Goal: Task Accomplishment & Management: Use online tool/utility

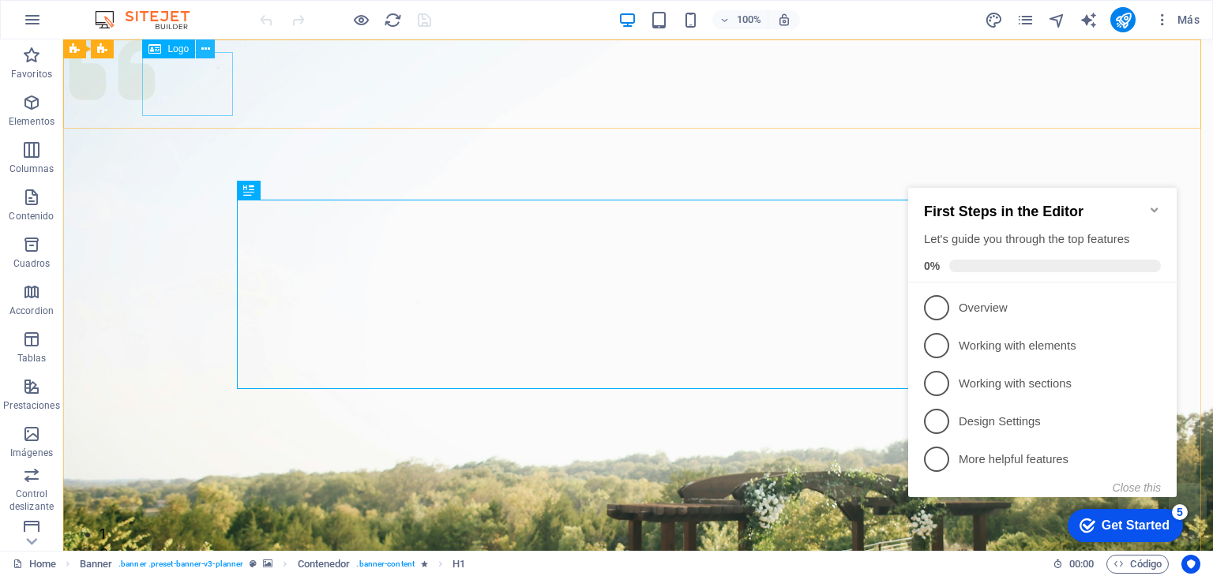
click at [203, 53] on icon at bounding box center [205, 49] width 9 height 17
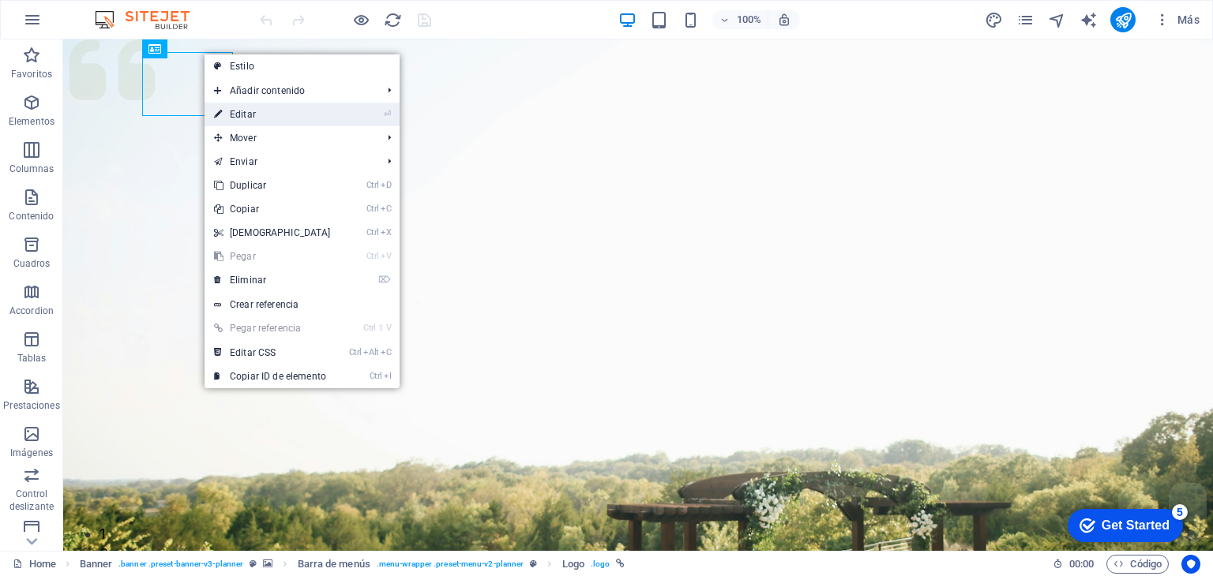
select select "px"
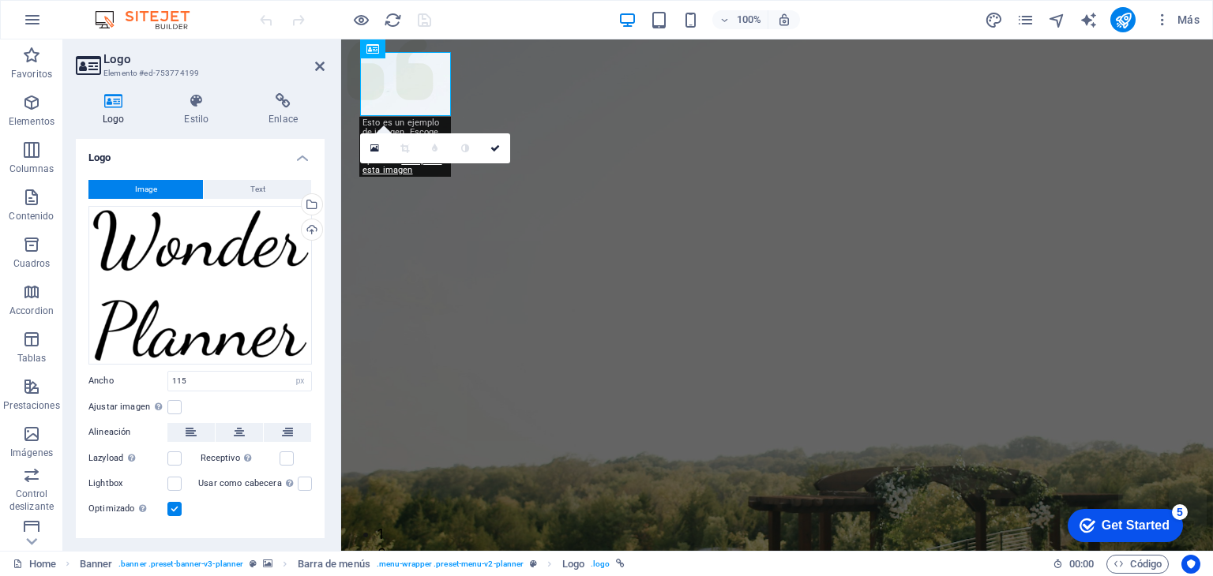
drag, startPoint x: 321, startPoint y: 452, endPoint x: 325, endPoint y: 516, distance: 63.3
click at [325, 516] on div "Logo Estilo Enlace Logo Image Text Arrastra archivos aquí, haz clic para escoge…" at bounding box center [200, 316] width 274 height 471
drag, startPoint x: 325, startPoint y: 488, endPoint x: 321, endPoint y: 501, distance: 13.2
click at [321, 501] on div "Logo Estilo Enlace Logo Image Text Arrastra archivos aquí, haz clic para escoge…" at bounding box center [200, 316] width 274 height 471
drag, startPoint x: 321, startPoint y: 501, endPoint x: 319, endPoint y: 516, distance: 15.9
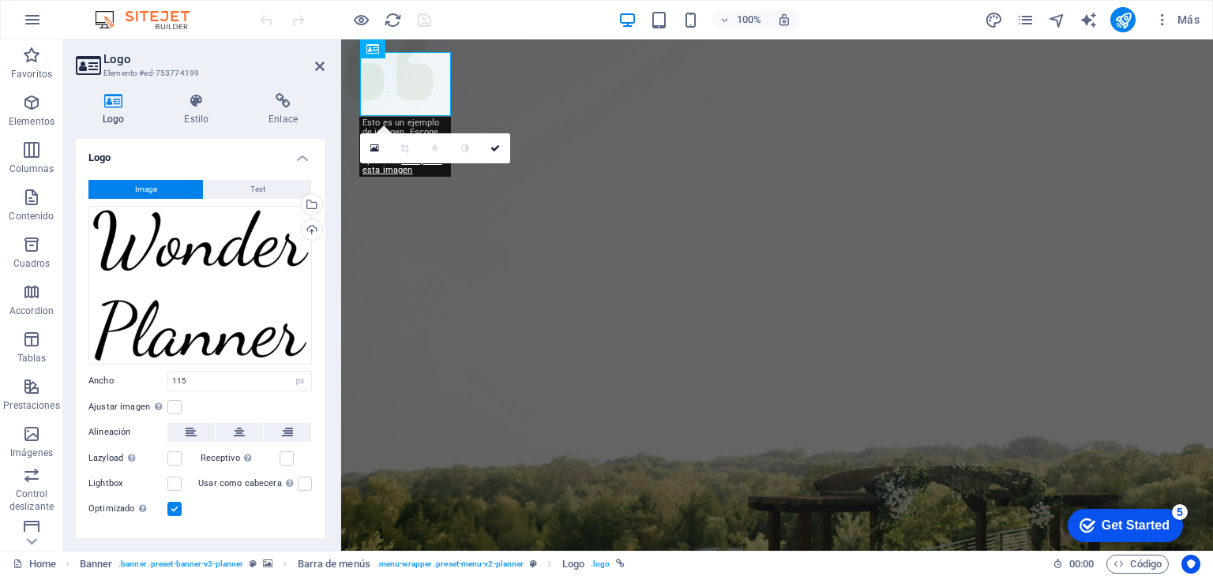
click at [319, 516] on div "Image Text Arrastra archivos aquí, haz clic para escoger archivos o selecciona …" at bounding box center [200, 349] width 249 height 364
click at [224, 201] on div "Image Text Arrastra archivos aquí, haz clic para escoger archivos o selecciona …" at bounding box center [200, 349] width 249 height 364
click at [223, 192] on button "Text" at bounding box center [257, 189] width 107 height 19
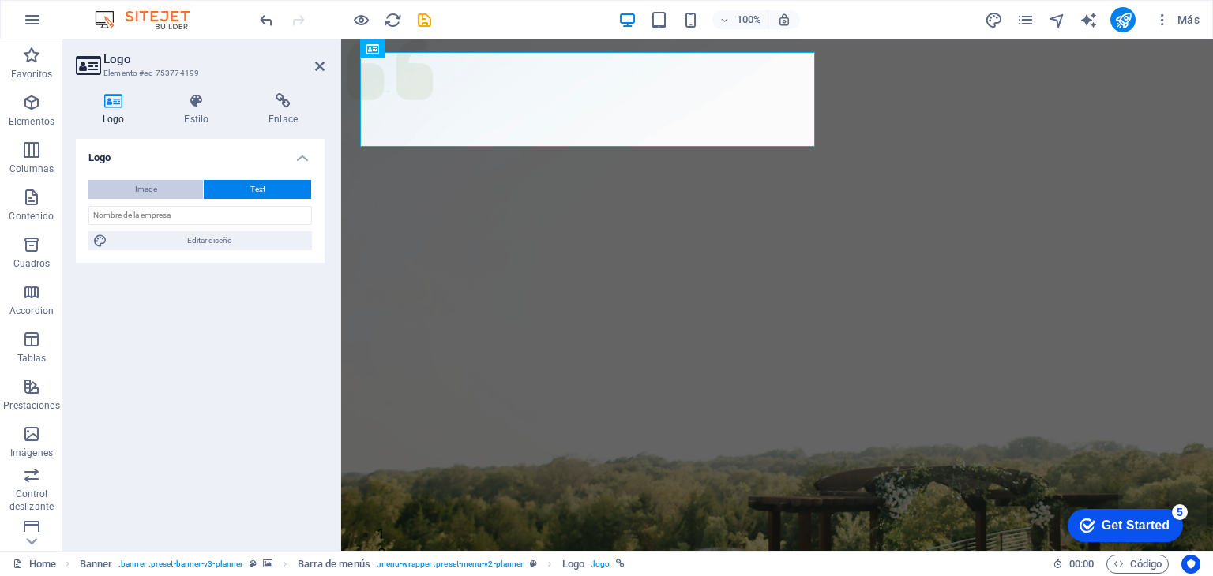
click at [174, 186] on button "Image" at bounding box center [145, 189] width 115 height 19
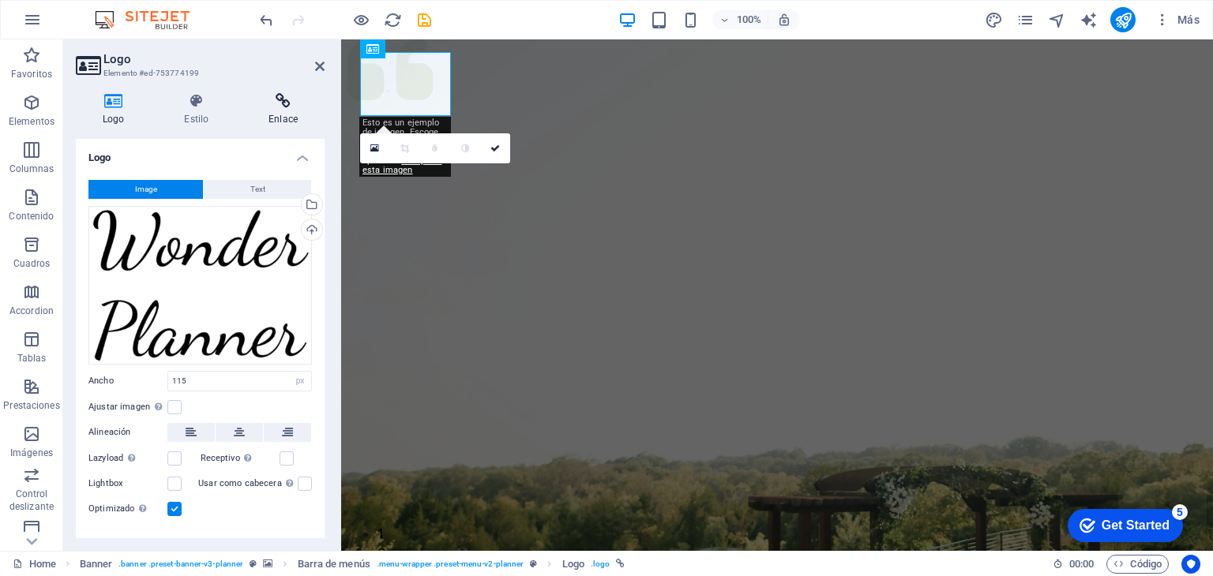
click at [280, 100] on icon at bounding box center [283, 101] width 83 height 16
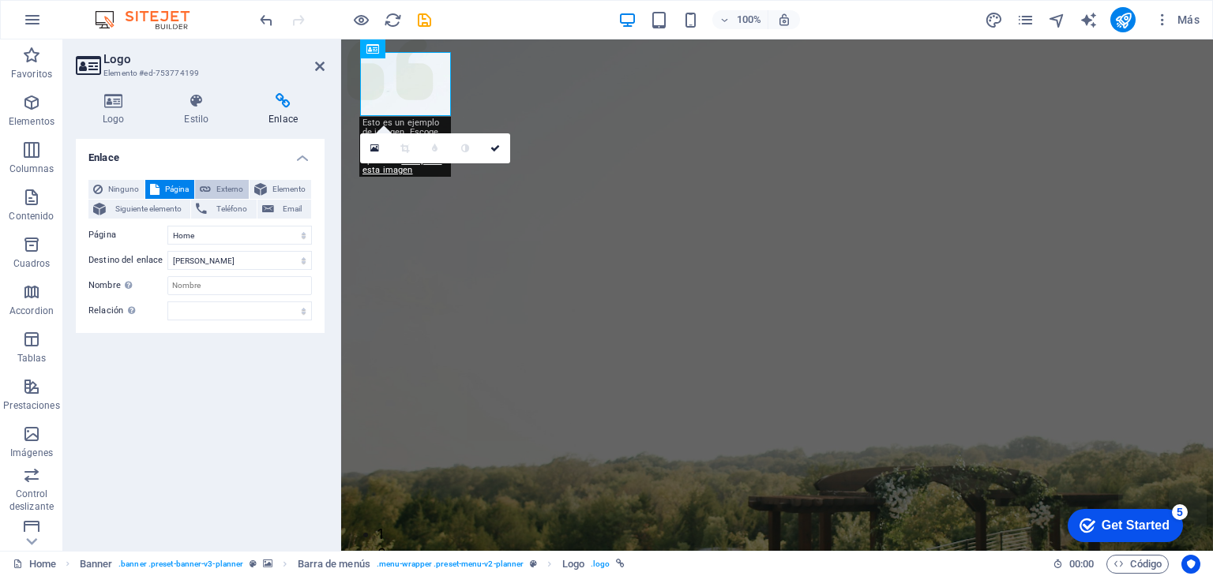
click at [221, 191] on span "Externo" at bounding box center [230, 189] width 28 height 19
select select "blank"
click at [238, 235] on input "/14634274" at bounding box center [239, 235] width 145 height 19
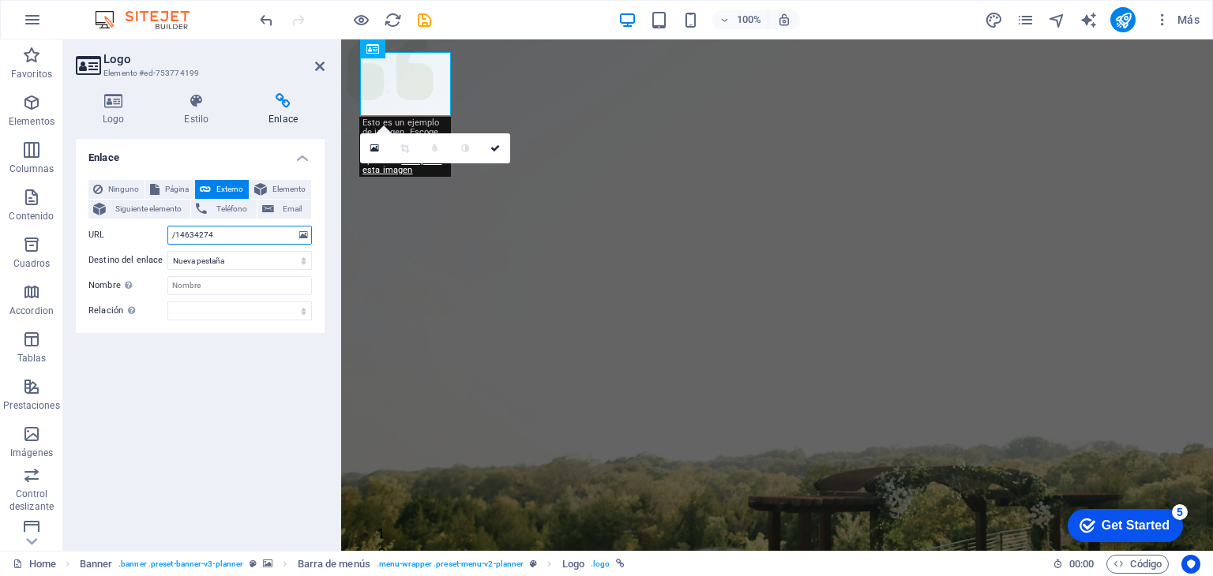
paste input "https://workforce.com.ec/wp-content/uploads/2024/07/cropped-DHC-512-1.png"
click at [246, 382] on div "Enlace Ninguno Página Externo Elemento Siguiente elemento Teléfono Email Página…" at bounding box center [200, 339] width 249 height 400
click at [130, 118] on h4 "Logo" at bounding box center [116, 109] width 81 height 33
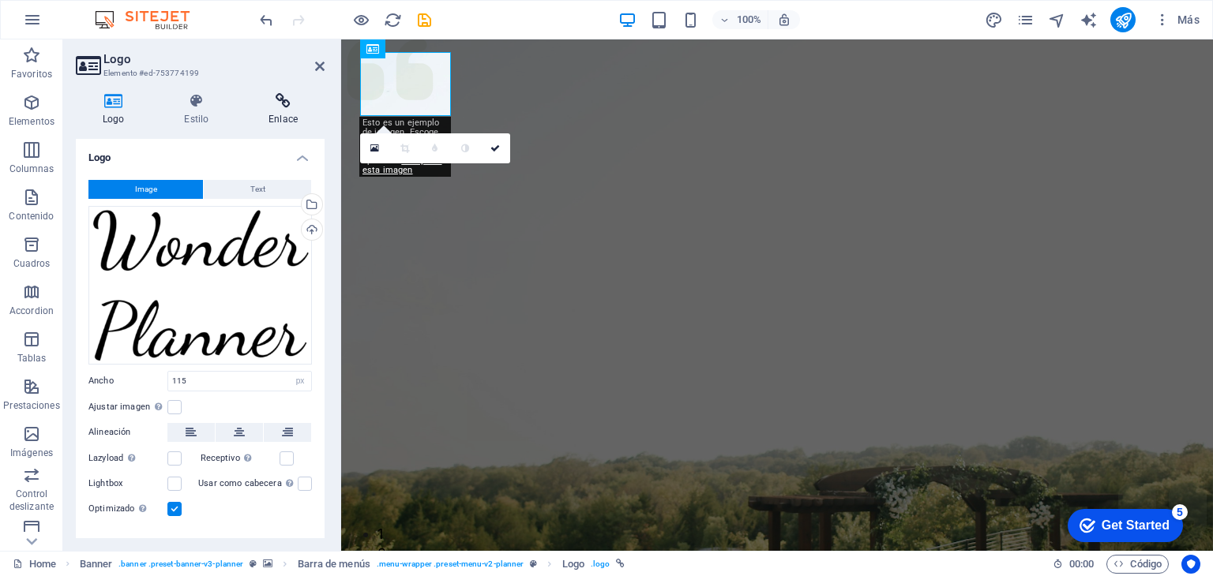
click at [291, 115] on h4 "Enlace" at bounding box center [283, 109] width 83 height 33
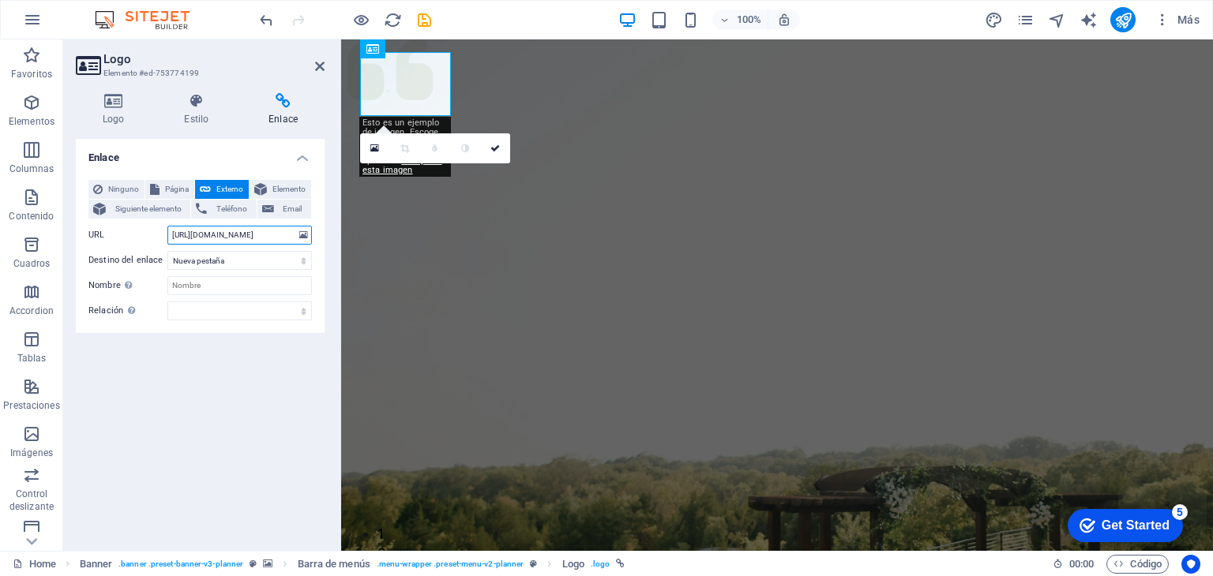
type input "/14634274"
click at [261, 235] on input "/14634274" at bounding box center [239, 235] width 145 height 19
click at [123, 122] on h4 "Logo" at bounding box center [116, 109] width 81 height 33
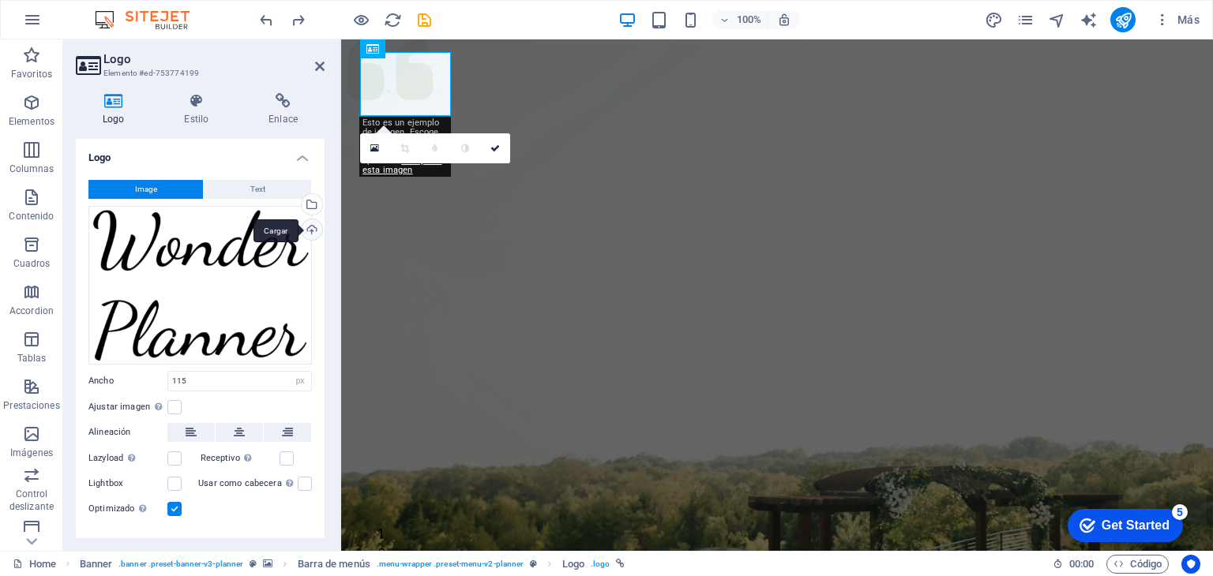
click at [312, 228] on div "Cargar" at bounding box center [310, 232] width 24 height 24
click at [308, 199] on div "Selecciona archivos del administrador de archivos, de la galería de fotos o car…" at bounding box center [310, 206] width 24 height 24
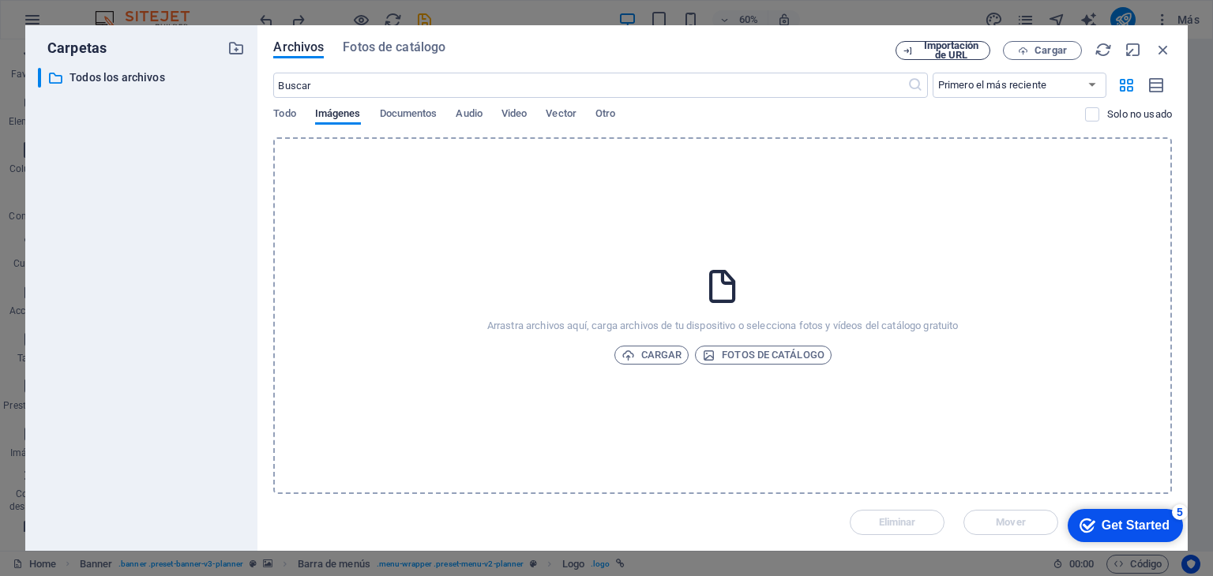
click at [941, 56] on span "Importación de URL" at bounding box center [951, 50] width 64 height 19
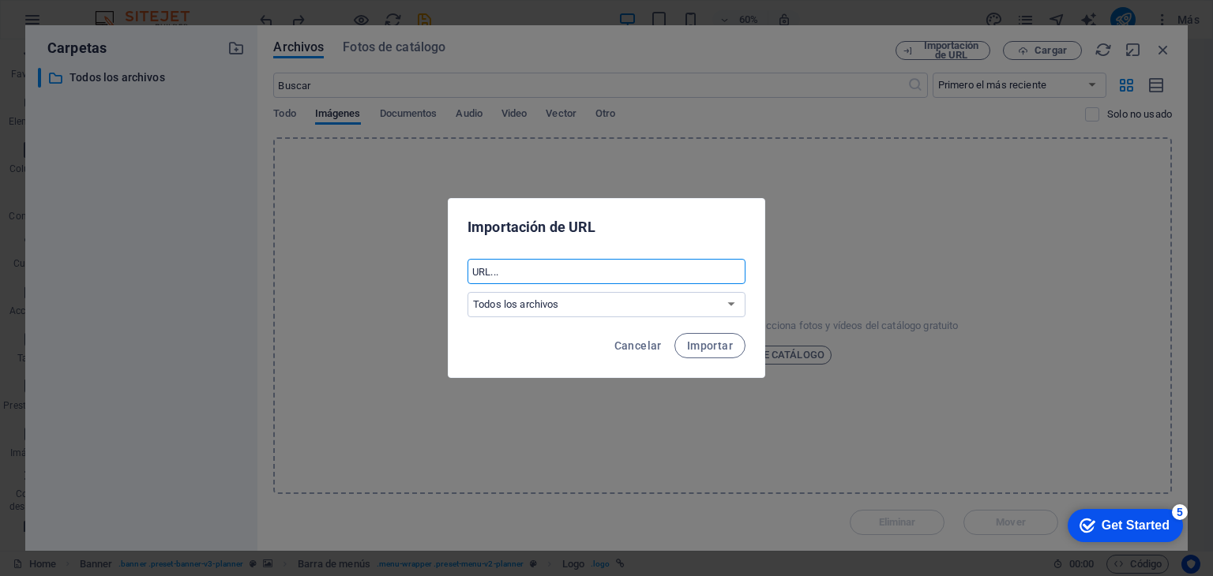
click at [648, 265] on input "text" at bounding box center [606, 271] width 278 height 25
paste input "https://workforce.com.ec/wp-content/uploads/2024/07/cropped-DHC-512-1.png"
type input "https://workforce.com.ec/wp-content/uploads/2024/07/cropped-DHC-512-1.png"
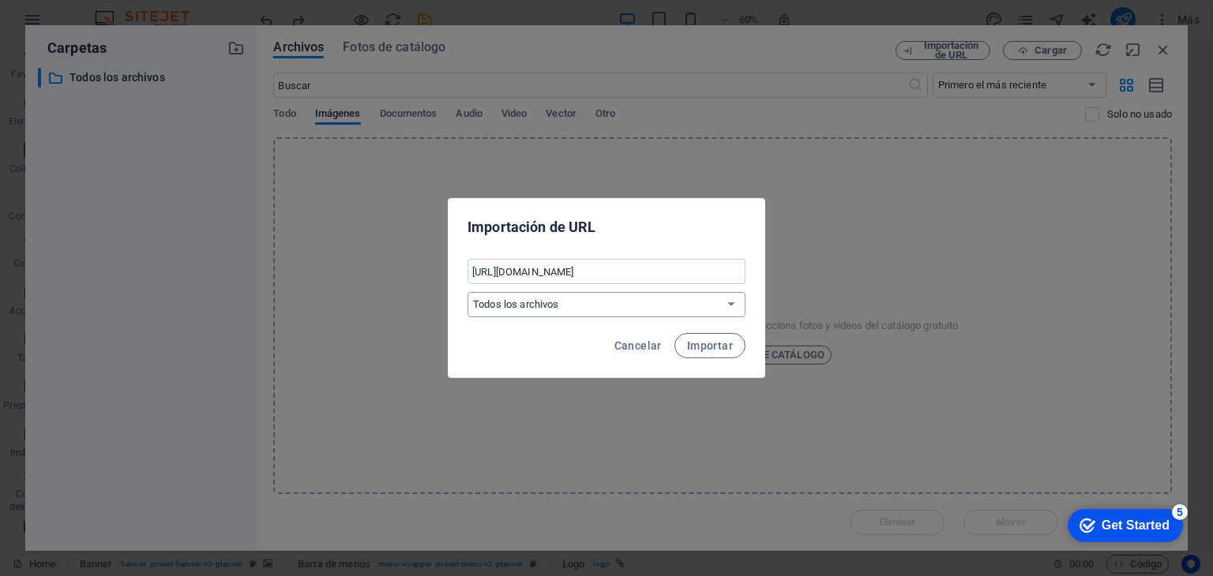
click at [736, 307] on select "Todos los archivos" at bounding box center [606, 304] width 278 height 25
click at [708, 345] on span "Importar" at bounding box center [710, 346] width 46 height 13
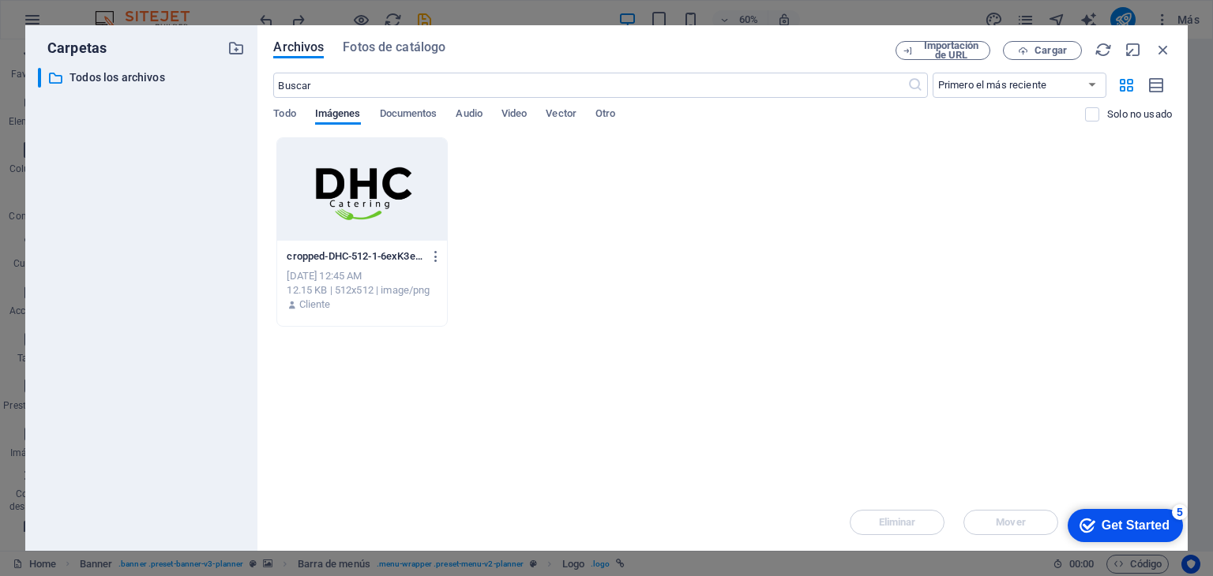
click at [1102, 519] on div "Get Started" at bounding box center [1136, 526] width 68 height 14
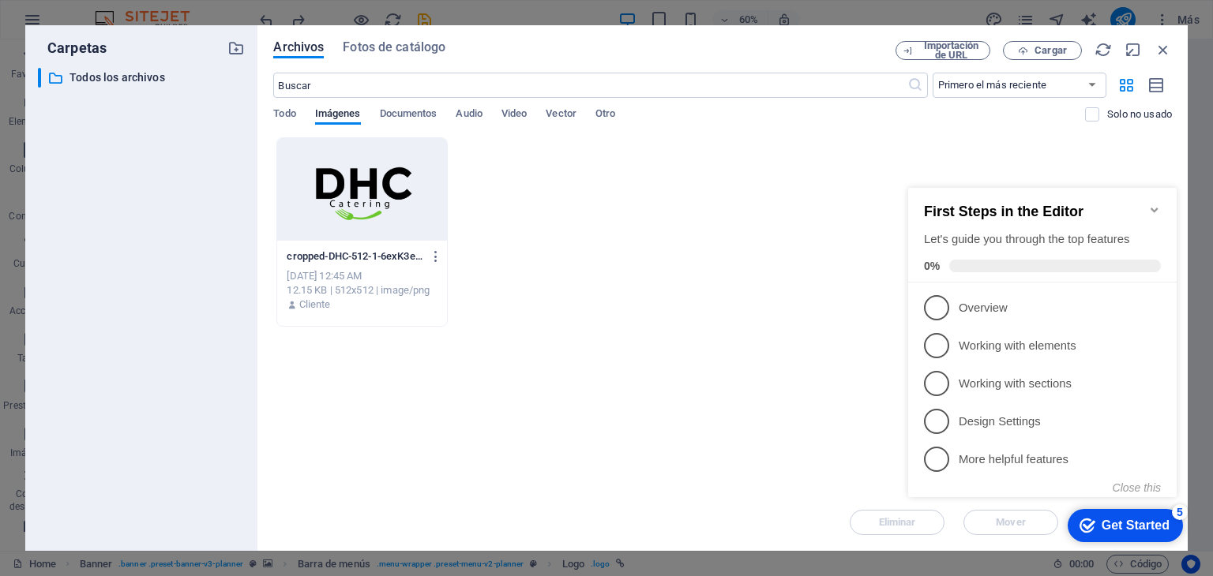
click at [405, 219] on div at bounding box center [361, 189] width 169 height 103
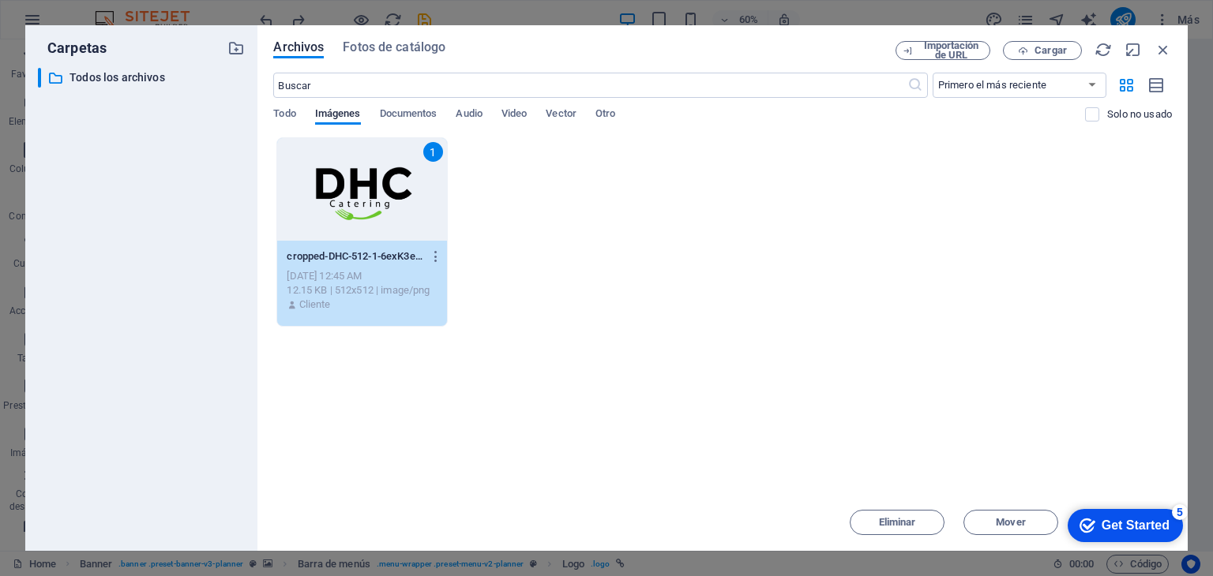
click at [1108, 531] on div "Get Started" at bounding box center [1136, 526] width 68 height 14
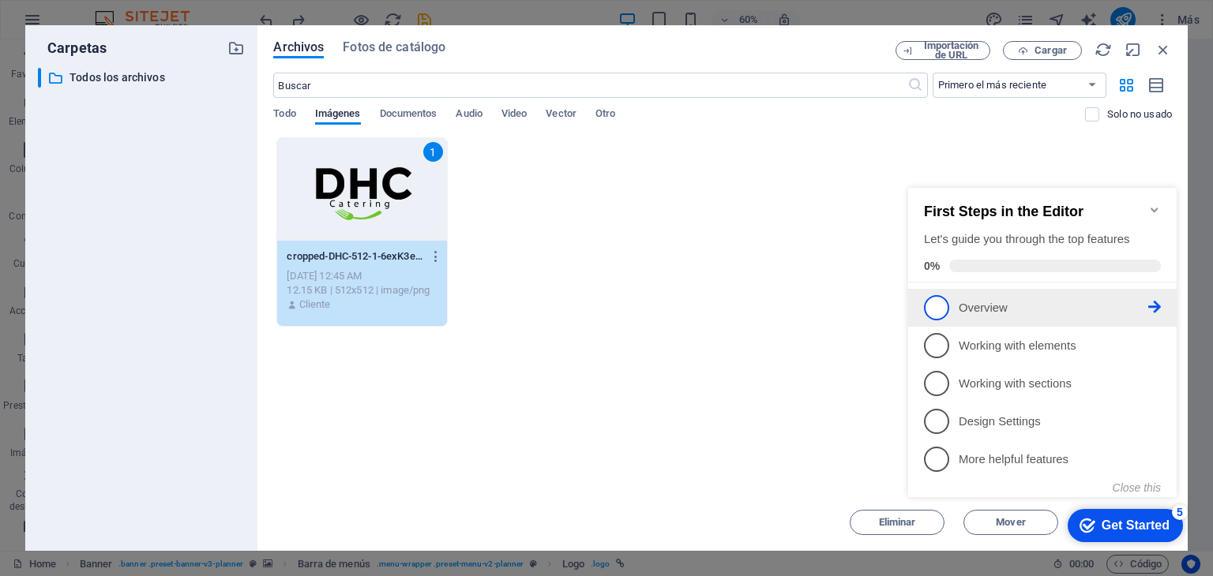
click at [938, 317] on span "1" at bounding box center [936, 307] width 25 height 25
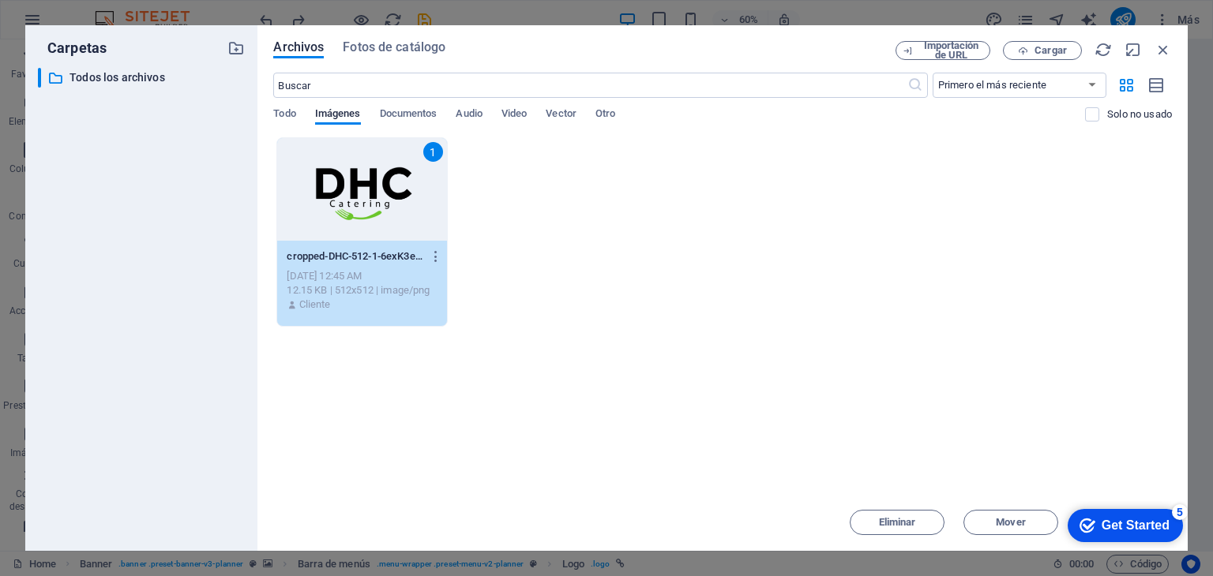
click at [1091, 521] on div "checkmark Get Started 5" at bounding box center [1124, 526] width 90 height 16
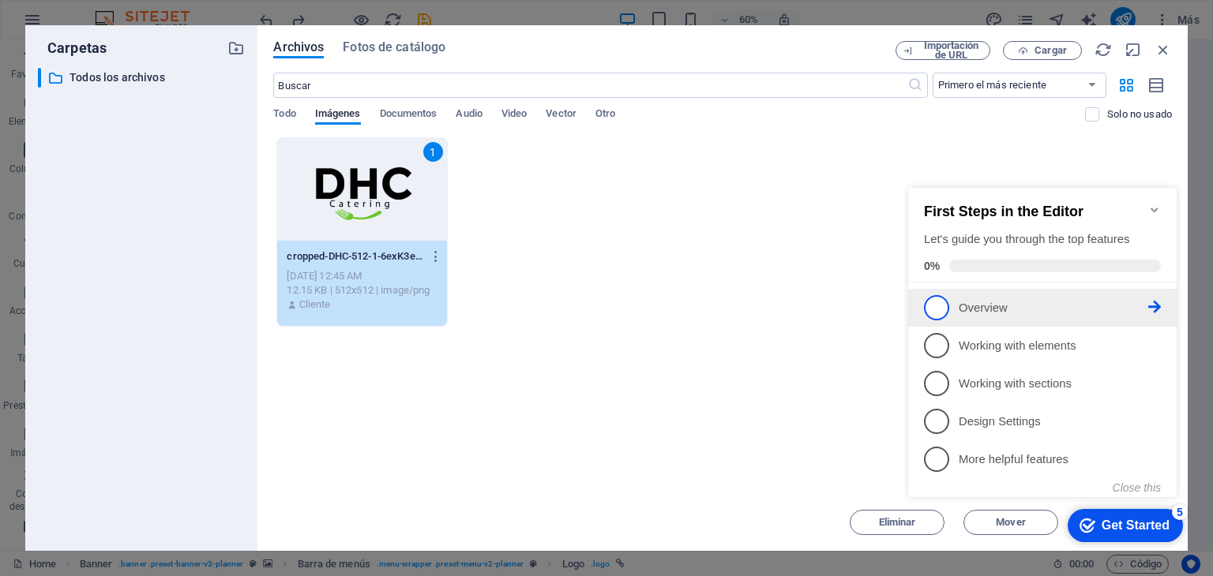
click at [1153, 304] on icon at bounding box center [1154, 307] width 13 height 13
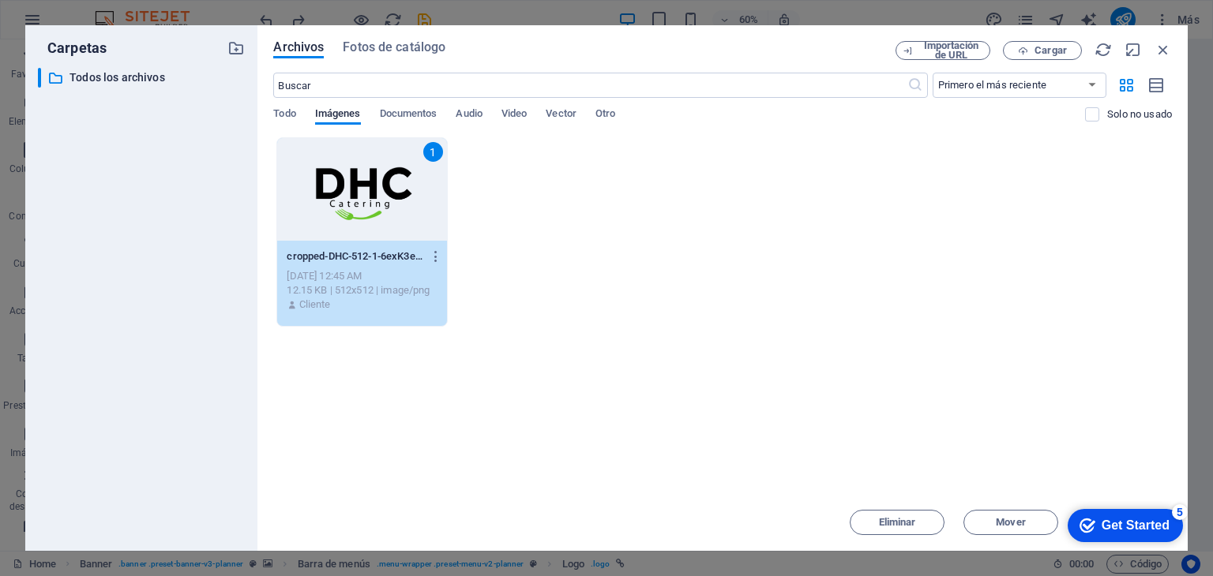
click at [1112, 528] on div "Get Started" at bounding box center [1136, 526] width 68 height 14
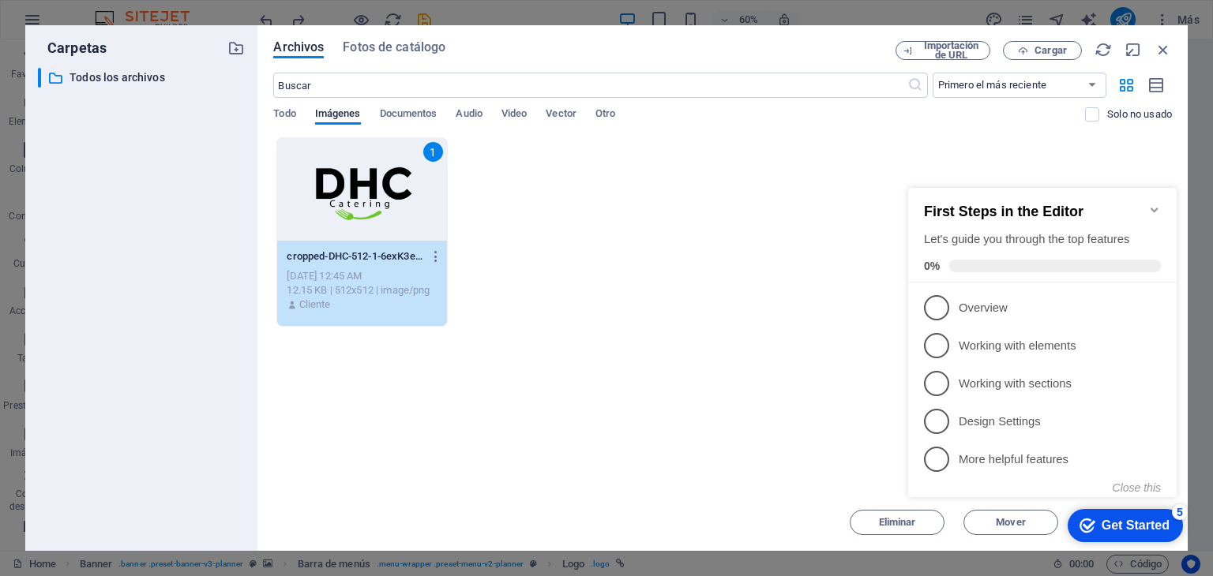
click at [1151, 204] on icon "Minimize checklist" at bounding box center [1154, 210] width 13 height 13
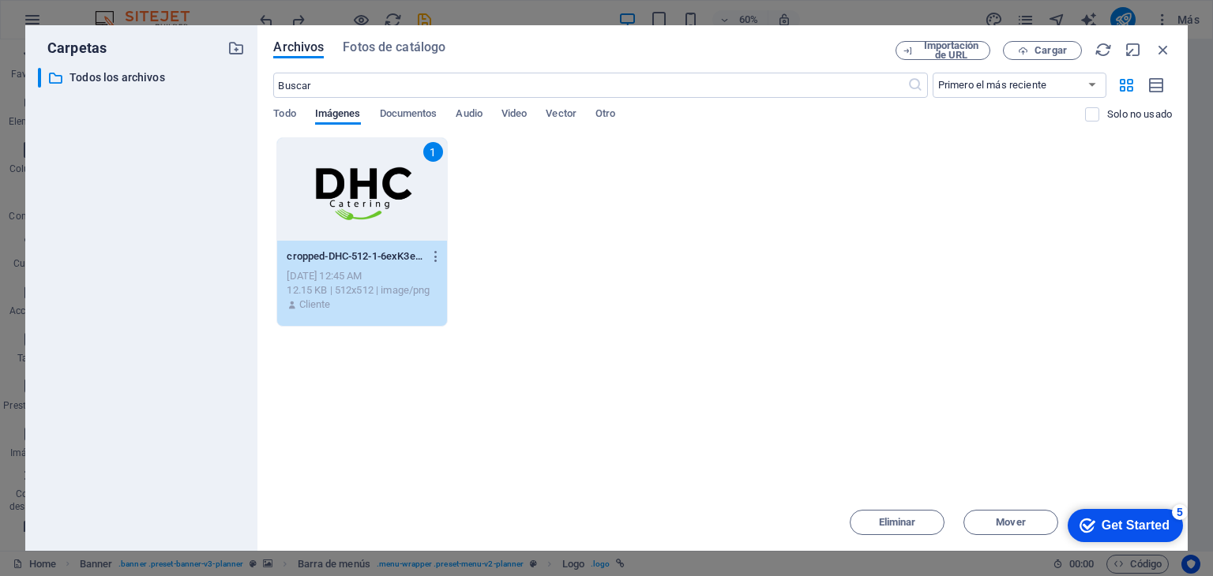
click at [398, 59] on div "Archivos Fotos de catálogo" at bounding box center [584, 50] width 622 height 19
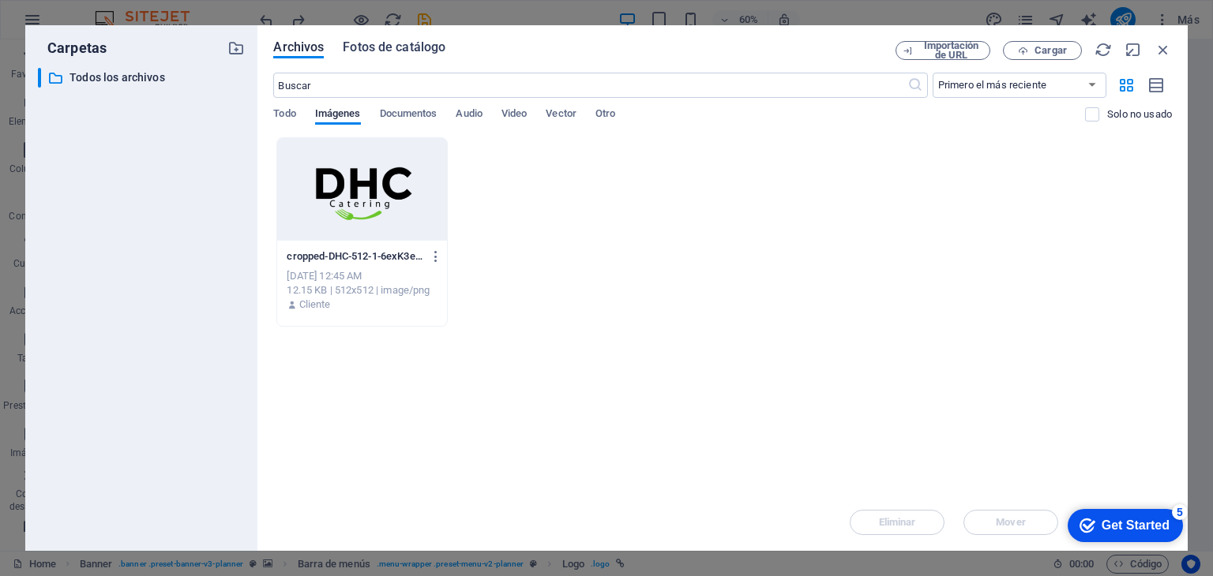
click at [391, 51] on span "Fotos de catálogo" at bounding box center [394, 47] width 103 height 19
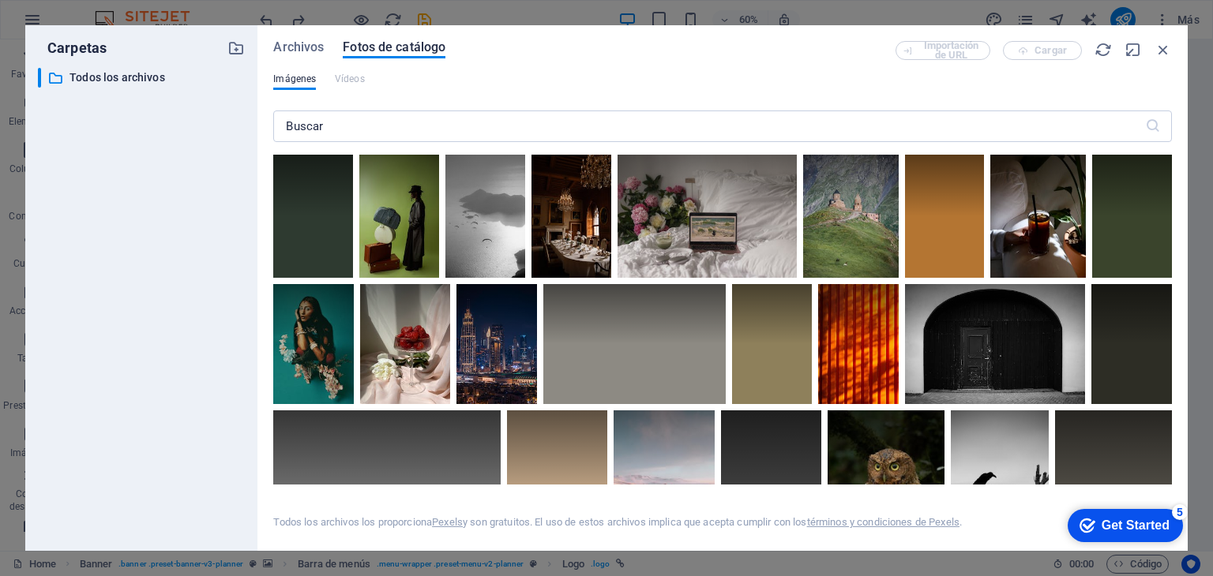
click at [313, 36] on div "Archivos Fotos de catálogo Importación de URL Cargar Imágenes Vídeos ​ Todos lo…" at bounding box center [722, 288] width 930 height 526
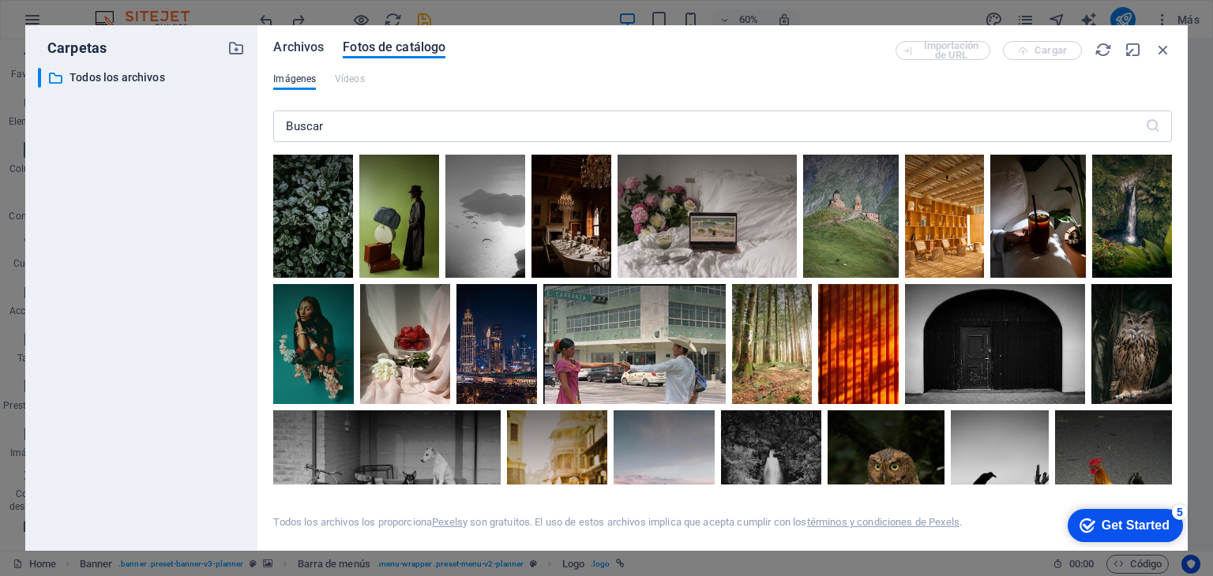
click at [313, 44] on span "Archivos" at bounding box center [298, 47] width 51 height 19
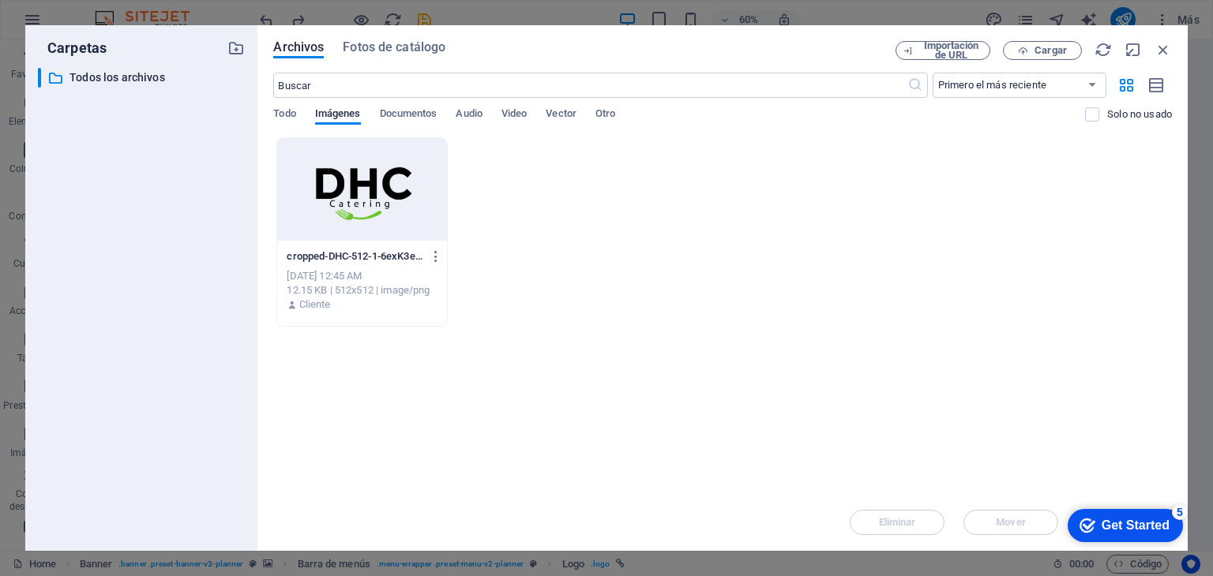
click at [389, 219] on div at bounding box center [361, 189] width 169 height 103
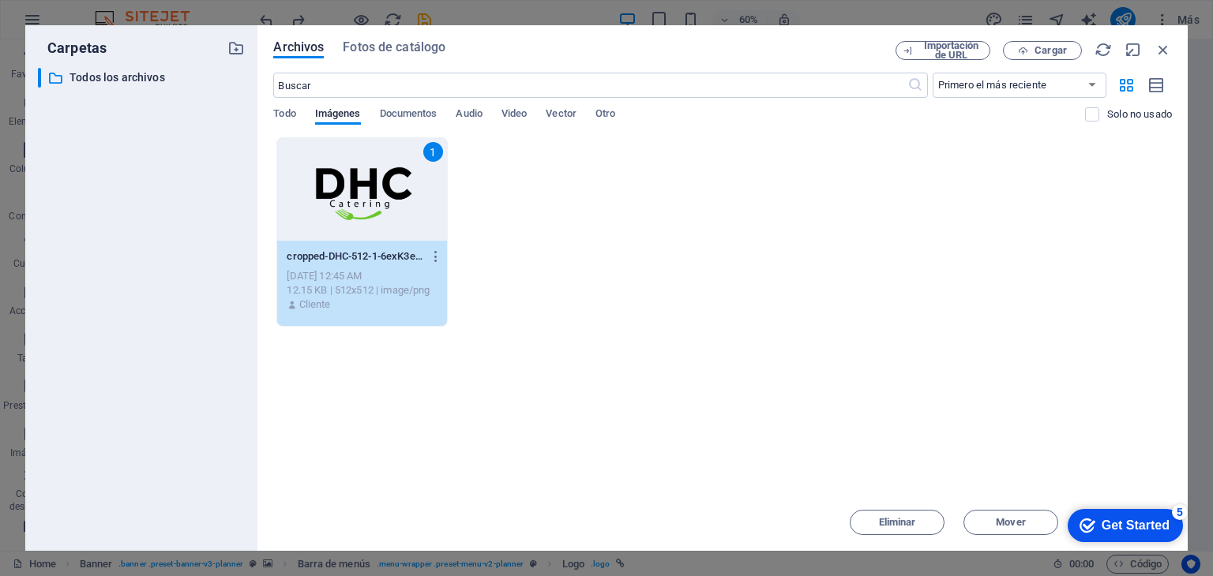
click at [389, 219] on div "1" at bounding box center [361, 189] width 169 height 103
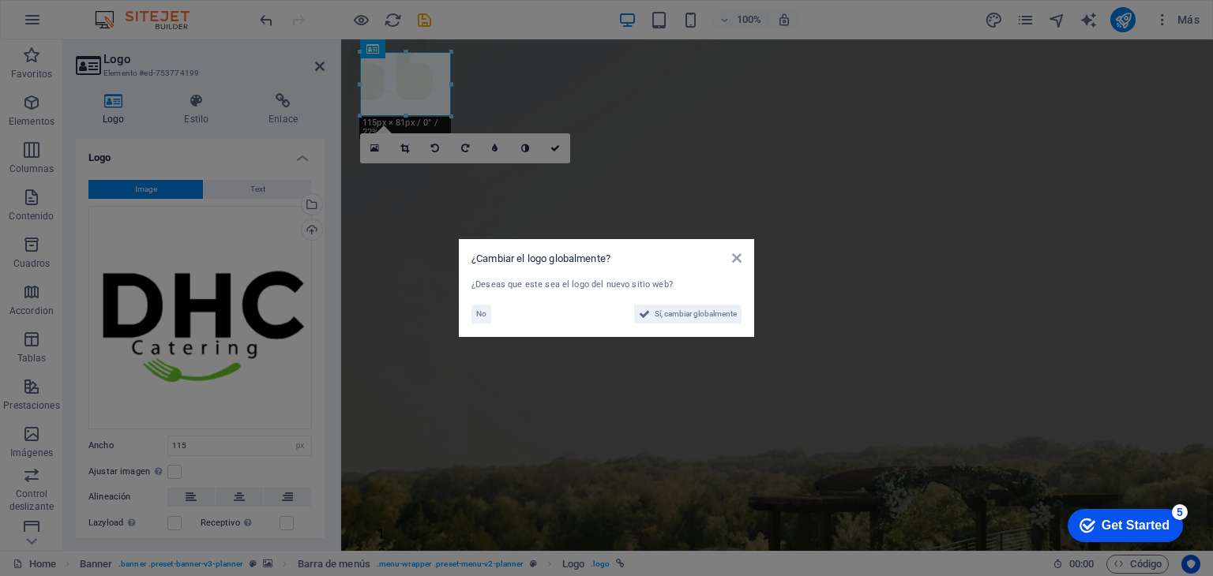
click at [389, 219] on aside "¿Cambiar el logo globalmente? ¿Deseas que este sea el logo del nuevo sitio web?…" at bounding box center [606, 288] width 1213 height 576
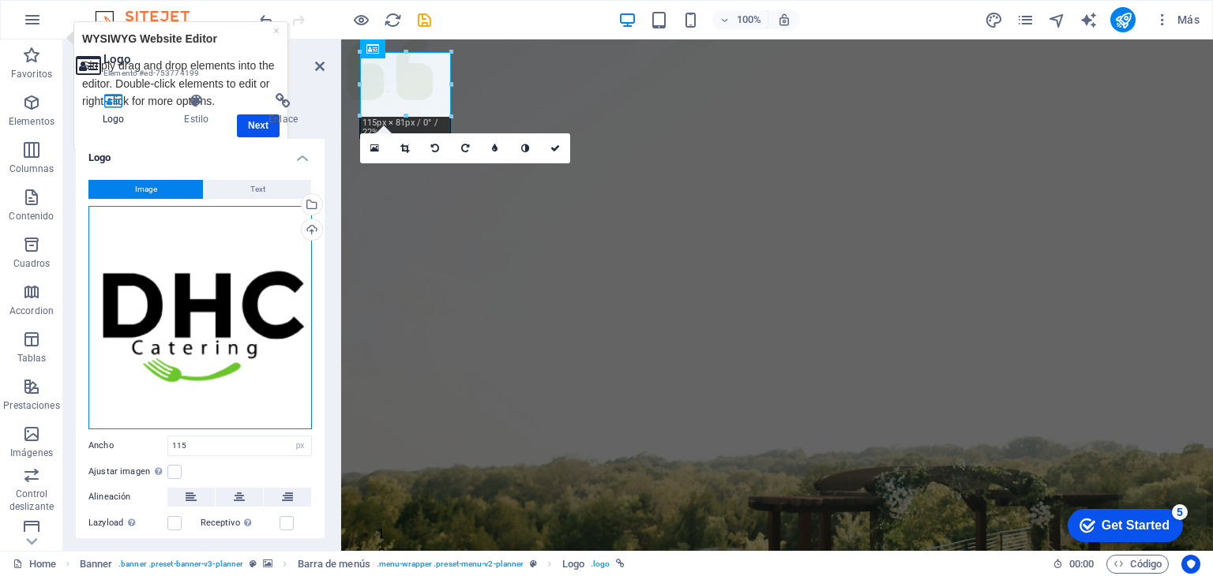
click at [229, 318] on div "Arrastra archivos aquí, haz clic para escoger archivos o selecciona archivos de…" at bounding box center [199, 317] width 223 height 223
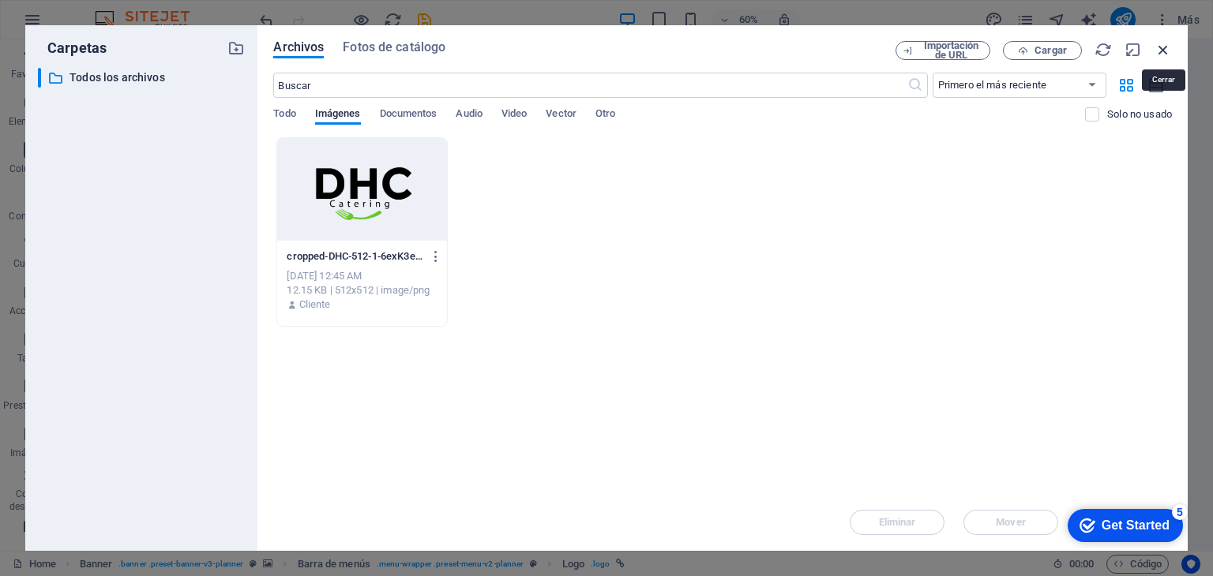
click at [1165, 48] on icon "button" at bounding box center [1162, 49] width 17 height 17
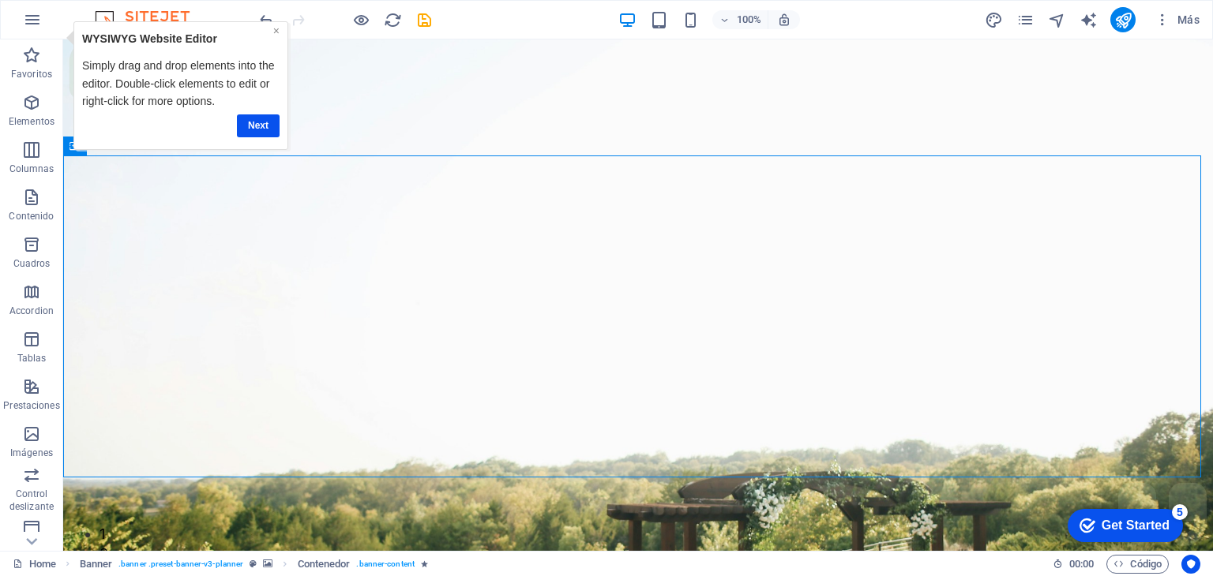
click at [279, 29] on link "×" at bounding box center [276, 30] width 6 height 13
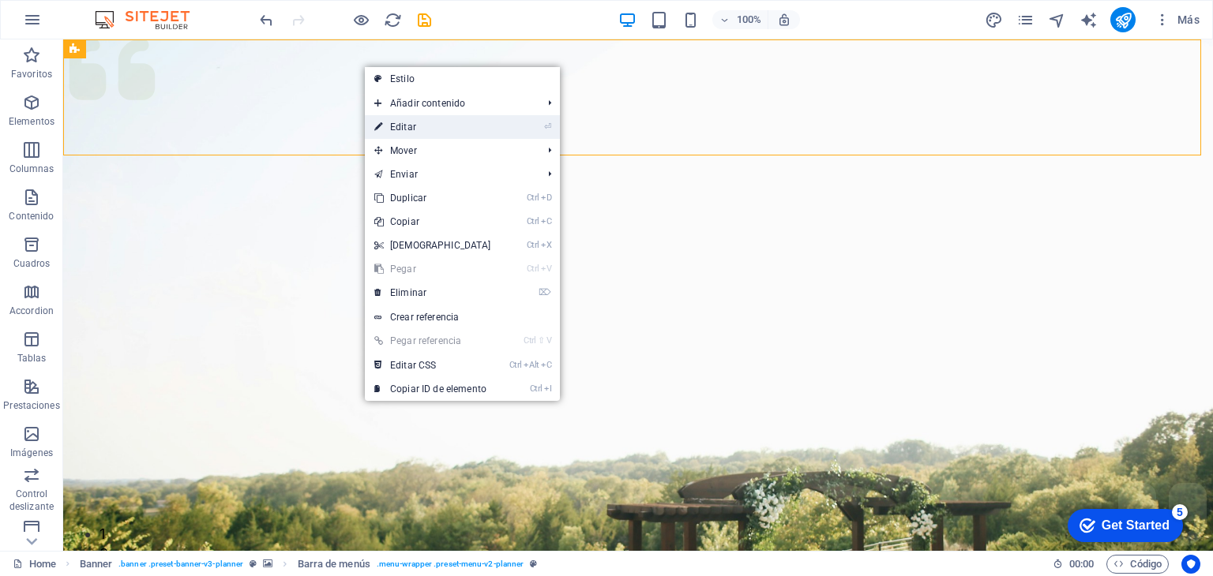
click at [400, 122] on link "⏎ Editar" at bounding box center [433, 127] width 136 height 24
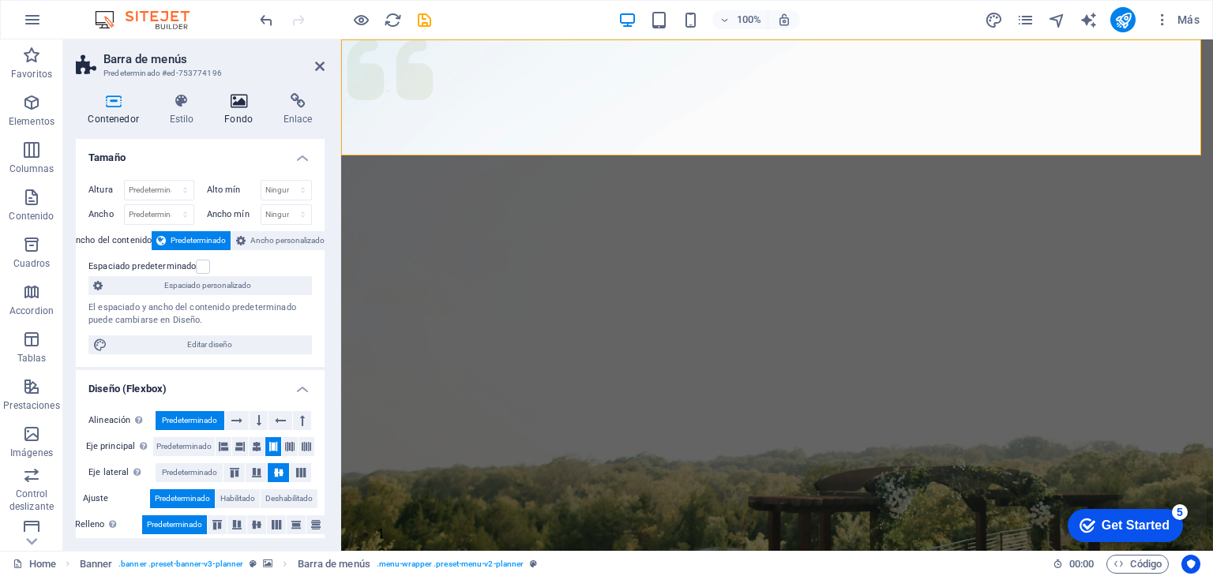
click at [228, 107] on icon at bounding box center [238, 101] width 53 height 16
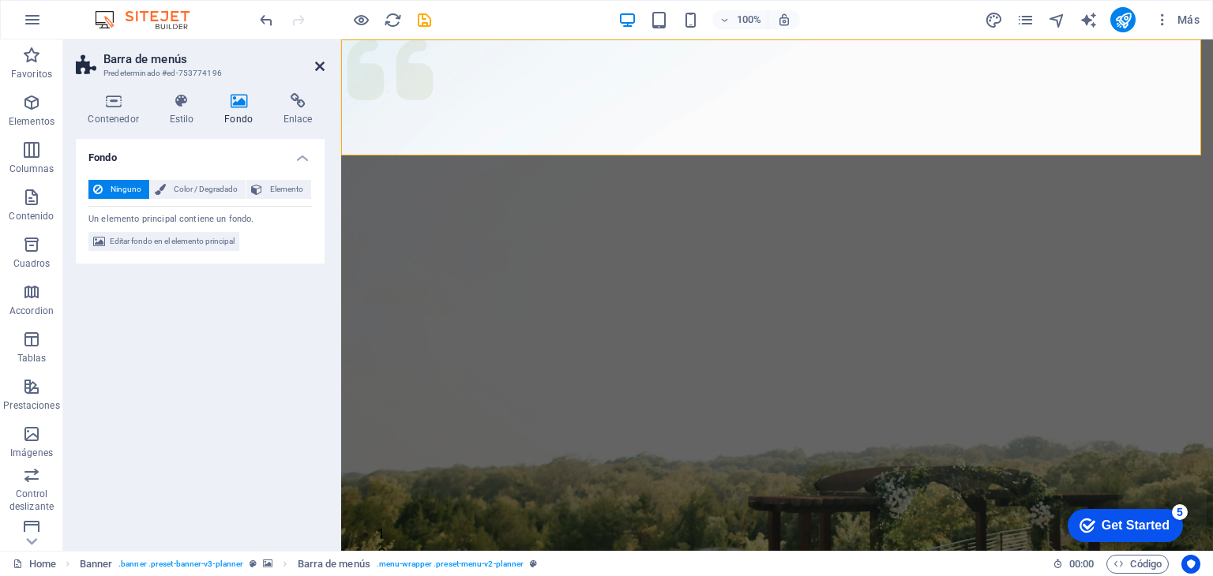
click at [319, 68] on icon at bounding box center [319, 66] width 9 height 13
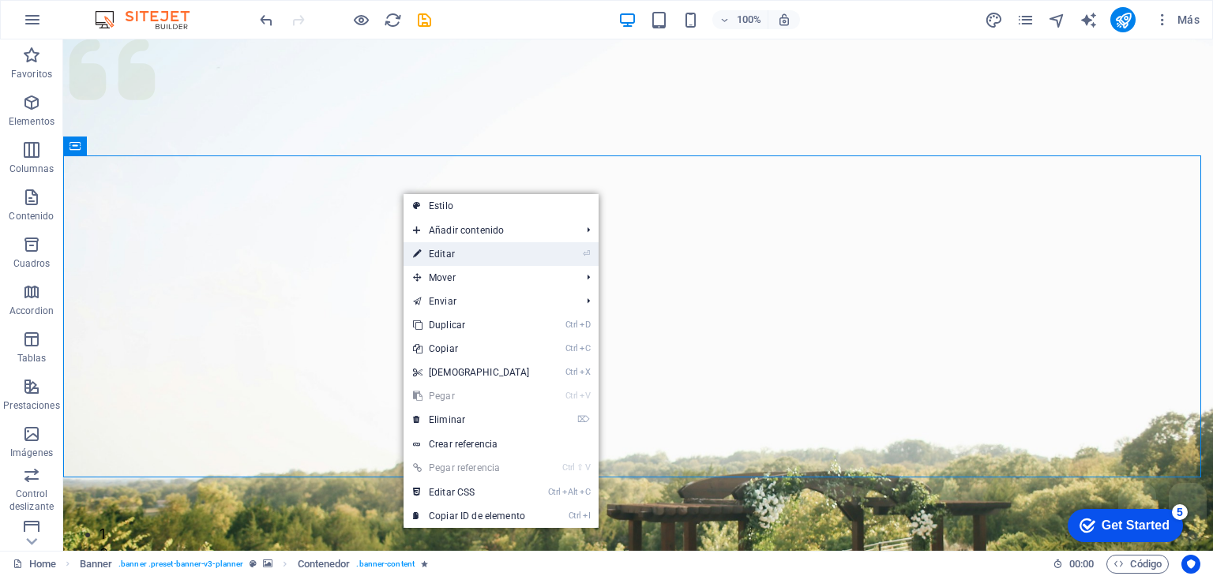
click at [431, 263] on link "⏎ Editar" at bounding box center [472, 254] width 136 height 24
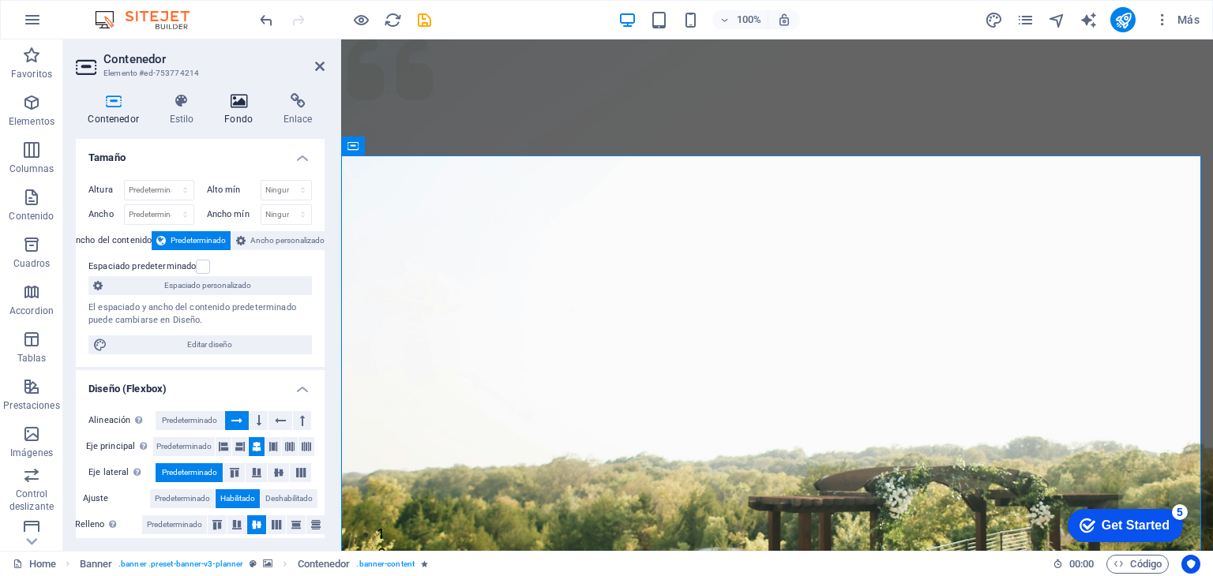
click at [238, 118] on h4 "Fondo" at bounding box center [241, 109] width 59 height 33
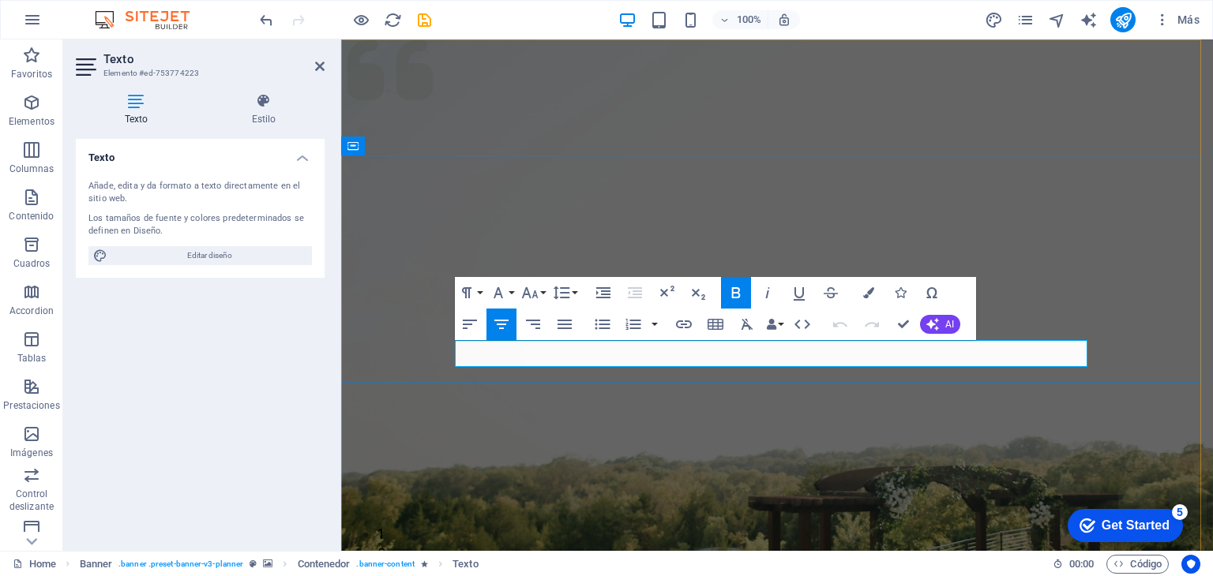
click at [998, 429] on figure at bounding box center [777, 394] width 872 height 711
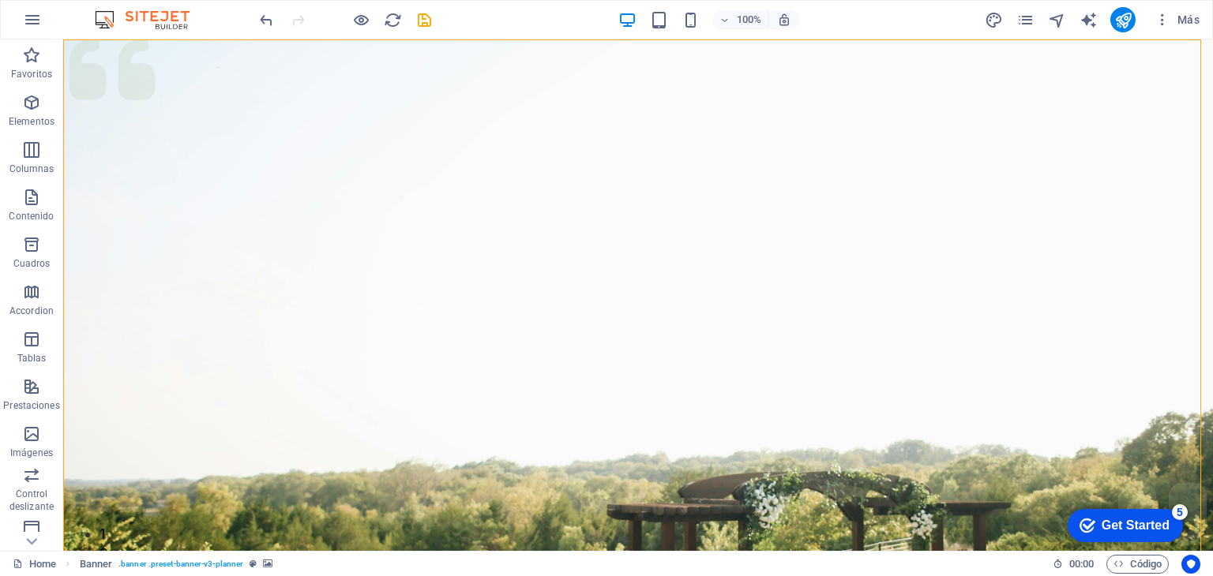
click at [998, 429] on figure at bounding box center [638, 394] width 1150 height 711
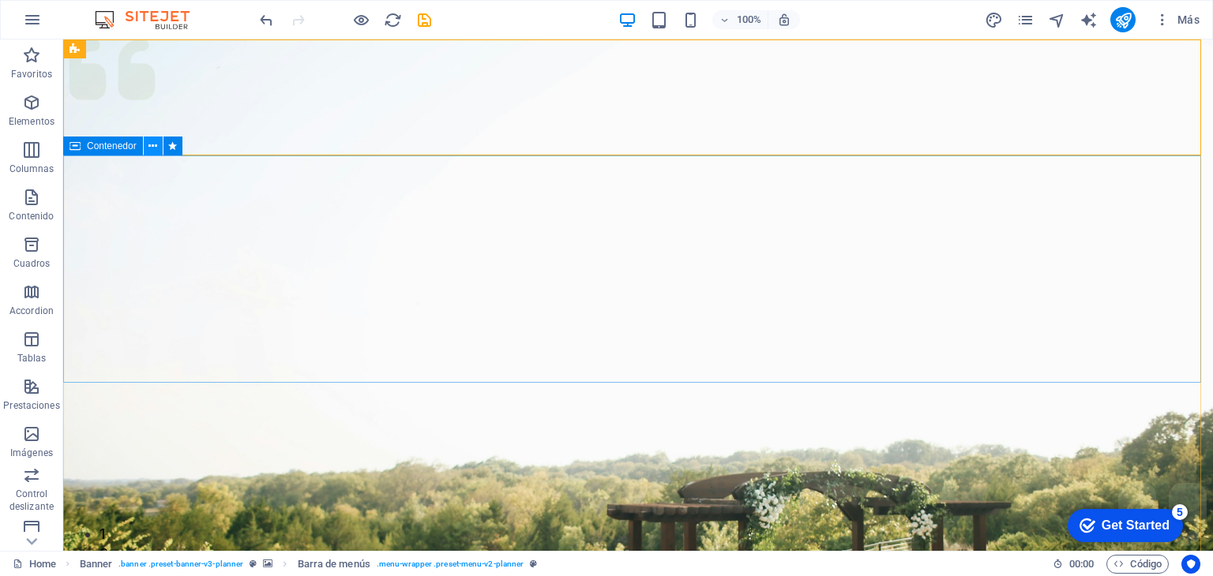
click at [0, 0] on button at bounding box center [0, 0] width 0 height 0
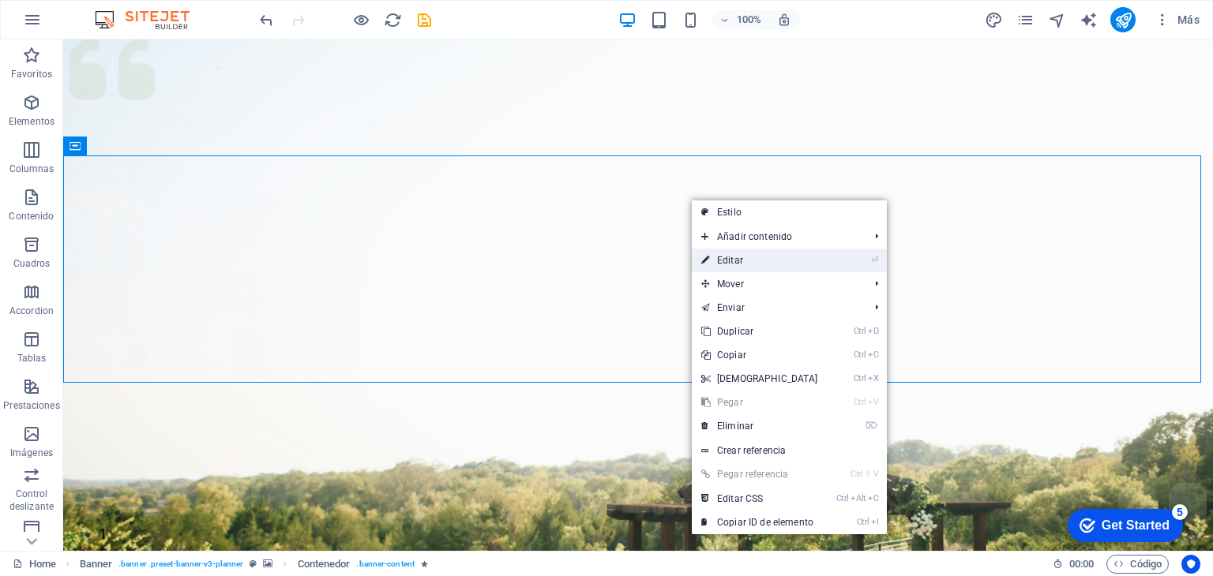
click at [738, 264] on link "⏎ Editar" at bounding box center [760, 261] width 136 height 24
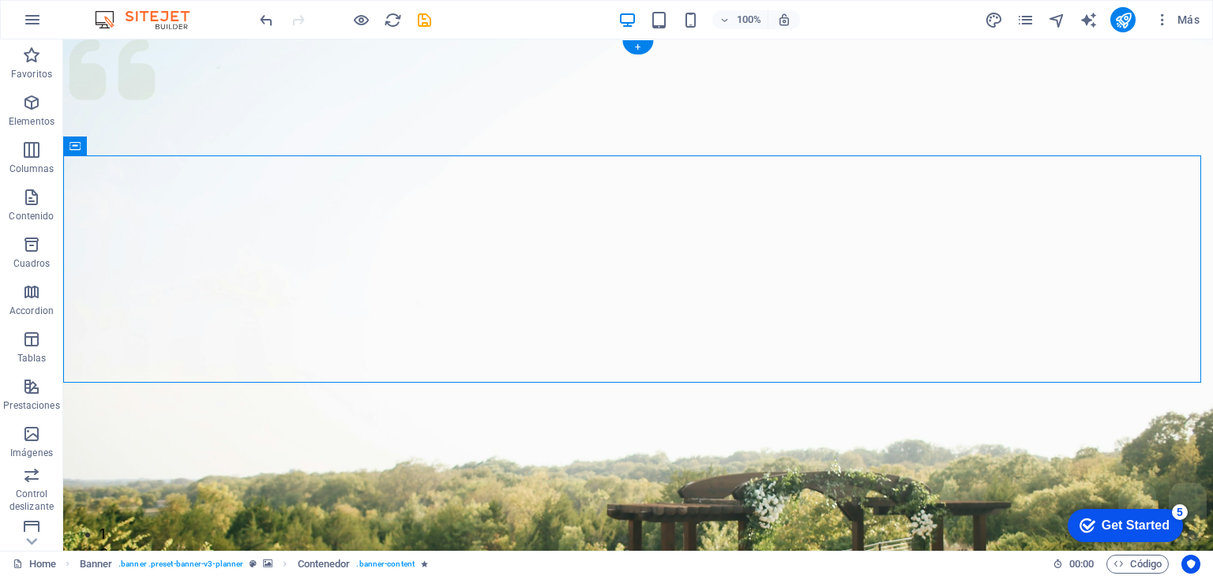
click at [678, 485] on figure at bounding box center [638, 394] width 1150 height 711
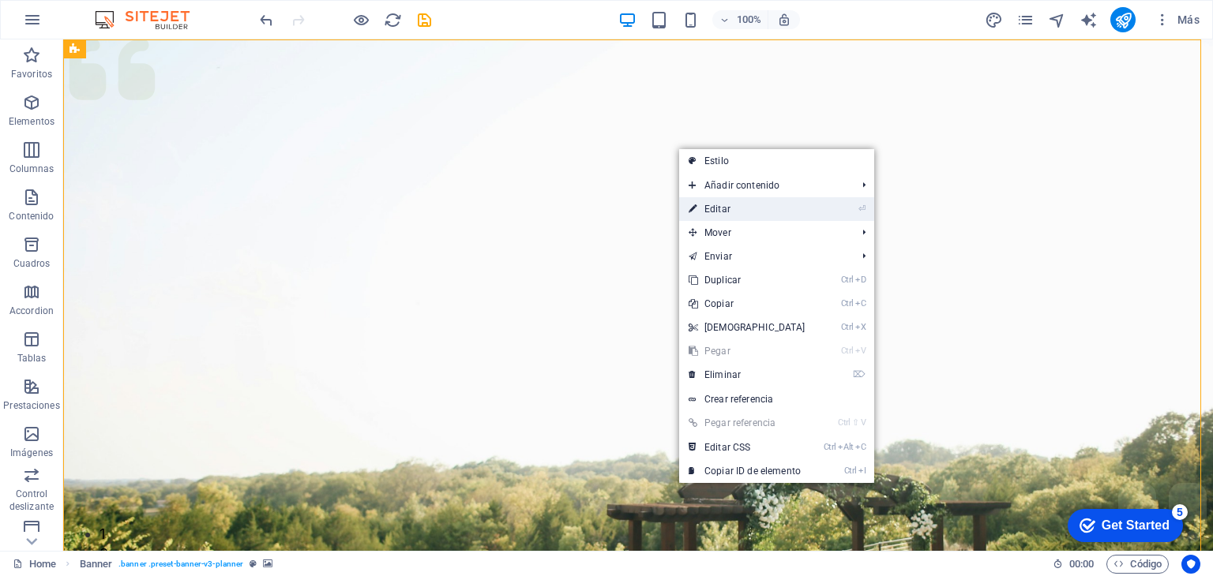
click at [725, 212] on link "⏎ Editar" at bounding box center [747, 209] width 136 height 24
select select "px"
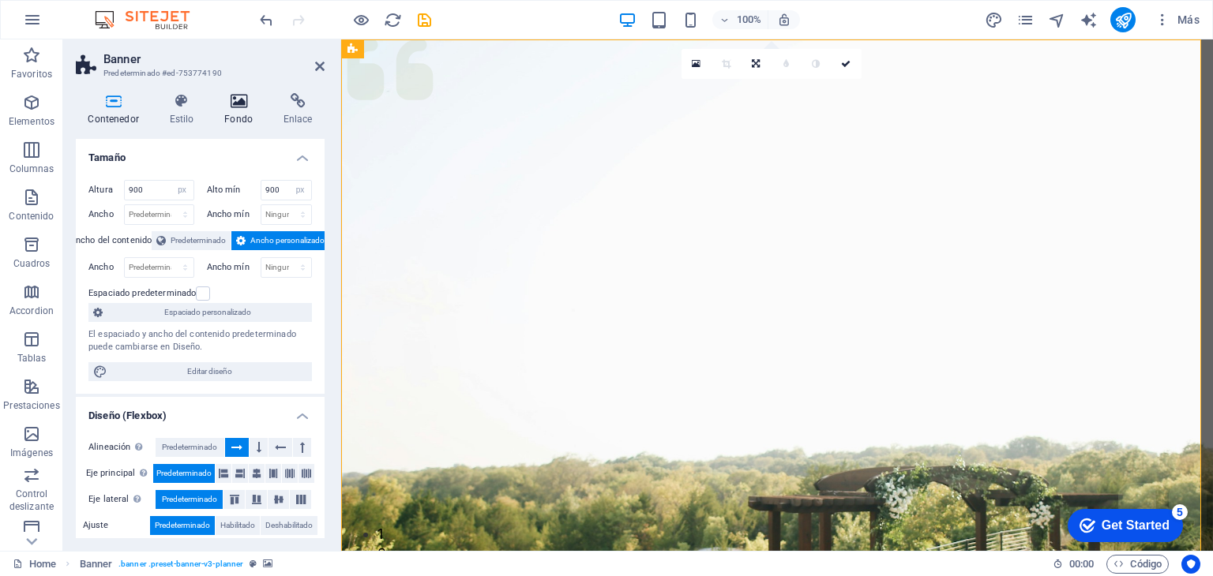
click at [221, 104] on icon at bounding box center [238, 101] width 53 height 16
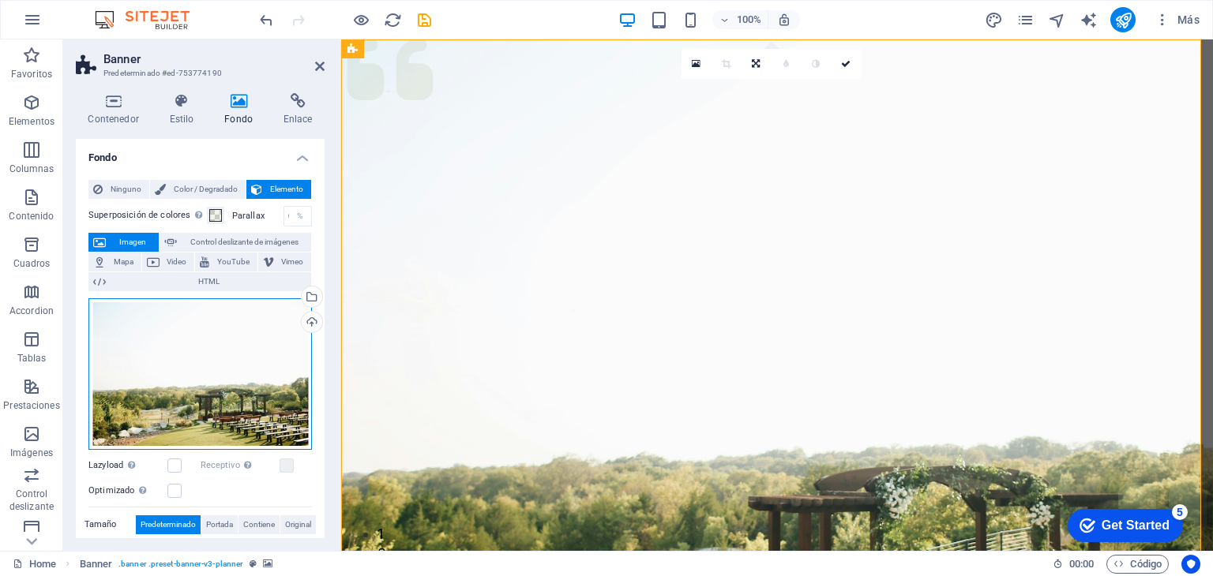
click at [205, 358] on div "Arrastra archivos aquí, haz clic para escoger archivos o selecciona archivos de…" at bounding box center [199, 374] width 223 height 152
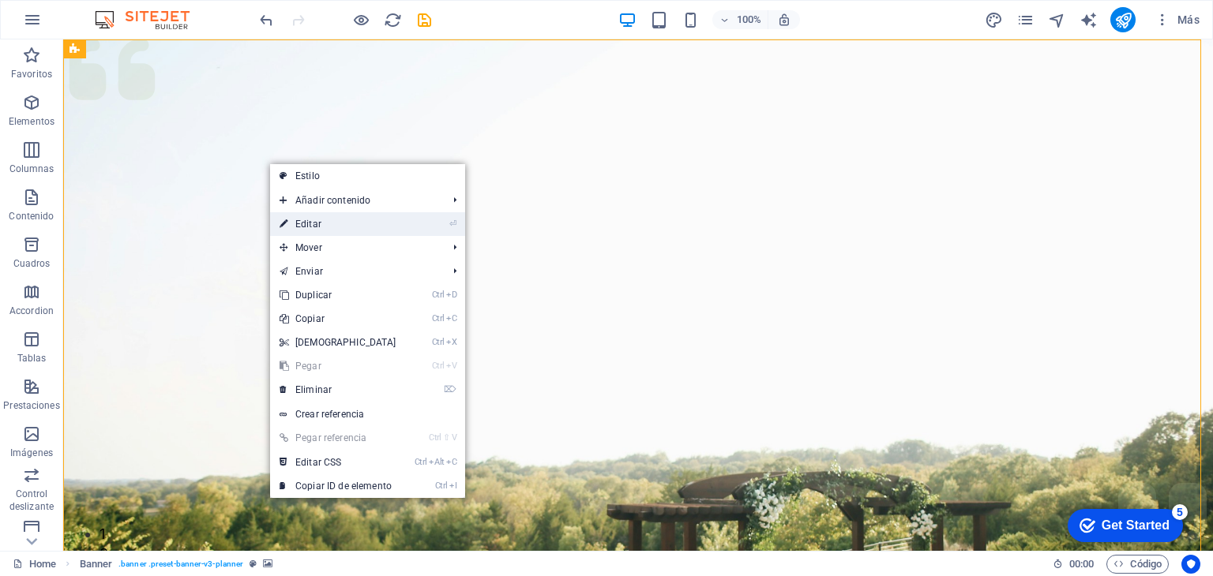
click at [341, 232] on link "⏎ Editar" at bounding box center [338, 224] width 136 height 24
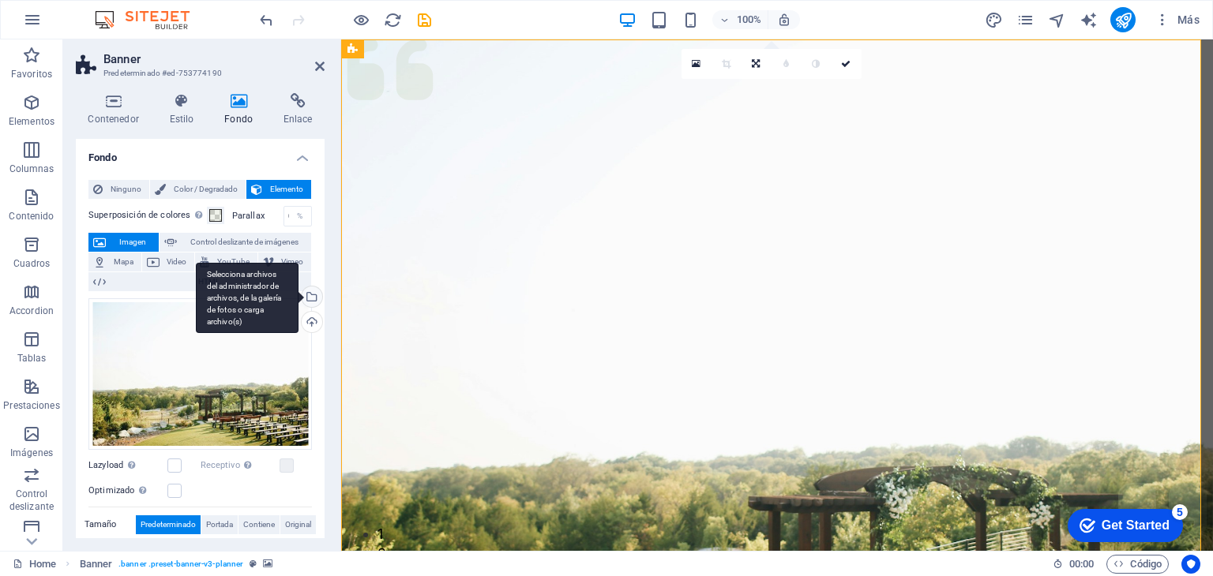
click at [307, 298] on div "Selecciona archivos del administrador de archivos, de la galería de fotos o car…" at bounding box center [310, 299] width 24 height 24
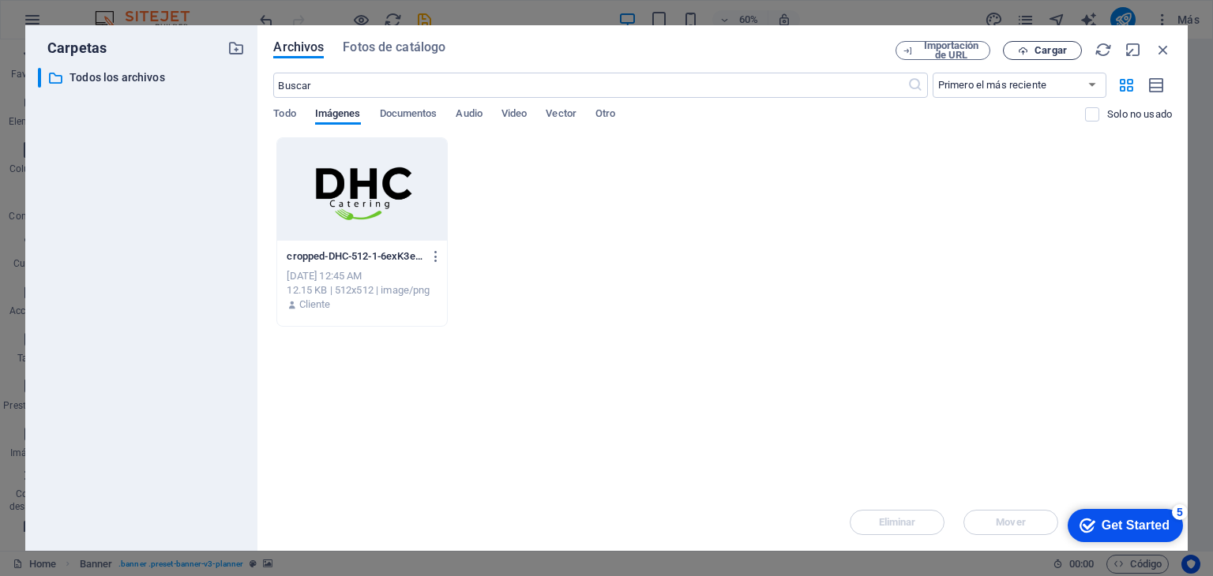
click at [1029, 43] on button "Cargar" at bounding box center [1042, 50] width 79 height 19
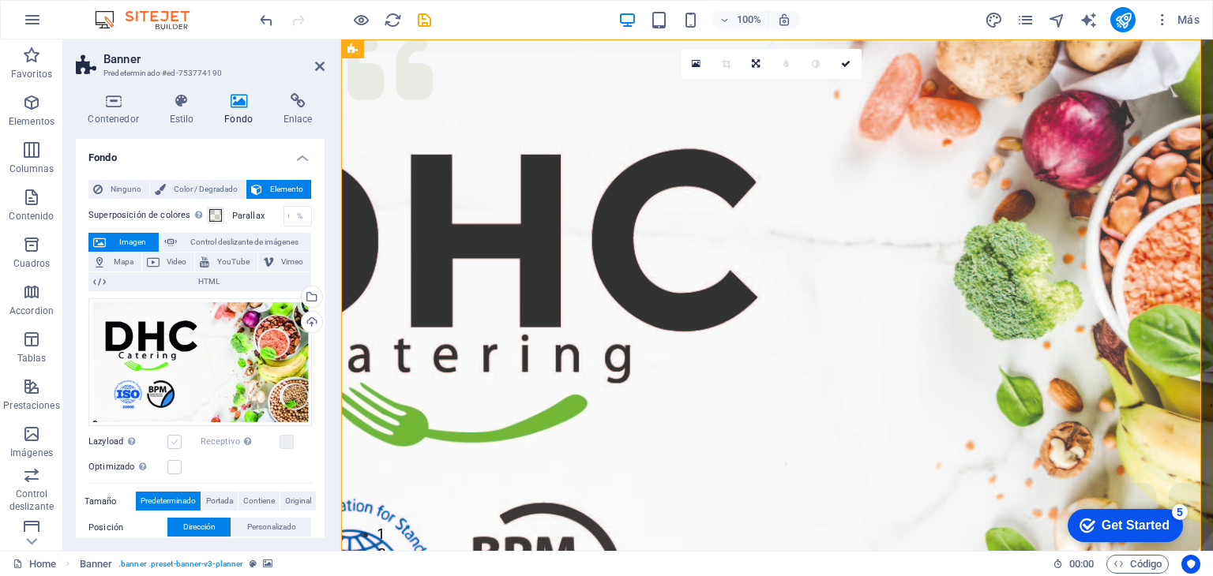
click at [174, 445] on label at bounding box center [174, 442] width 14 height 14
click at [0, 0] on input "Lazyload La carga de imágenes tras la carga de la página mejora la velocidad de…" at bounding box center [0, 0] width 0 height 0
click at [177, 467] on label at bounding box center [174, 467] width 14 height 14
click at [0, 0] on input "Optimizado Las imágenes se comprimen para así mejorar la velocidad de las págin…" at bounding box center [0, 0] width 0 height 0
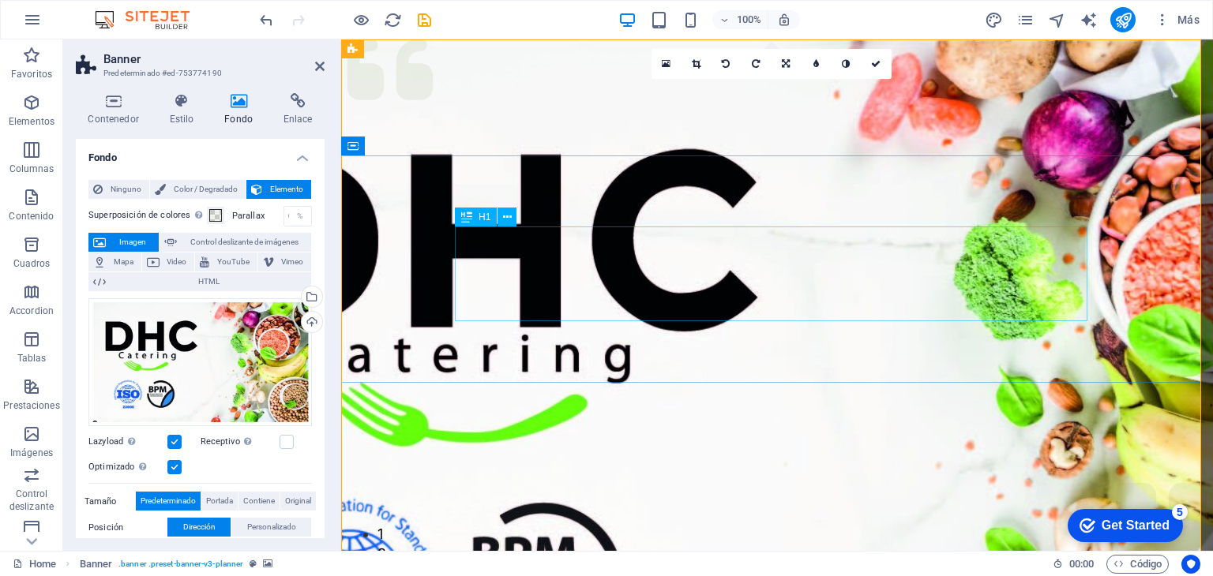
click at [464, 215] on icon at bounding box center [466, 217] width 11 height 19
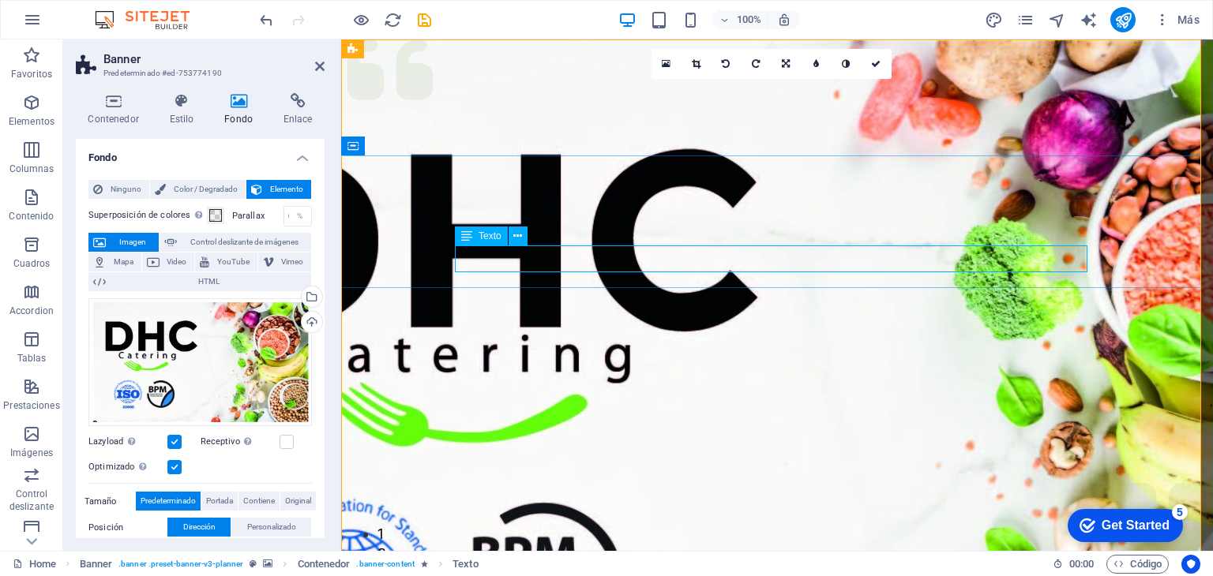
click at [470, 235] on icon at bounding box center [466, 236] width 11 height 19
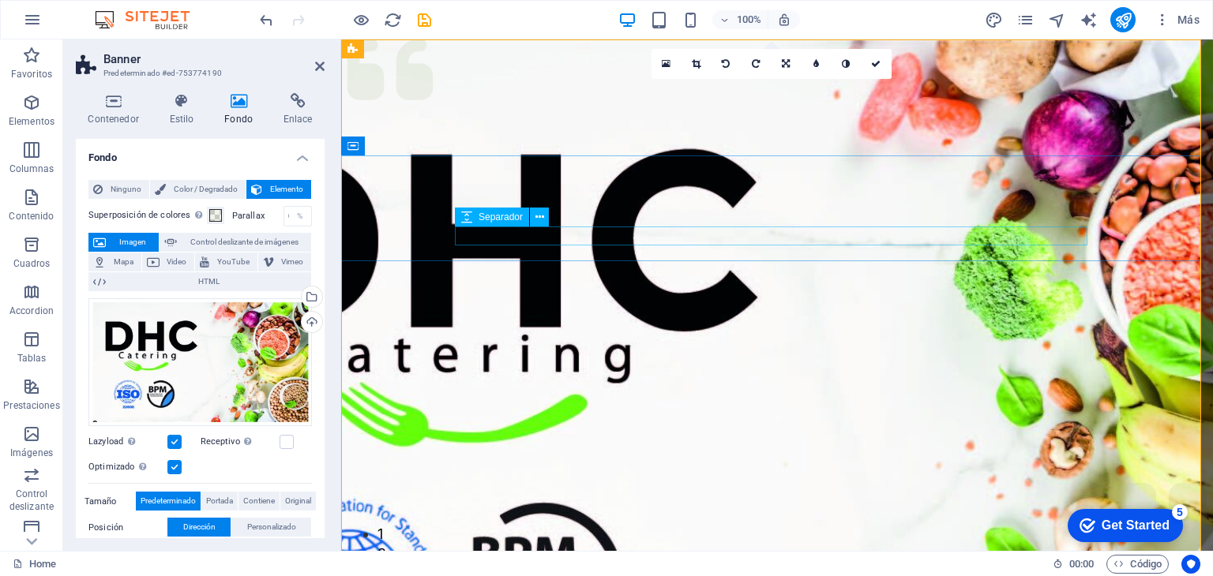
click at [486, 219] on span "Separador" at bounding box center [501, 216] width 44 height 9
click at [433, 145] on icon at bounding box center [430, 146] width 9 height 17
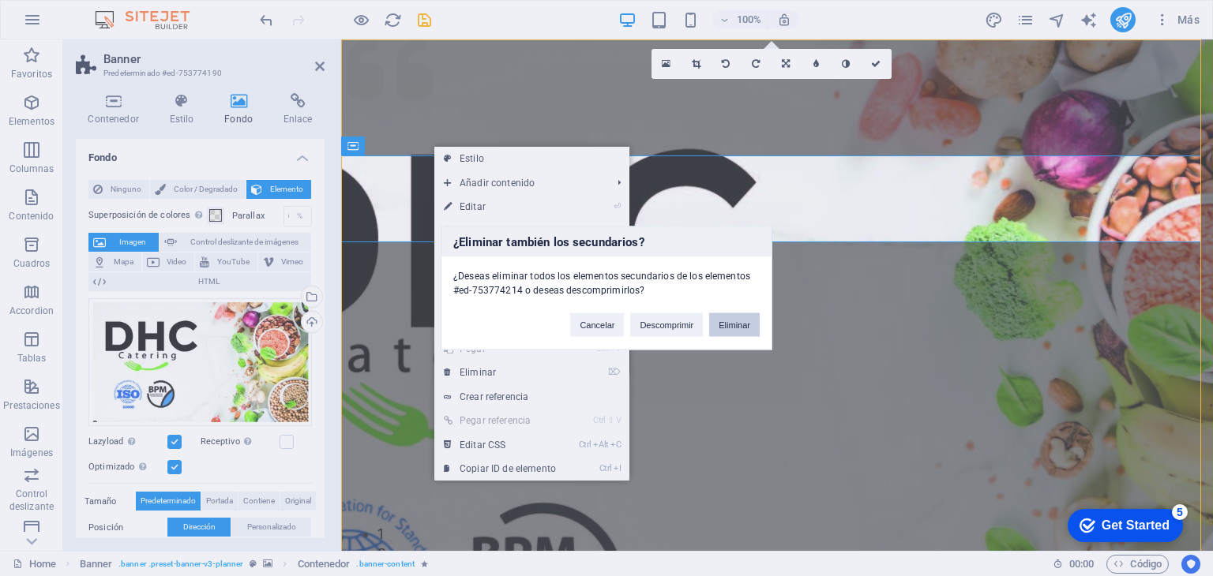
click at [718, 325] on button "Eliminar" at bounding box center [734, 325] width 51 height 24
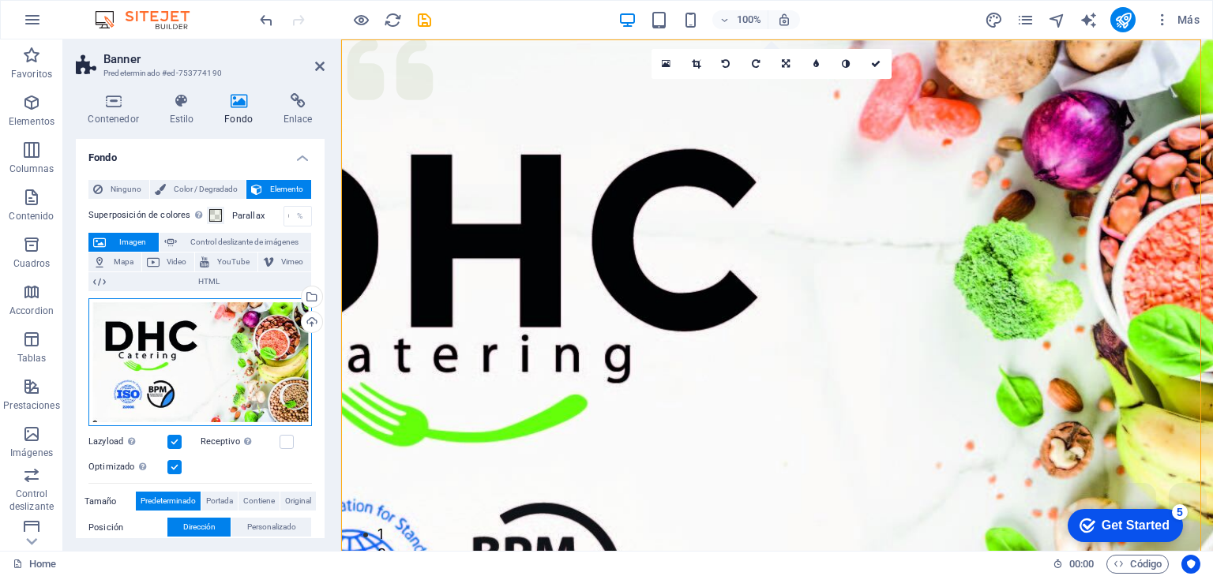
click at [178, 341] on div "Arrastra archivos aquí, haz clic para escoger archivos o selecciona archivos de…" at bounding box center [199, 362] width 223 height 129
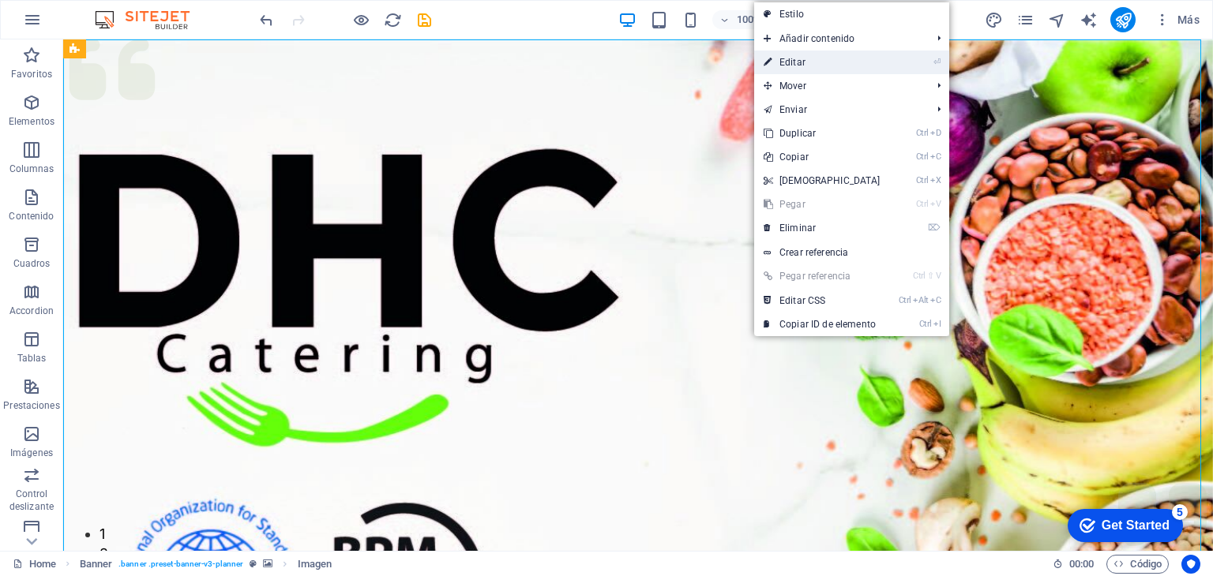
click at [804, 69] on link "⏎ Editar" at bounding box center [822, 63] width 136 height 24
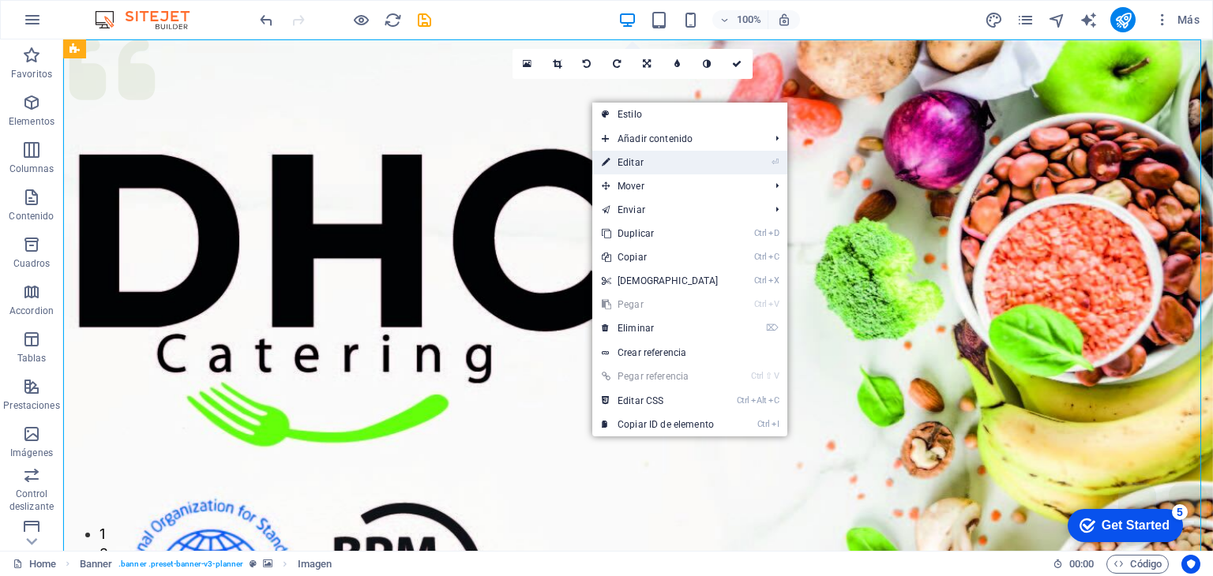
click at [638, 166] on link "⏎ Editar" at bounding box center [660, 163] width 136 height 24
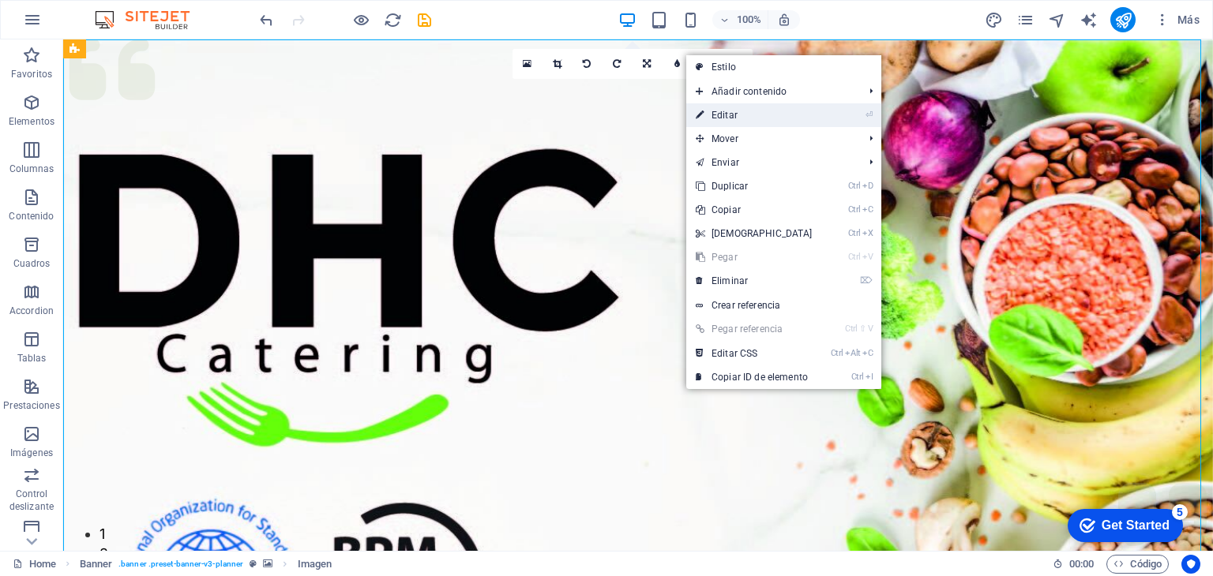
click at [768, 111] on link "⏎ Editar" at bounding box center [754, 115] width 136 height 24
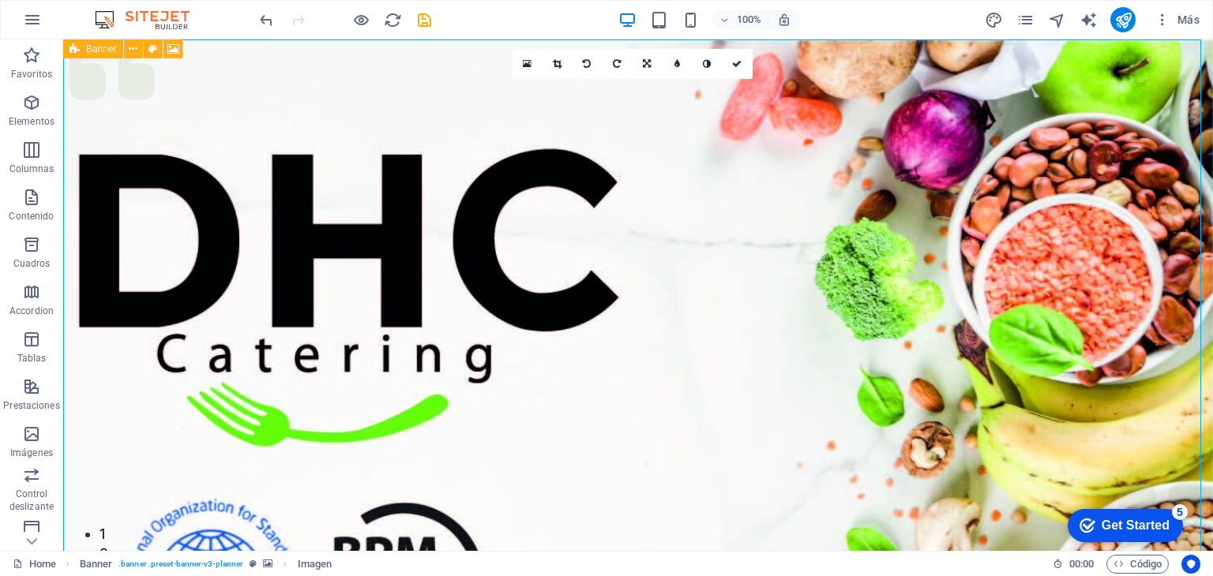
click at [559, 486] on figure at bounding box center [638, 394] width 1150 height 711
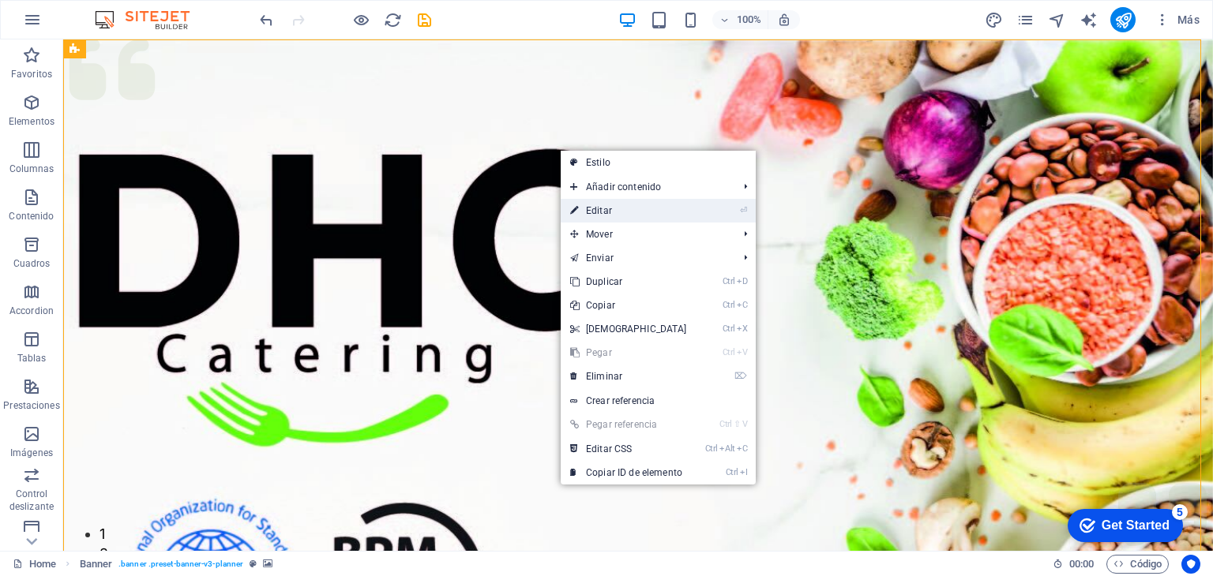
click at [605, 220] on link "⏎ Editar" at bounding box center [629, 211] width 136 height 24
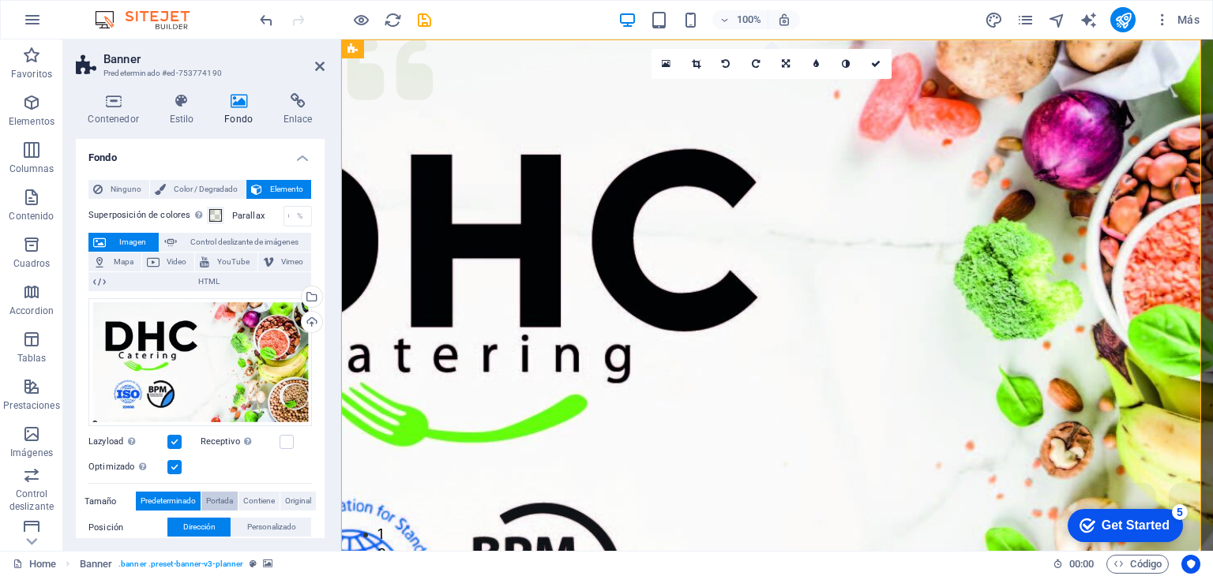
click at [213, 499] on span "Portada" at bounding box center [219, 501] width 27 height 19
click at [262, 499] on span "Contiene" at bounding box center [259, 501] width 32 height 19
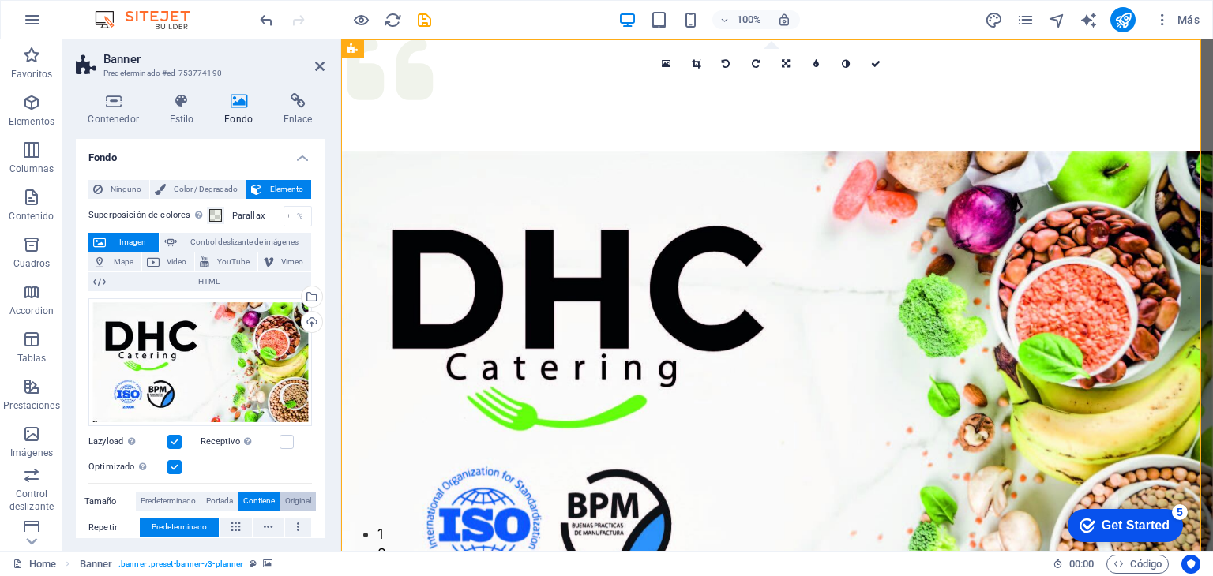
click at [288, 497] on span "Original" at bounding box center [298, 501] width 26 height 19
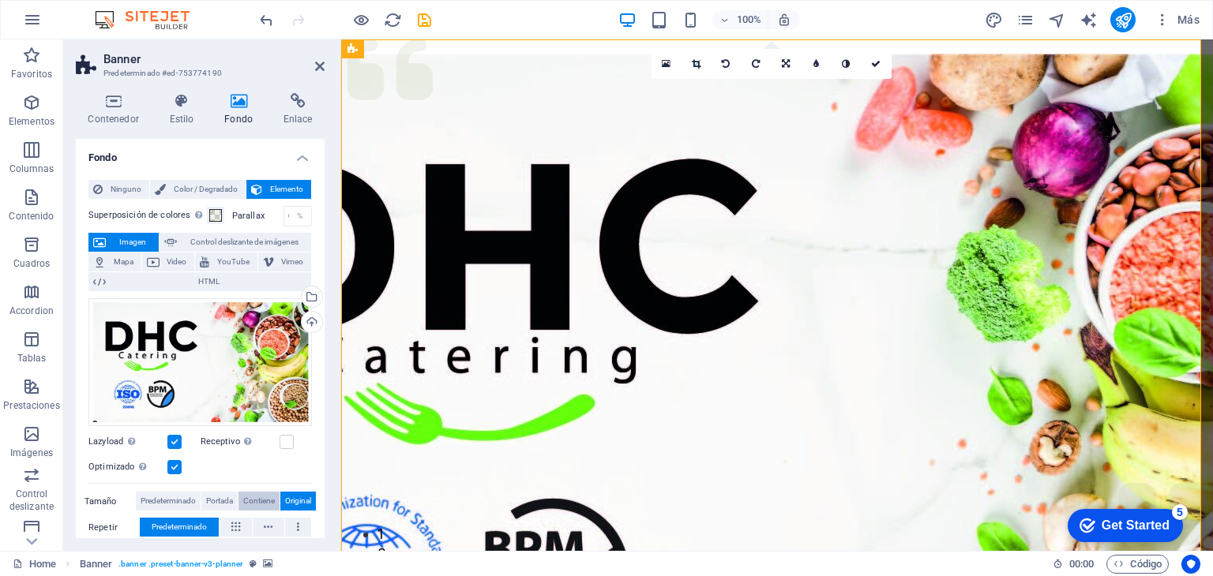
click at [249, 498] on span "Contiene" at bounding box center [259, 501] width 32 height 19
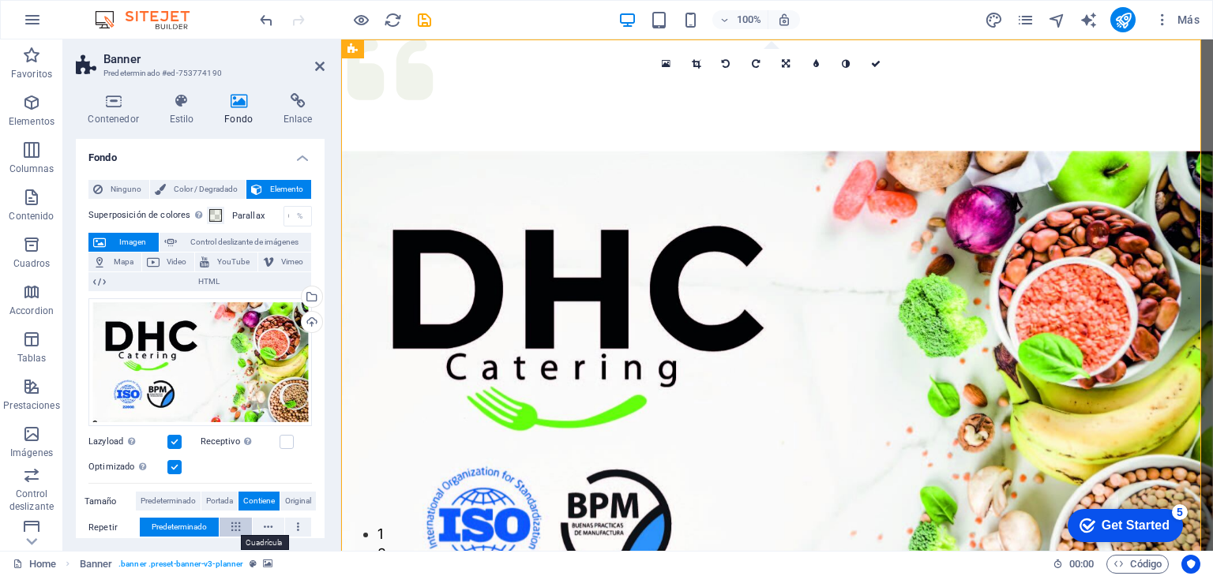
click at [232, 522] on icon at bounding box center [235, 527] width 9 height 19
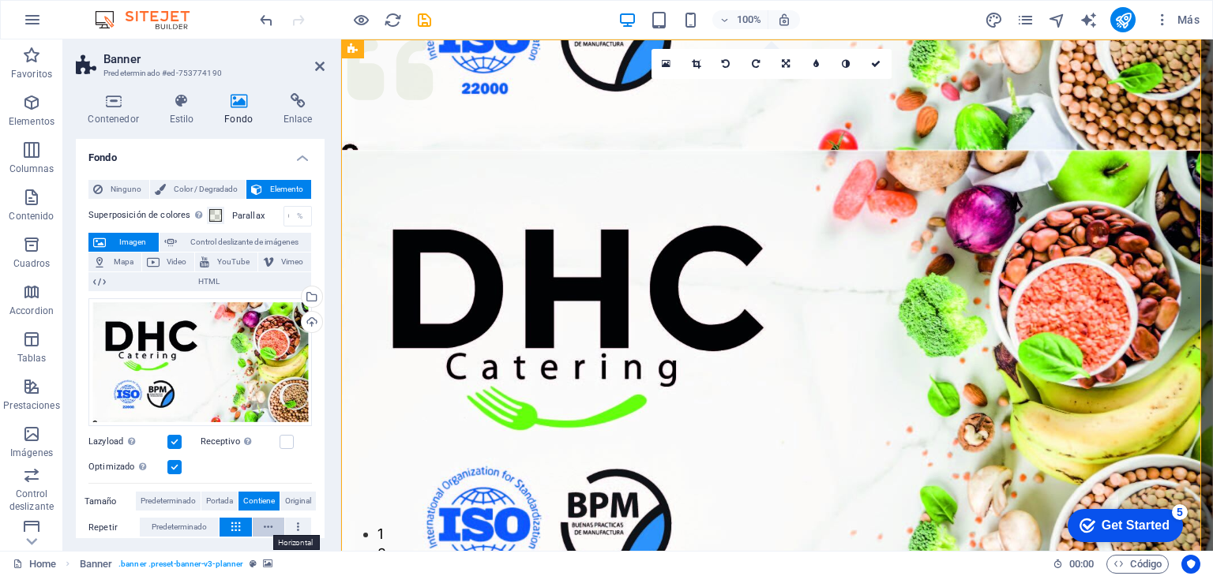
click at [266, 528] on icon at bounding box center [268, 527] width 9 height 19
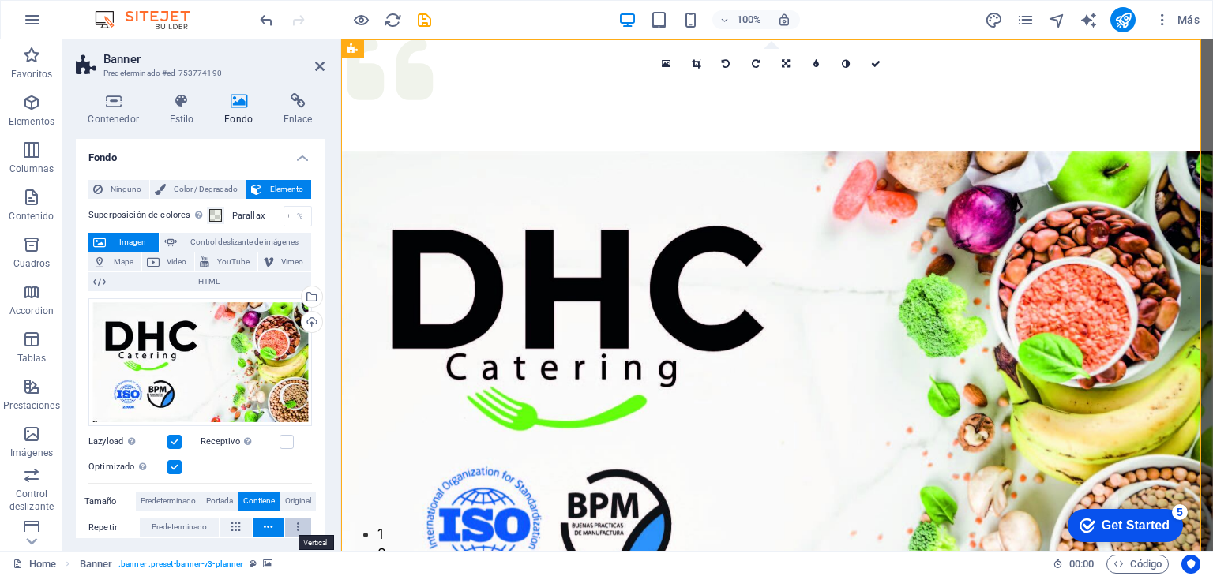
click at [302, 524] on button at bounding box center [298, 527] width 26 height 19
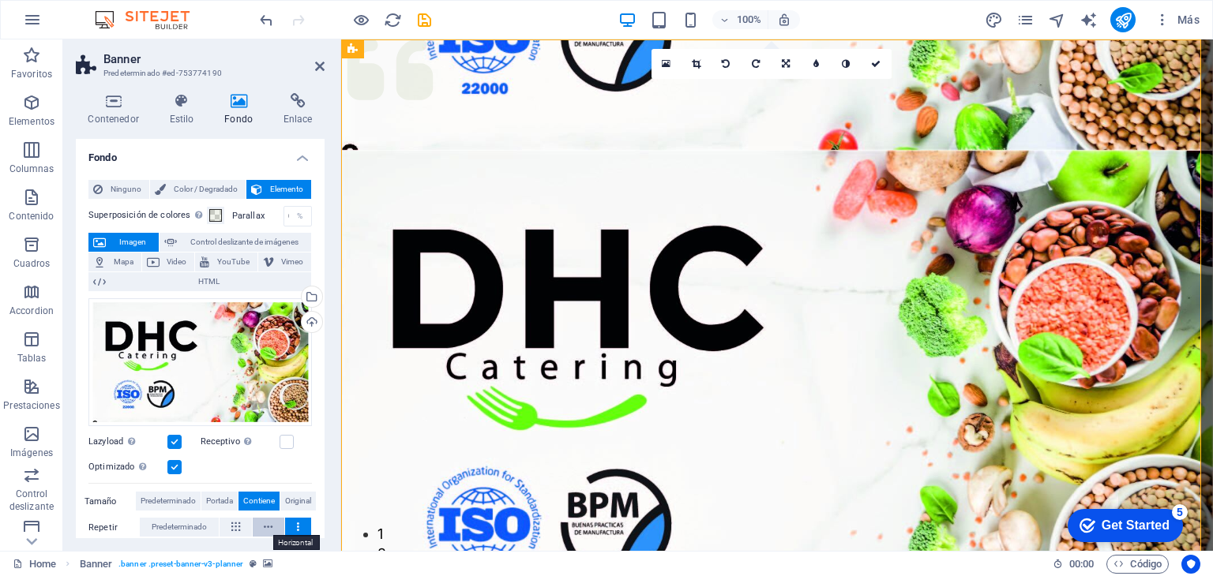
click at [265, 527] on icon at bounding box center [268, 527] width 9 height 19
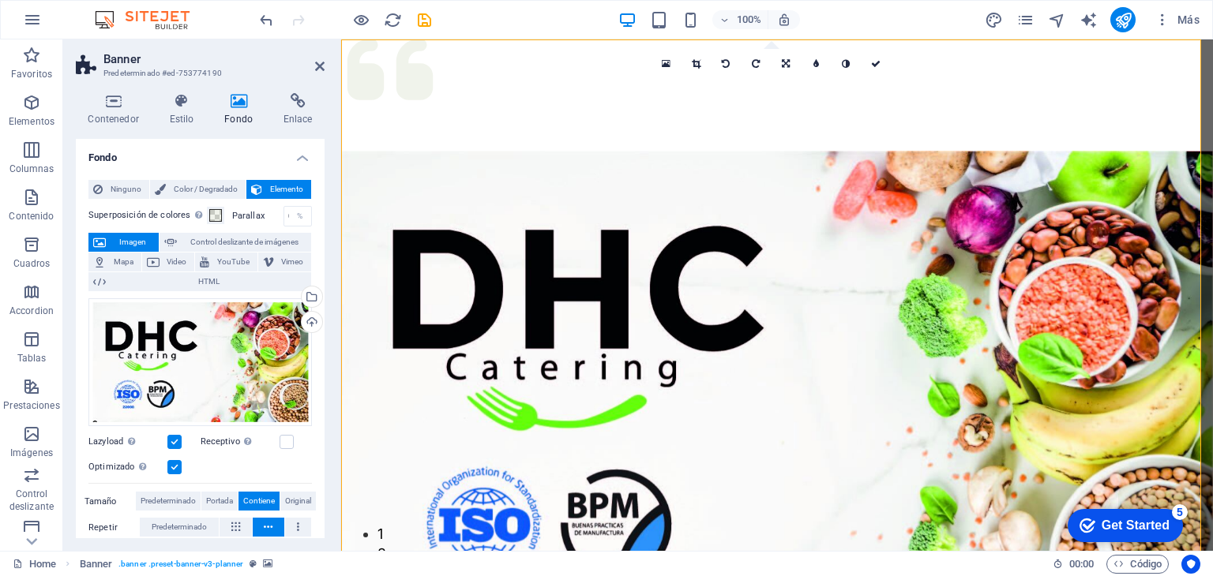
click at [325, 64] on aside "Banner Predeterminado #ed-753774190 Contenedor Estilo Fondo Enlace Tamaño Altur…" at bounding box center [202, 295] width 278 height 512
click at [317, 66] on icon at bounding box center [319, 66] width 9 height 13
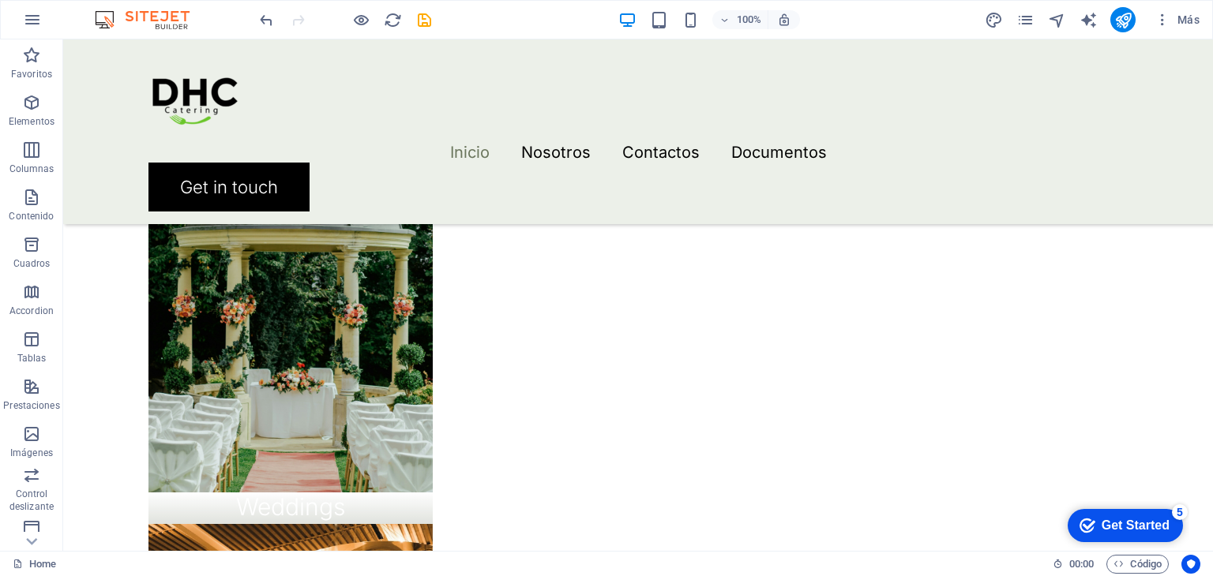
scroll to position [1409, 0]
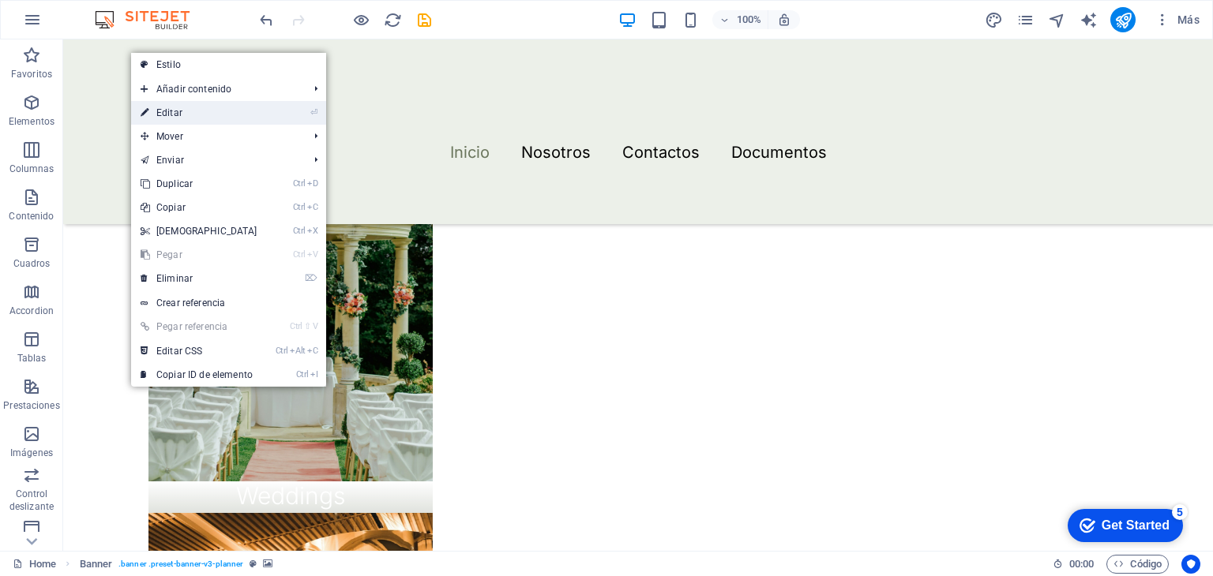
click at [180, 115] on link "⏎ Editar" at bounding box center [199, 113] width 136 height 24
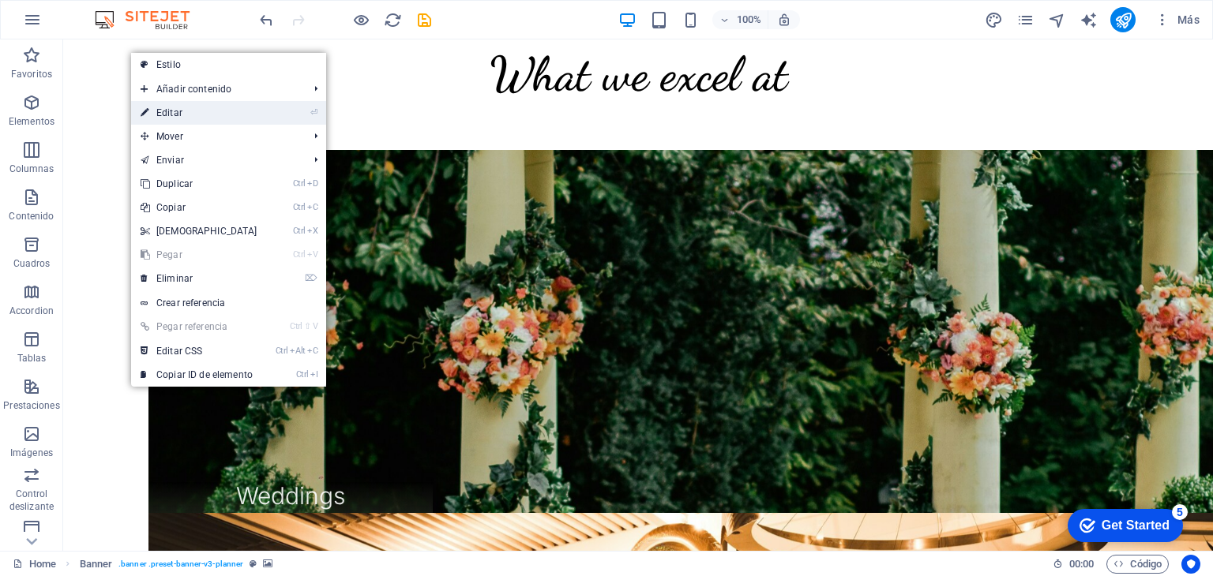
scroll to position [99, 0]
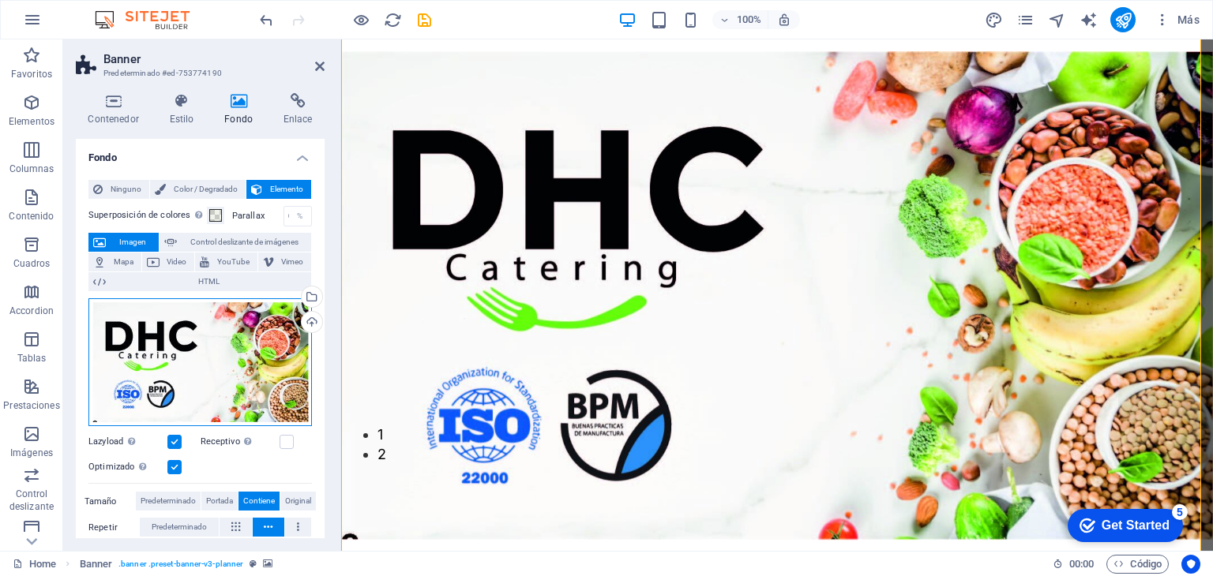
click at [213, 340] on div "Arrastra archivos aquí, haz clic para escoger archivos o selecciona archivos de…" at bounding box center [199, 362] width 223 height 129
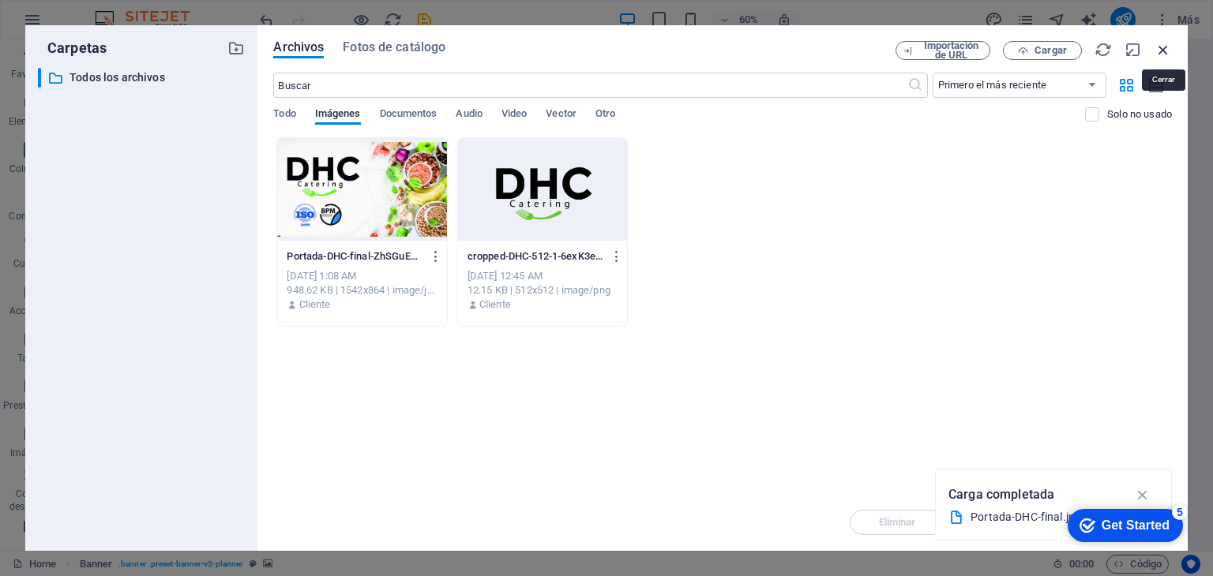
click at [1169, 52] on icon "button" at bounding box center [1162, 49] width 17 height 17
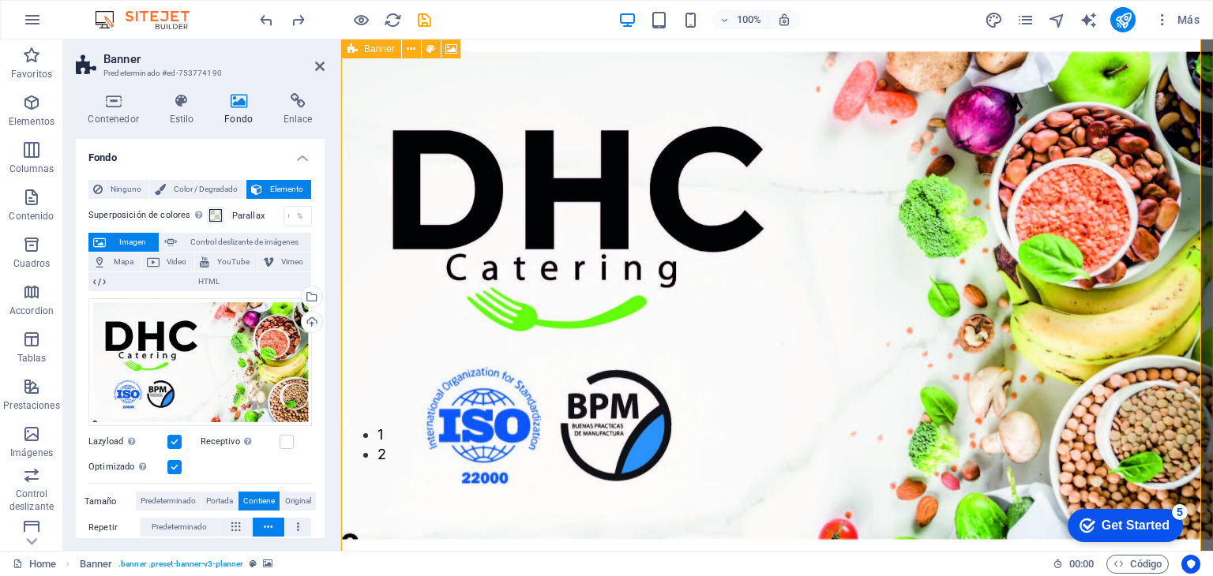
click at [1047, 205] on figure at bounding box center [777, 295] width 872 height 711
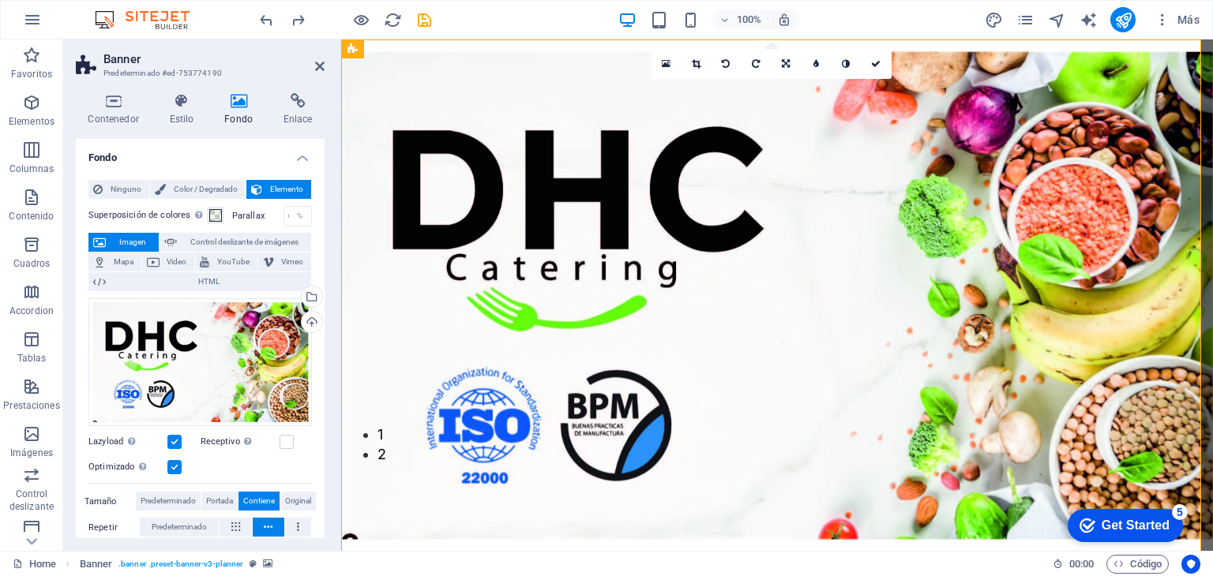
scroll to position [0, 0]
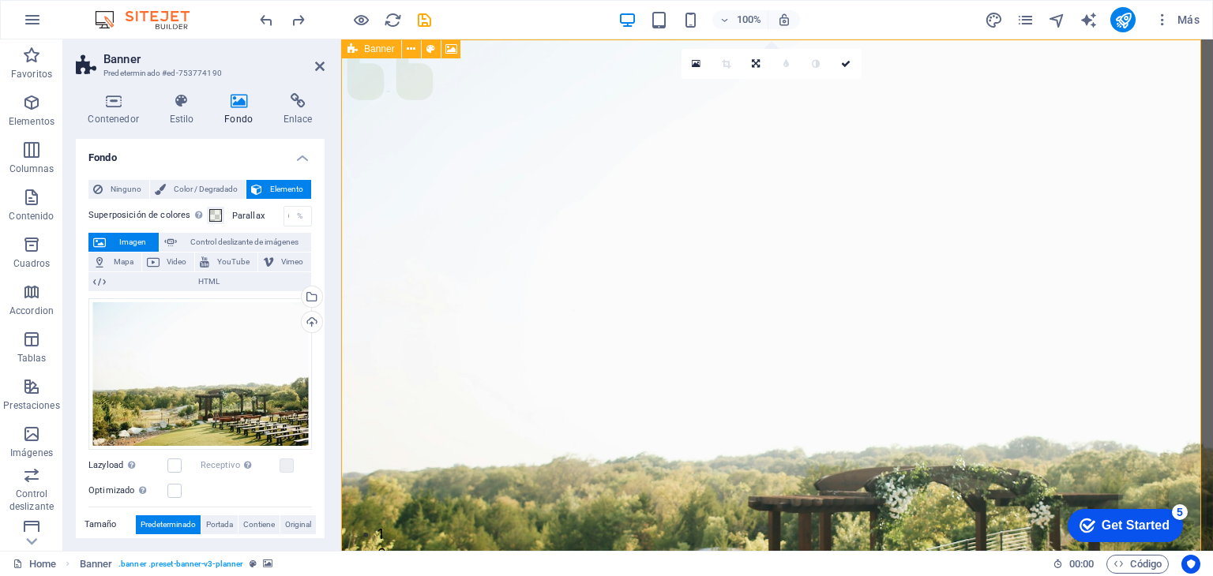
click at [832, 420] on figure at bounding box center [777, 394] width 872 height 711
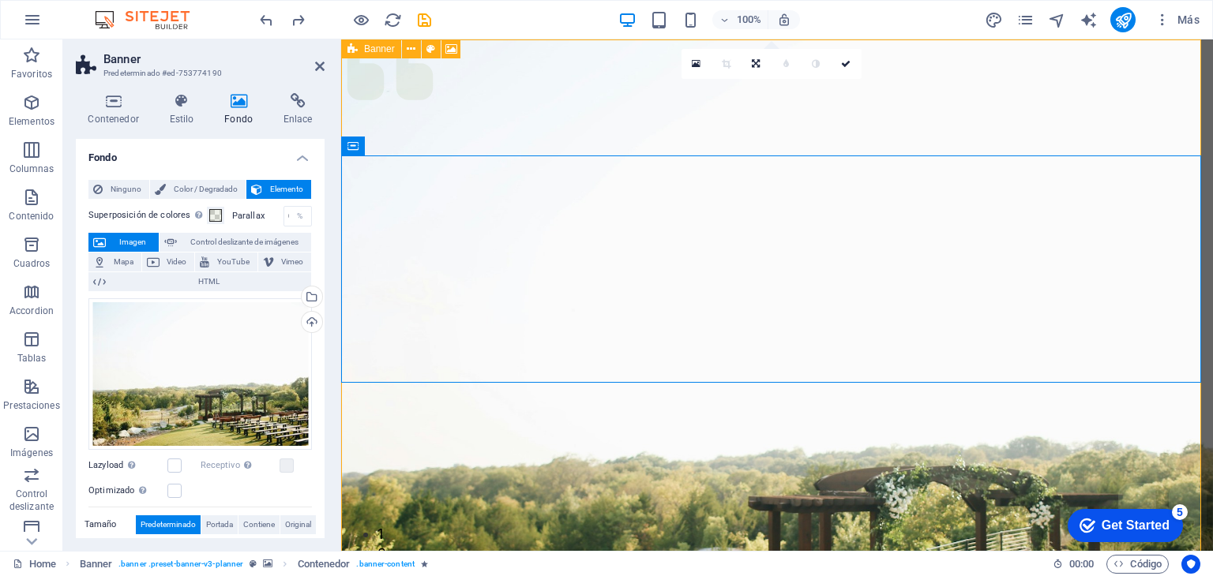
click at [672, 449] on figure at bounding box center [777, 394] width 872 height 711
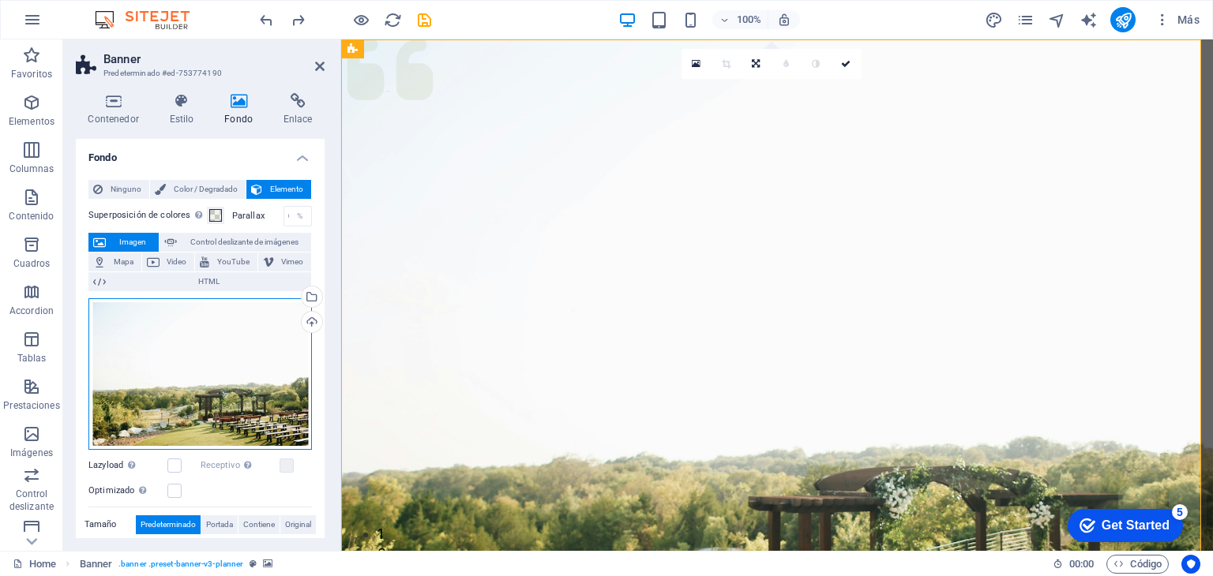
click at [251, 377] on div "Arrastra archivos aquí, haz clic para escoger archivos o selecciona archivos de…" at bounding box center [199, 374] width 223 height 152
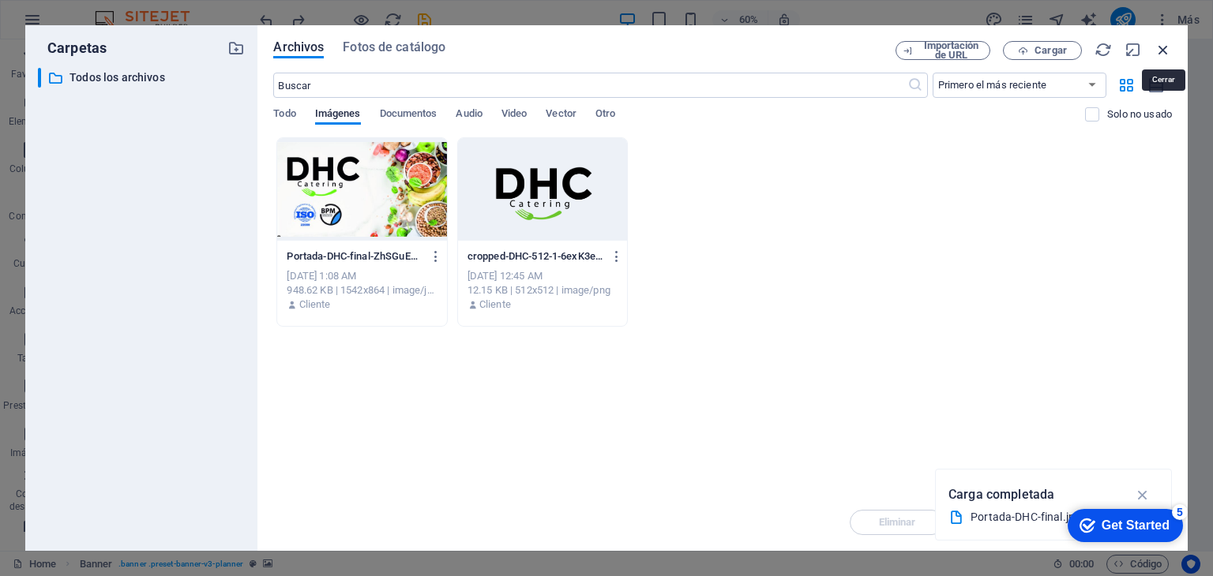
click at [1169, 42] on icon "button" at bounding box center [1162, 49] width 17 height 17
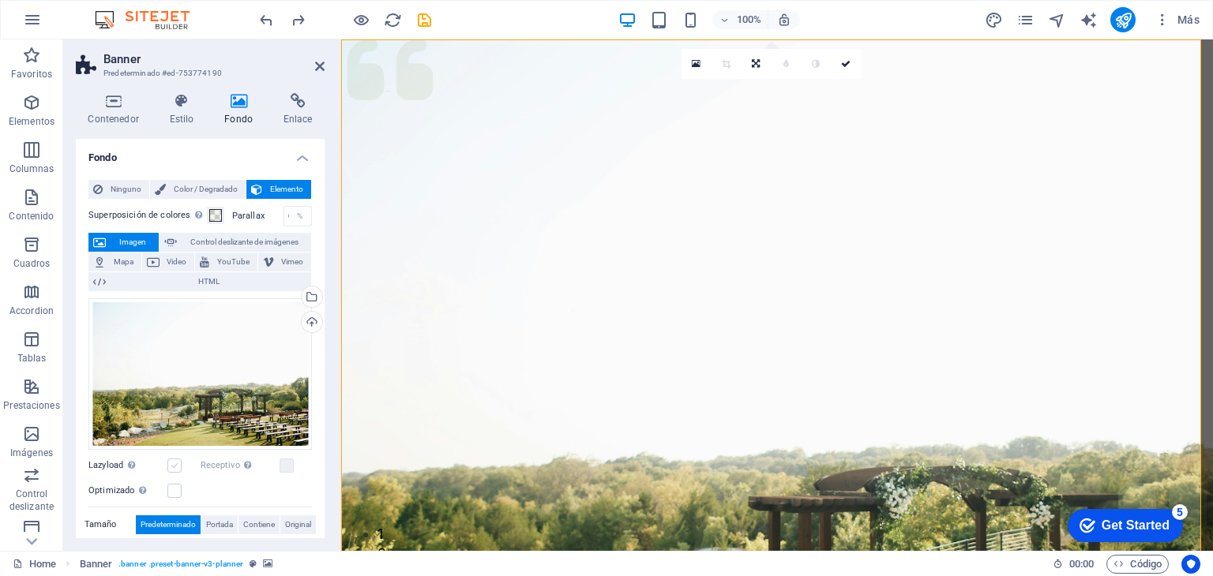
click at [177, 468] on label at bounding box center [174, 466] width 14 height 14
click at [0, 0] on input "Lazyload La carga de imágenes tras la carga de la página mejora la velocidad de…" at bounding box center [0, 0] width 0 height 0
click at [253, 520] on span "Contiene" at bounding box center [259, 525] width 32 height 19
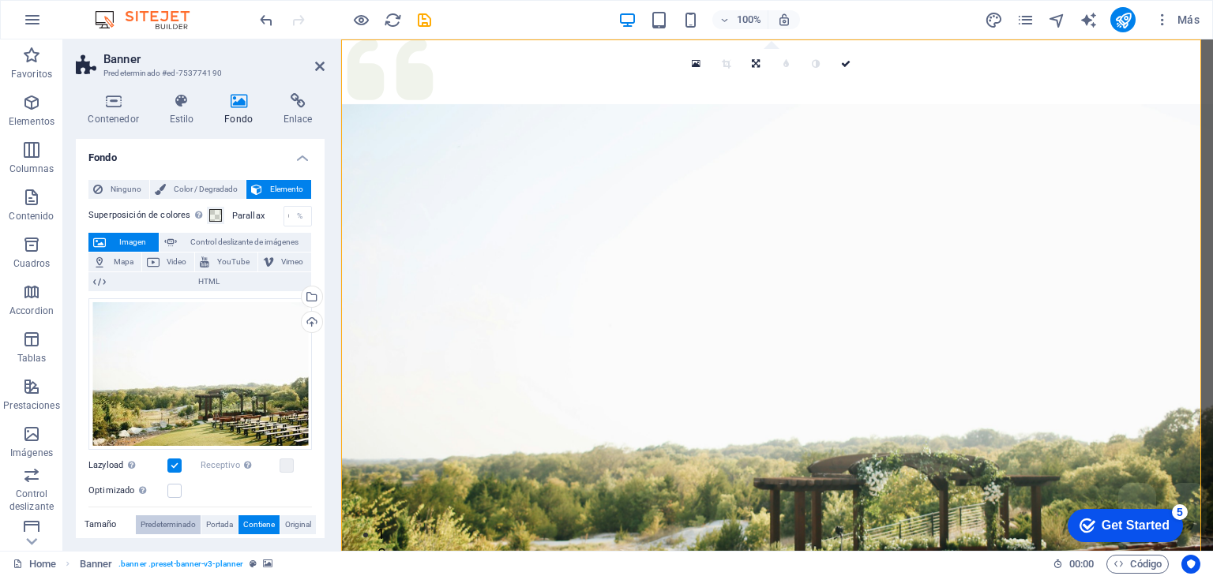
click at [178, 521] on span "Predeterminado" at bounding box center [168, 525] width 55 height 19
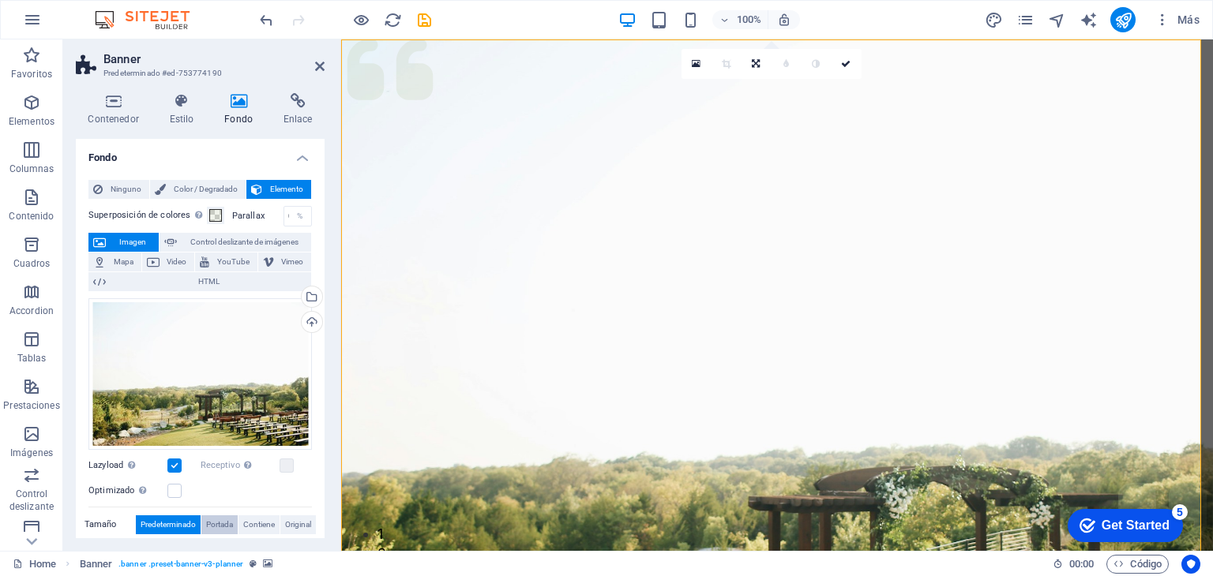
click at [215, 524] on span "Portada" at bounding box center [219, 525] width 27 height 19
click at [250, 521] on span "Contiene" at bounding box center [259, 525] width 32 height 19
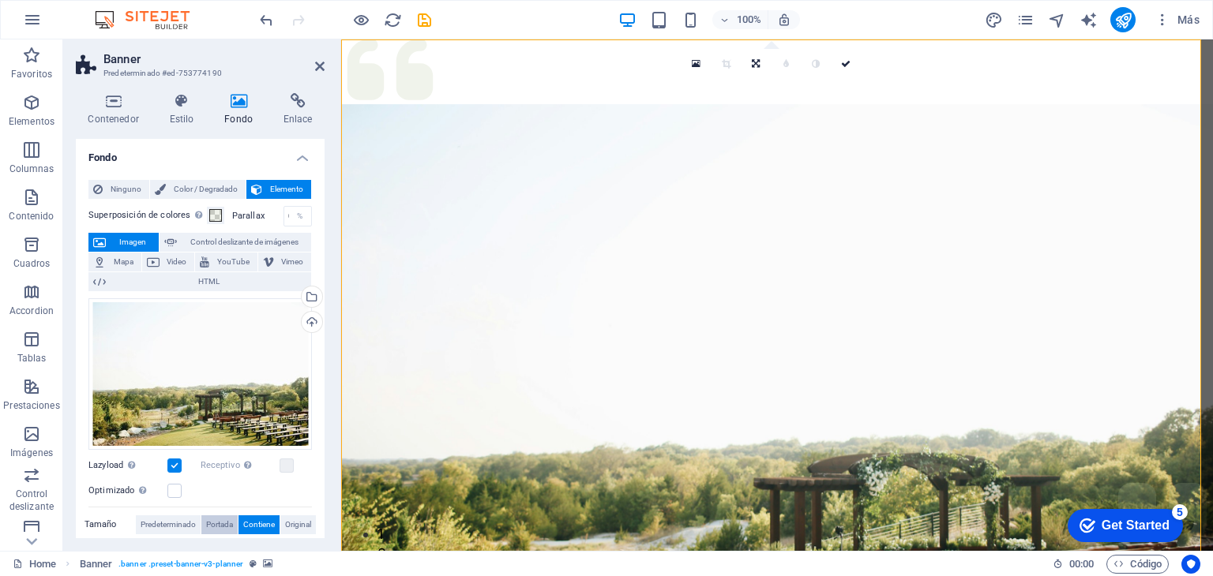
click at [223, 521] on span "Portada" at bounding box center [219, 525] width 27 height 19
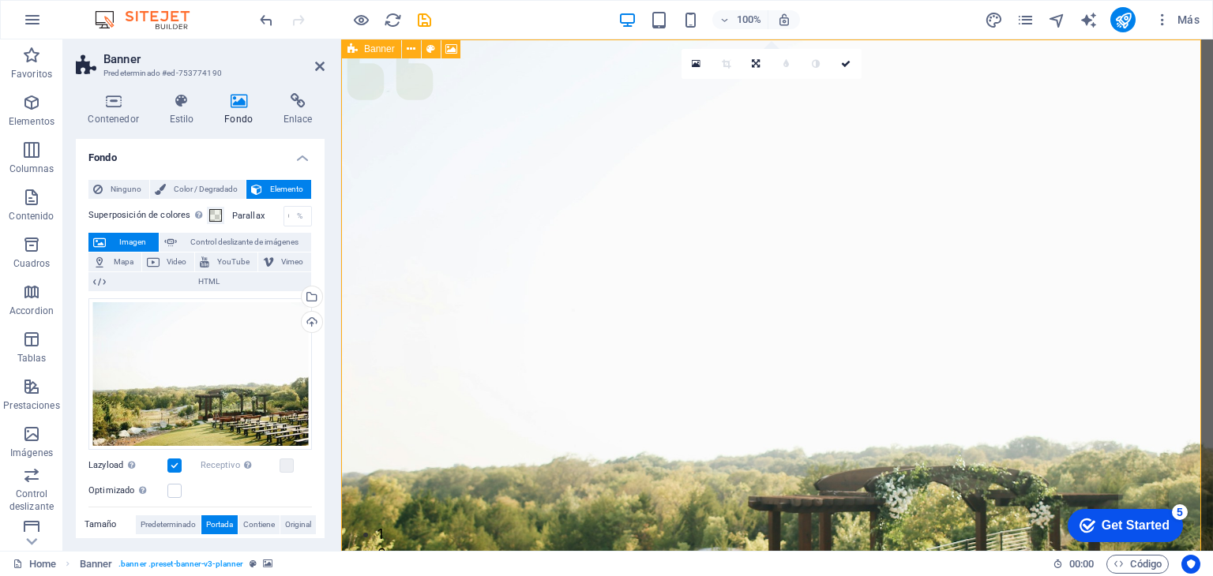
click at [854, 462] on figure at bounding box center [777, 394] width 872 height 711
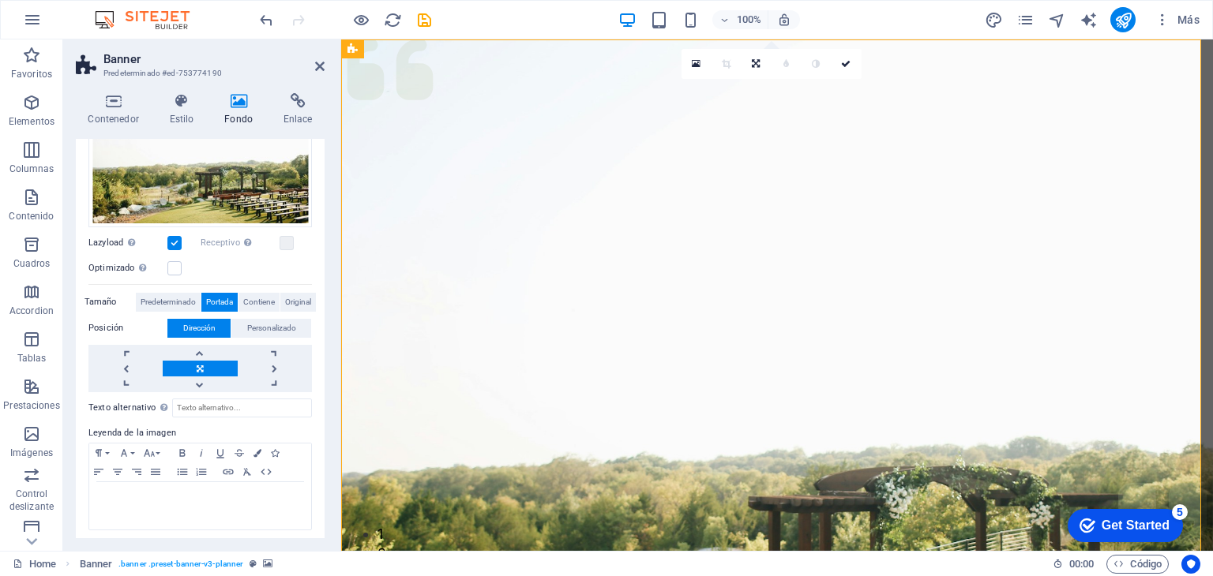
scroll to position [225, 0]
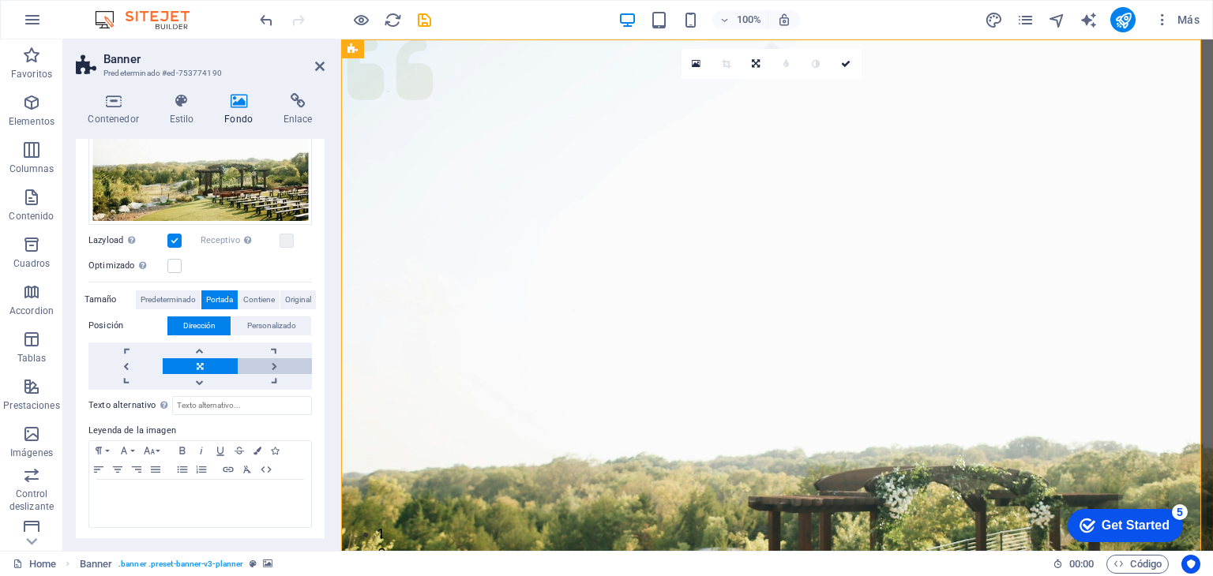
click at [267, 362] on link at bounding box center [275, 367] width 74 height 16
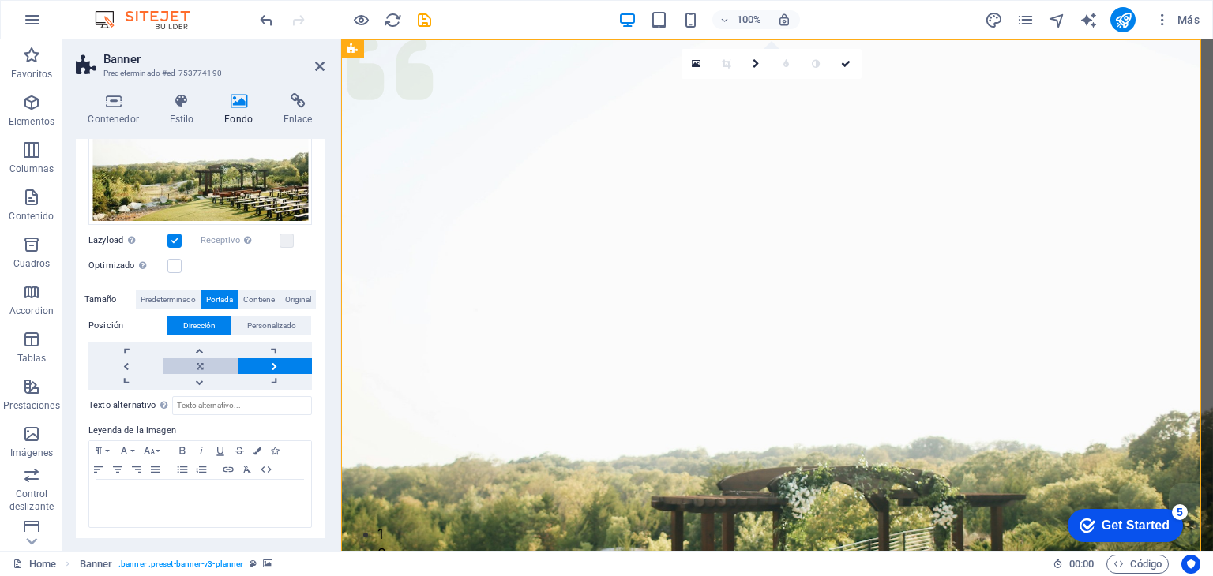
click at [186, 359] on link at bounding box center [200, 367] width 74 height 16
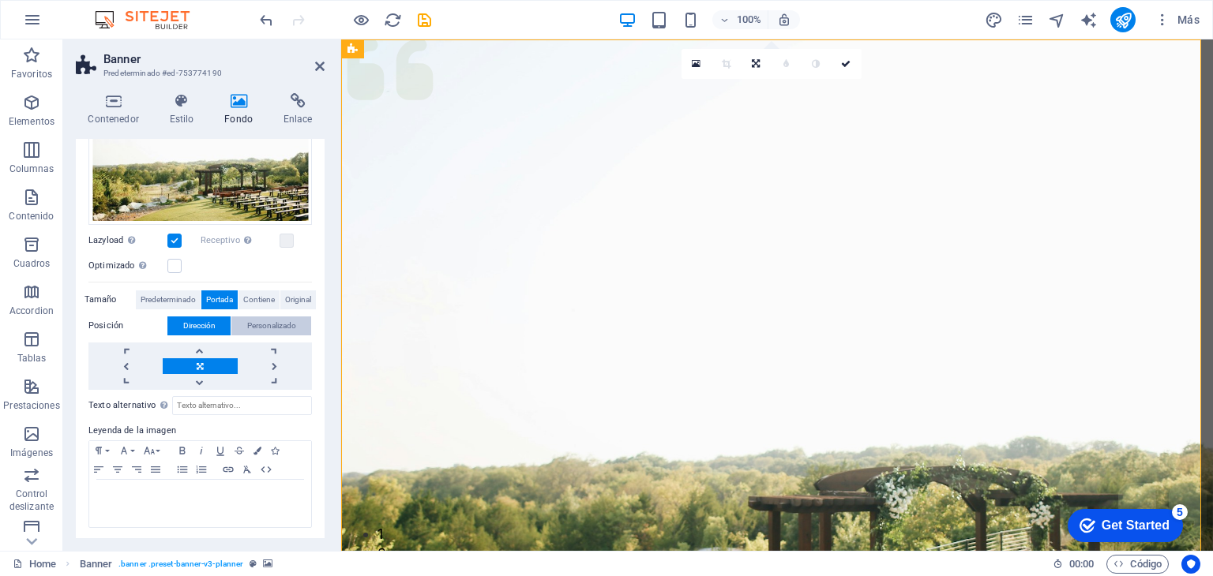
click at [248, 329] on span "Personalizado" at bounding box center [271, 326] width 49 height 19
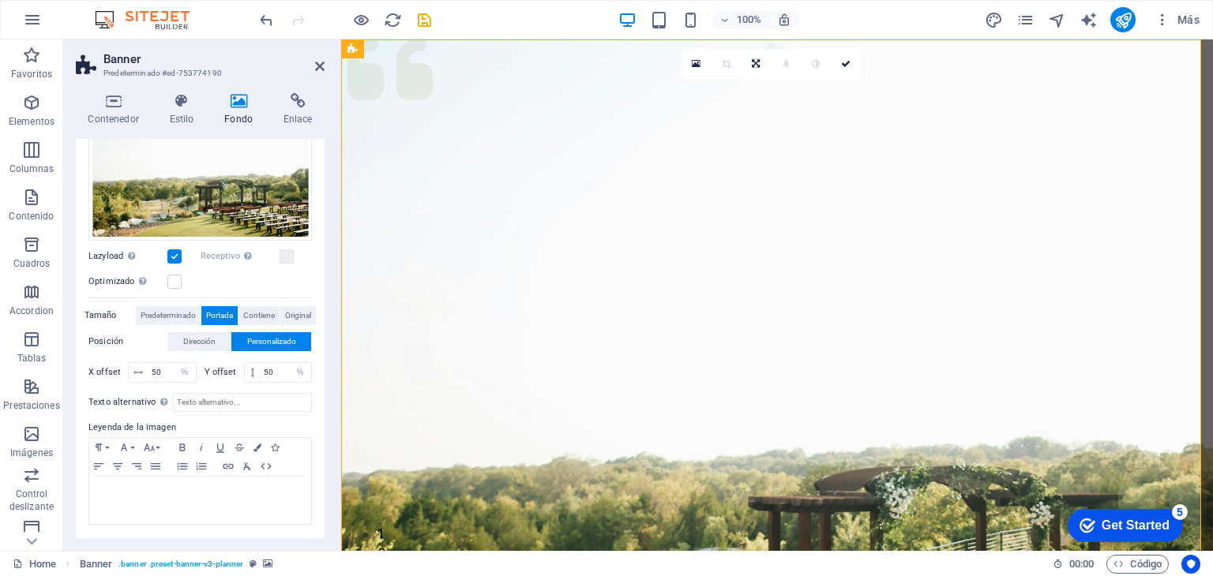
scroll to position [205, 0]
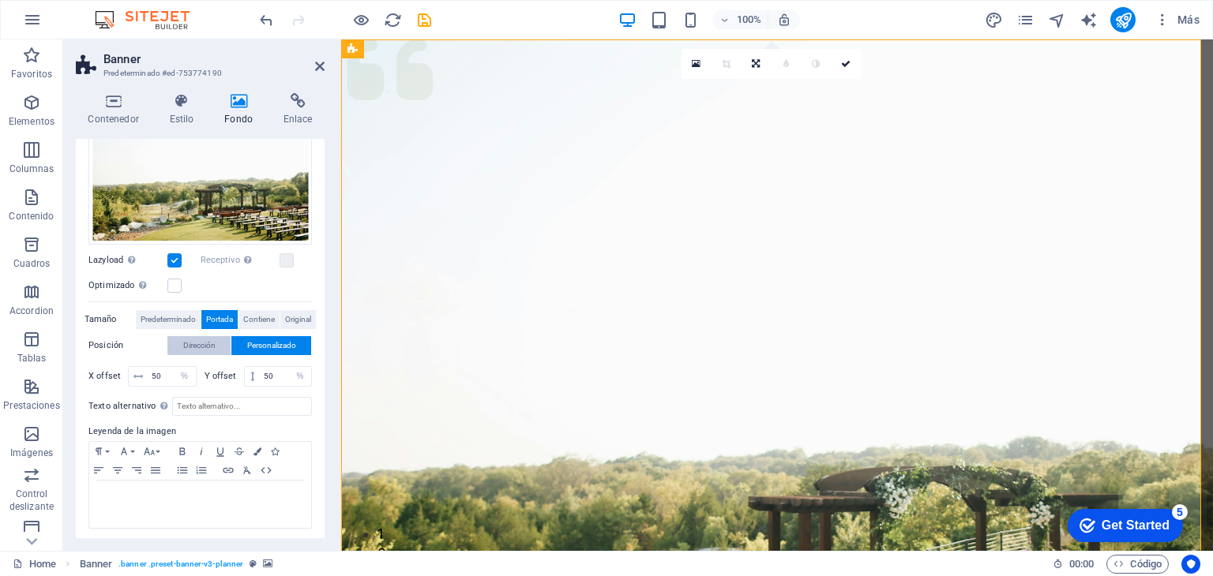
click at [208, 342] on span "Dirección" at bounding box center [199, 345] width 32 height 19
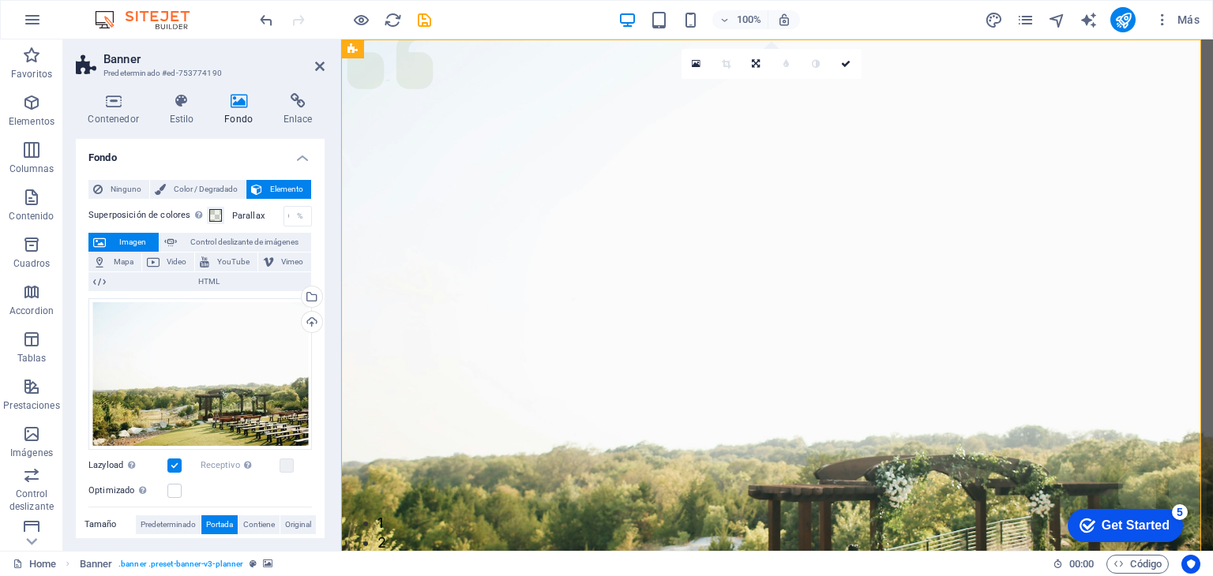
scroll to position [0, 0]
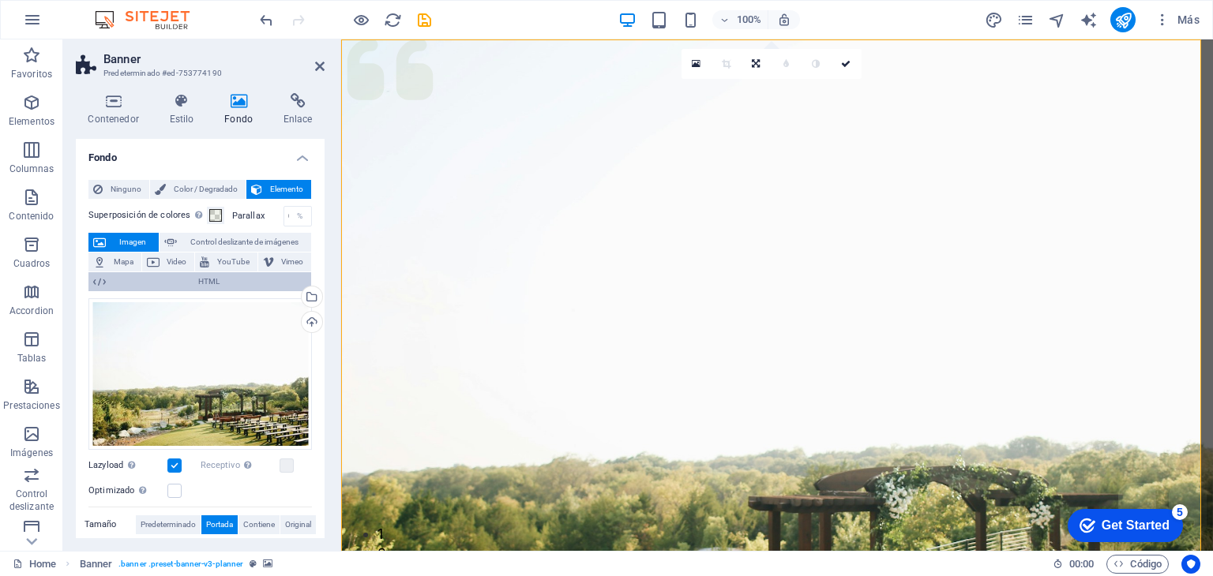
click at [185, 274] on span "HTML" at bounding box center [209, 281] width 196 height 19
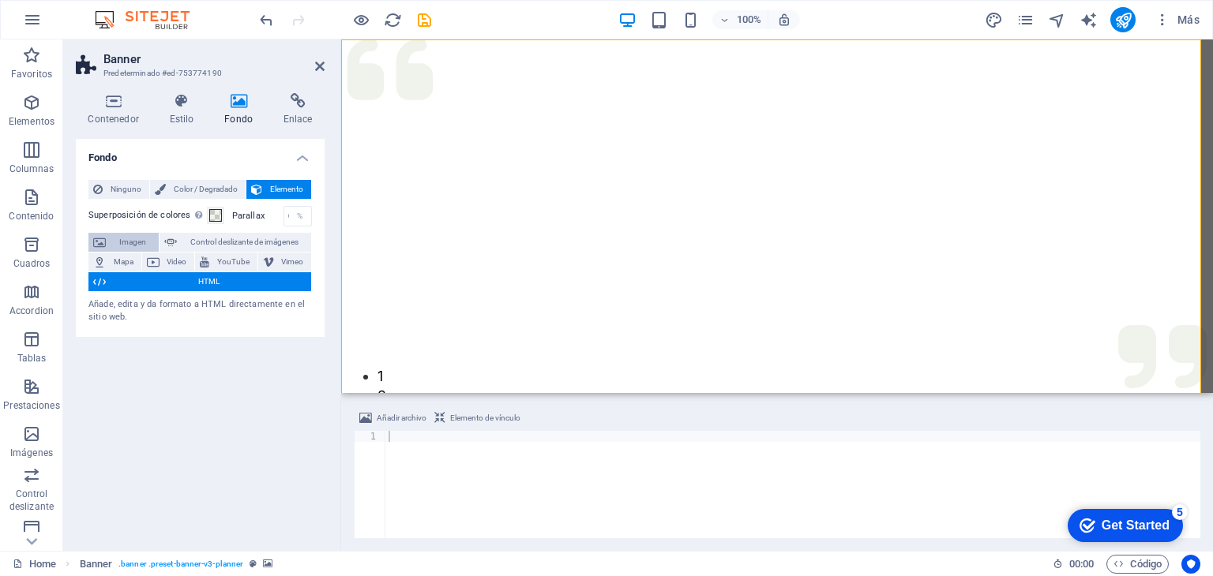
click at [137, 247] on span "Imagen" at bounding box center [132, 242] width 43 height 19
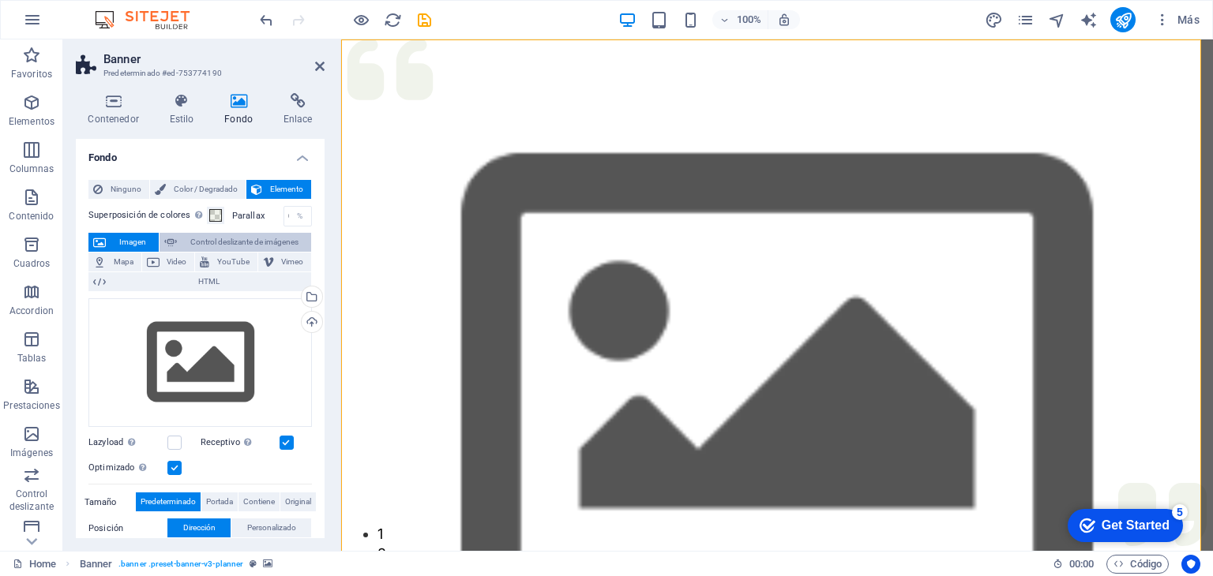
click at [211, 247] on span "Control deslizante de imágenes" at bounding box center [244, 242] width 125 height 19
select select "ms"
select select "s"
select select "progressive"
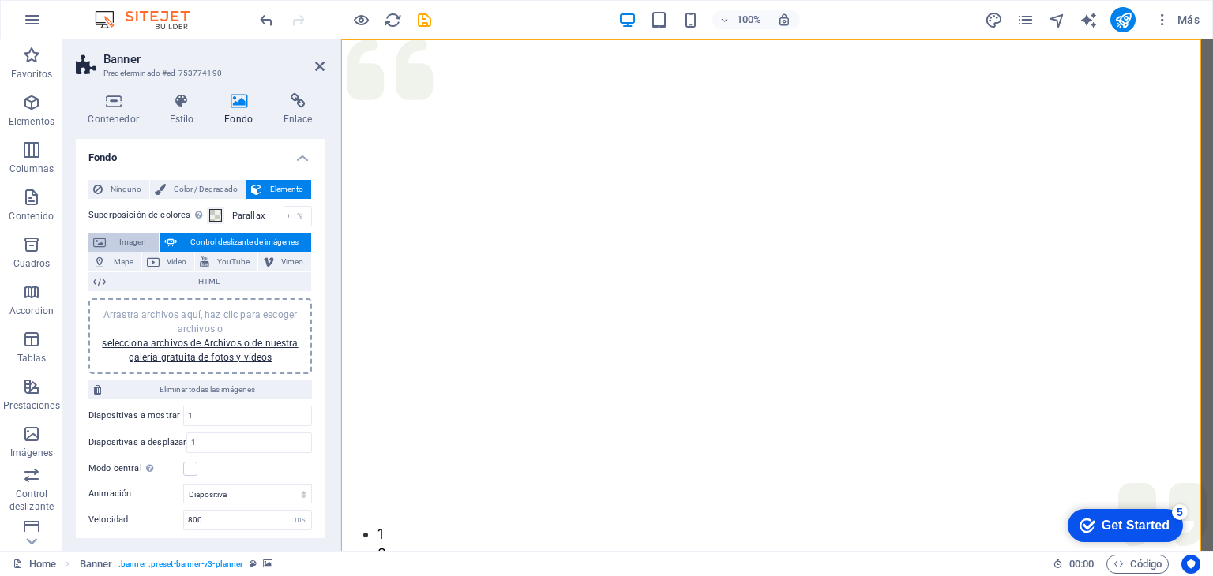
click at [127, 242] on span "Imagen" at bounding box center [132, 242] width 43 height 19
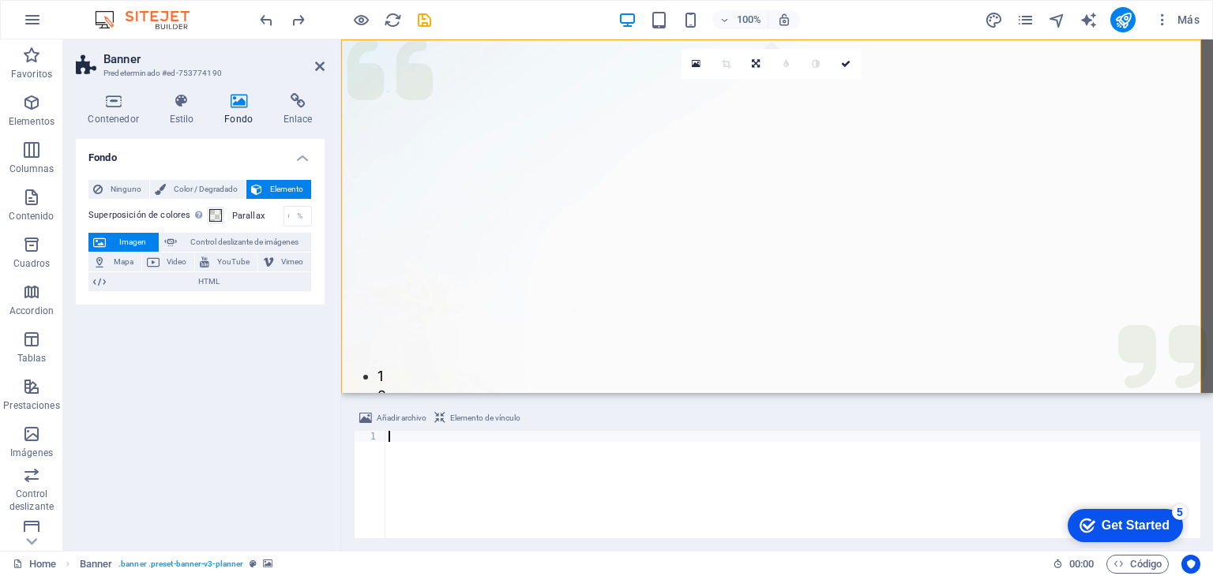
click at [849, 442] on div at bounding box center [792, 496] width 815 height 130
click at [112, 102] on icon at bounding box center [113, 101] width 75 height 16
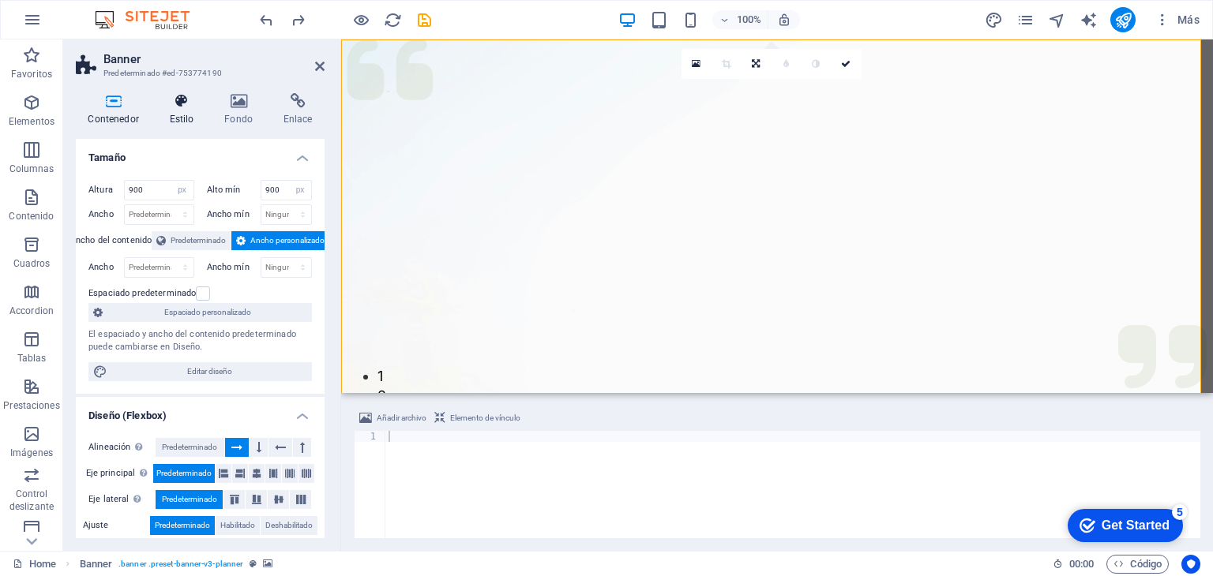
click at [199, 105] on icon at bounding box center [181, 101] width 49 height 16
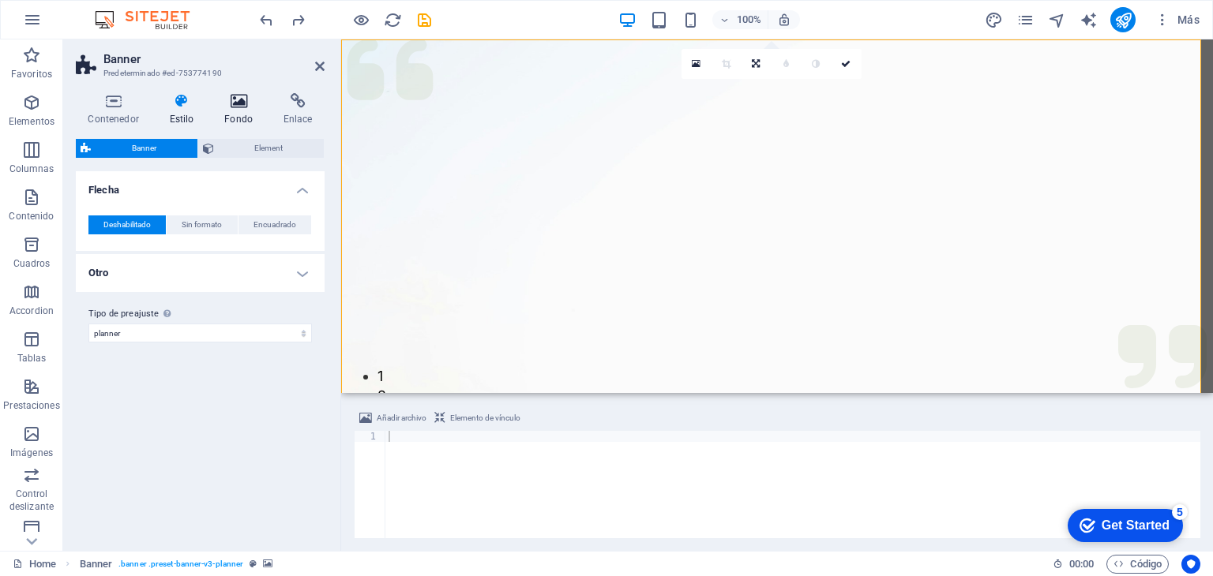
click at [232, 107] on icon at bounding box center [238, 101] width 53 height 16
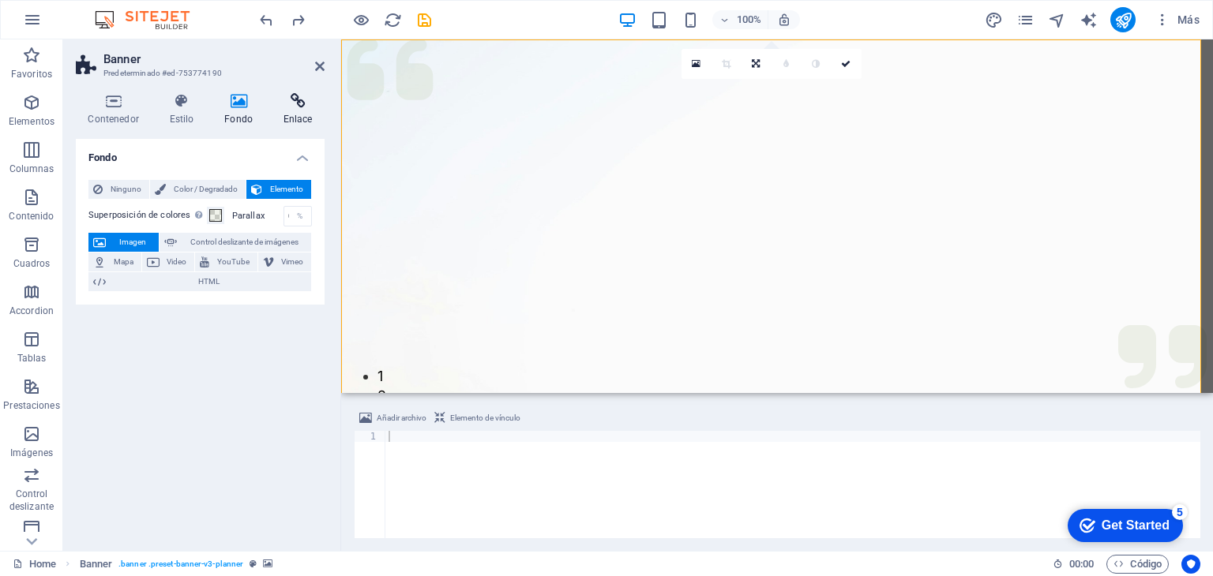
click at [312, 106] on icon at bounding box center [298, 101] width 54 height 16
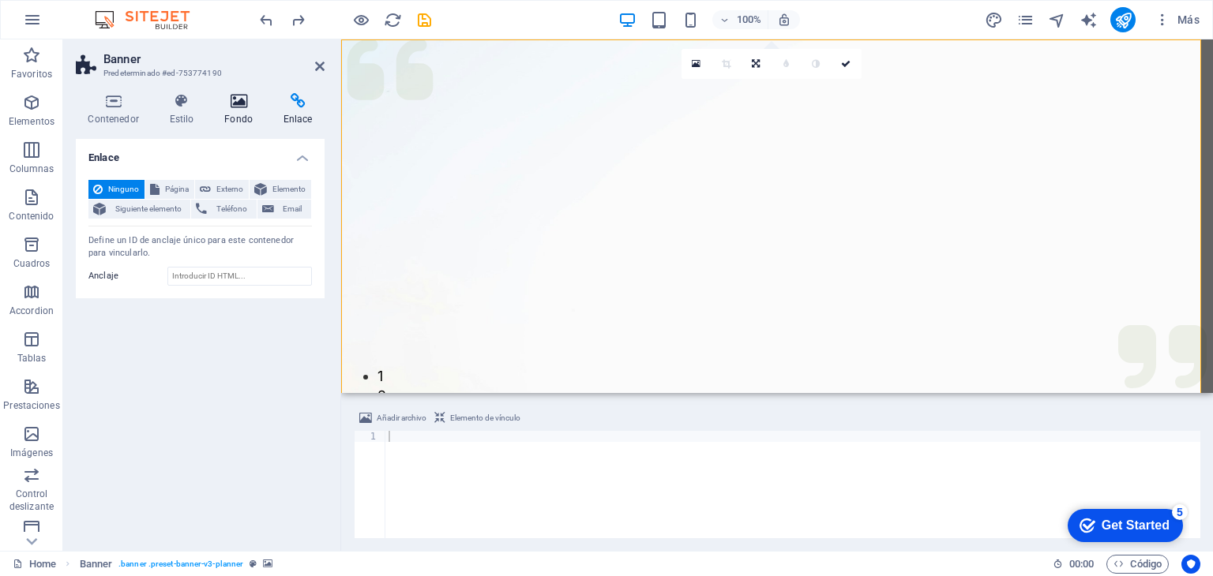
click at [242, 105] on icon at bounding box center [238, 101] width 53 height 16
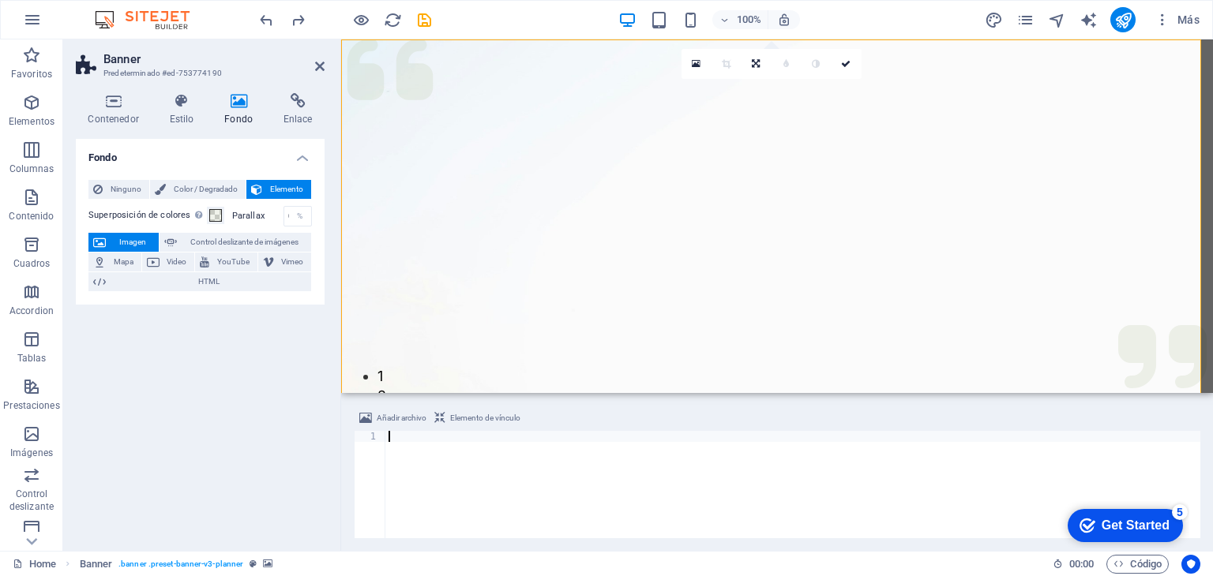
click at [745, 467] on div at bounding box center [792, 496] width 815 height 130
click at [242, 279] on span "HTML" at bounding box center [209, 281] width 196 height 19
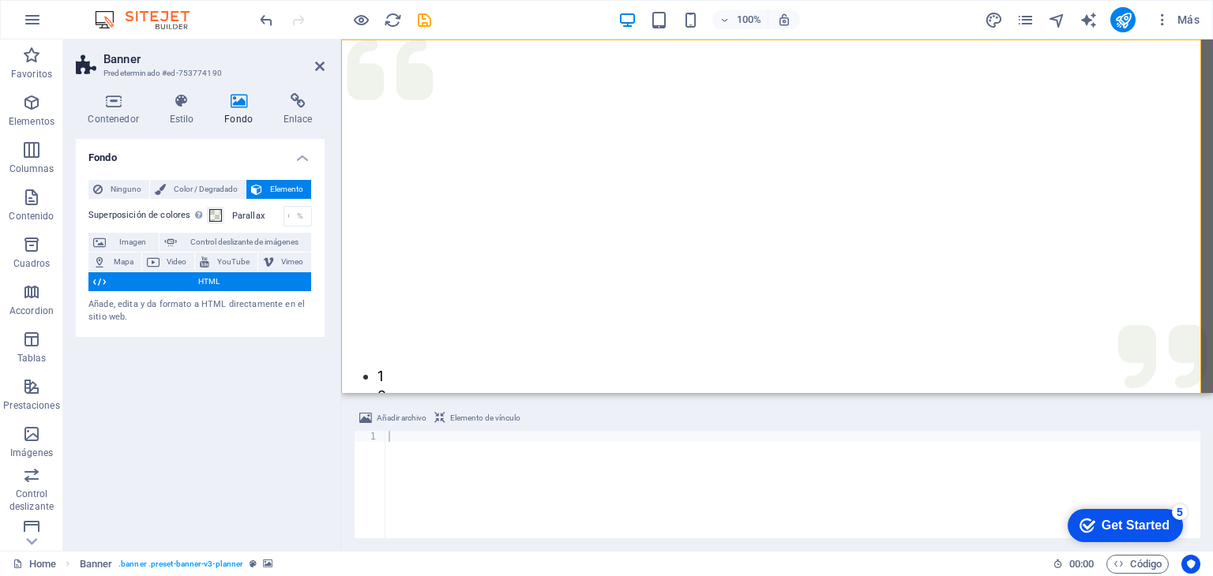
click at [242, 279] on span "HTML" at bounding box center [209, 281] width 196 height 19
click at [135, 242] on span "Imagen" at bounding box center [132, 242] width 43 height 19
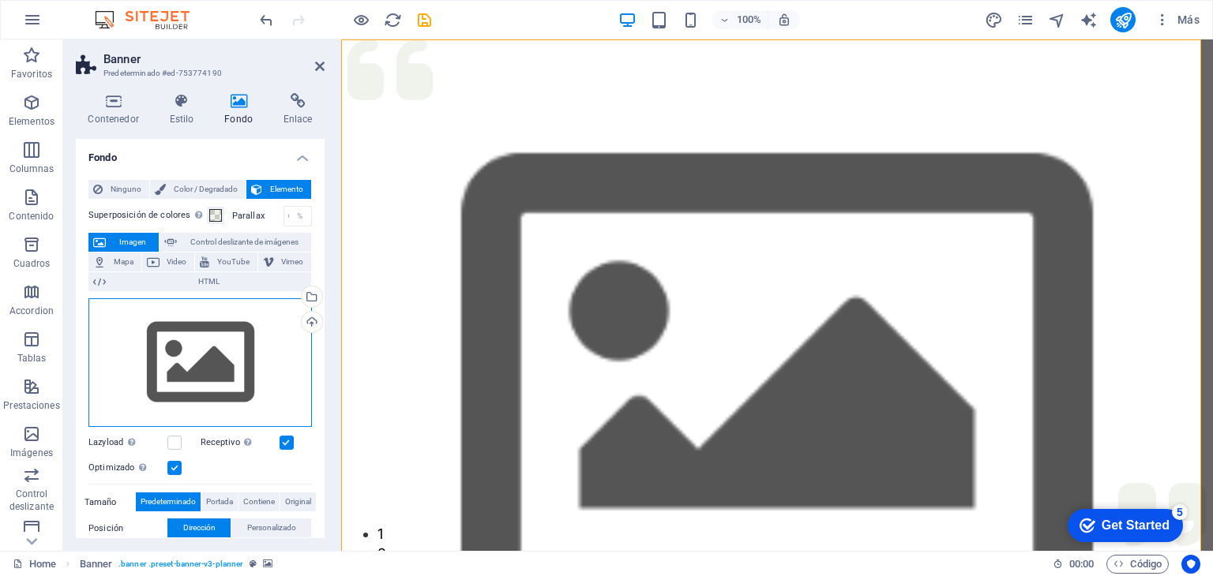
click at [275, 322] on div "Arrastra archivos aquí, haz clic para escoger archivos o selecciona archivos de…" at bounding box center [199, 363] width 223 height 130
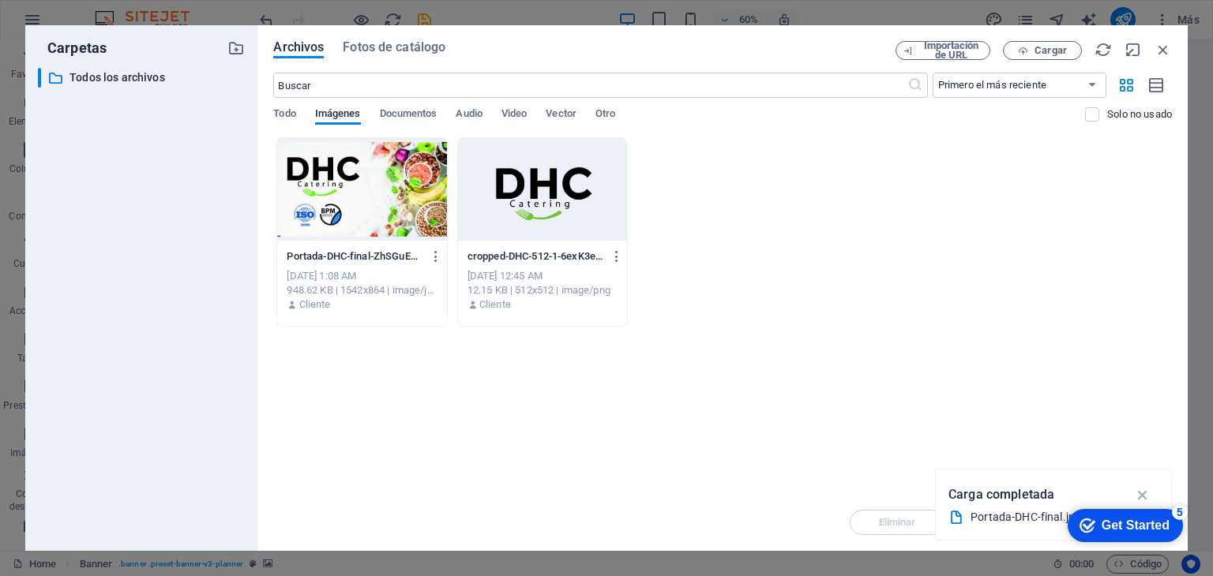
click at [439, 60] on div "Archivos Fotos de catálogo Importación de URL Cargar ​ Primero el más reciente …" at bounding box center [722, 288] width 899 height 494
click at [430, 51] on span "Fotos de catálogo" at bounding box center [394, 47] width 103 height 19
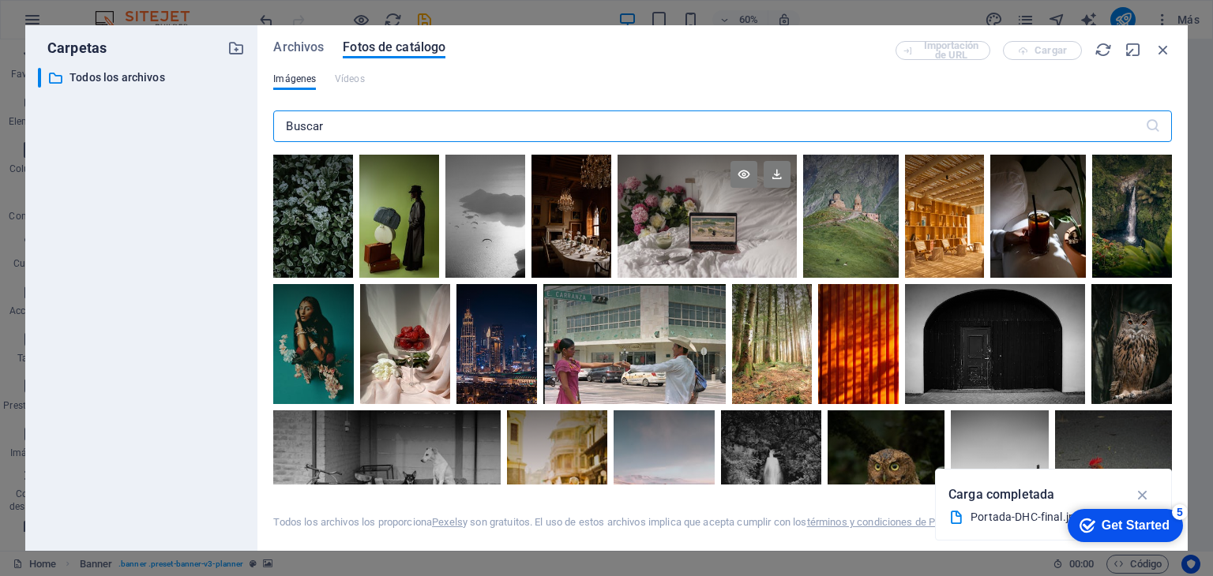
click at [726, 201] on div at bounding box center [707, 186] width 179 height 62
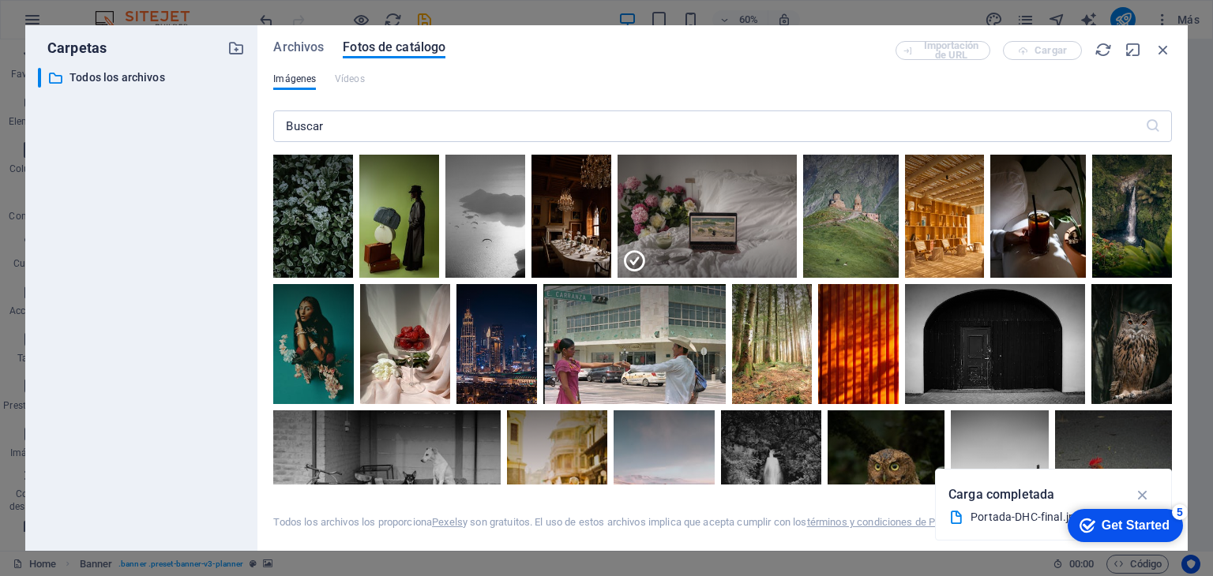
click at [1113, 524] on div "Get Started" at bounding box center [1136, 526] width 68 height 14
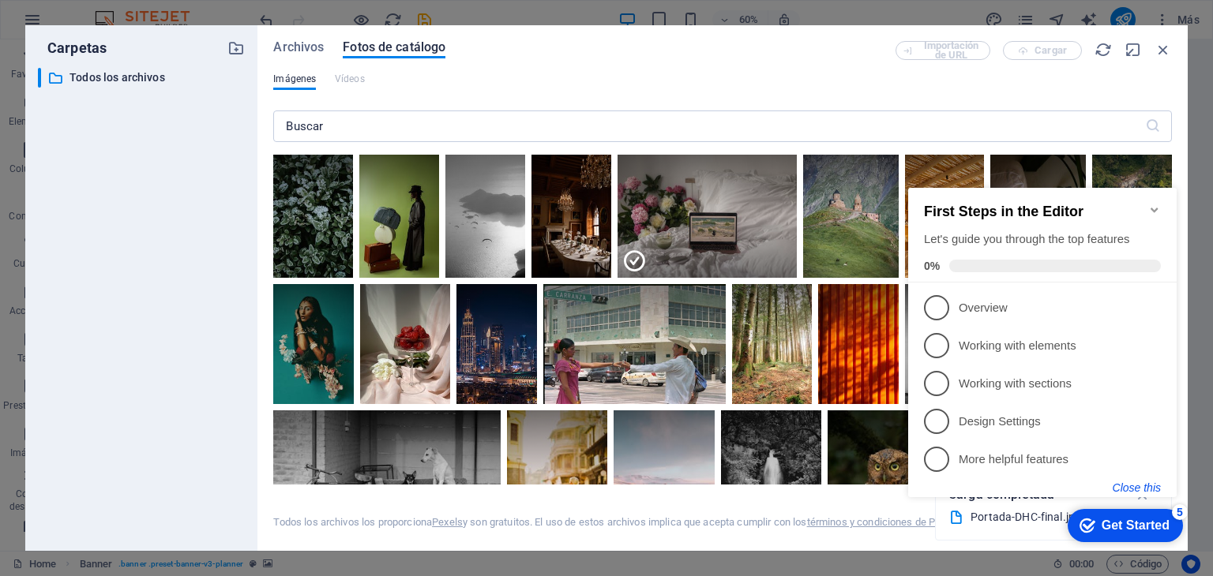
click at [1153, 486] on button "Close this" at bounding box center [1137, 488] width 48 height 13
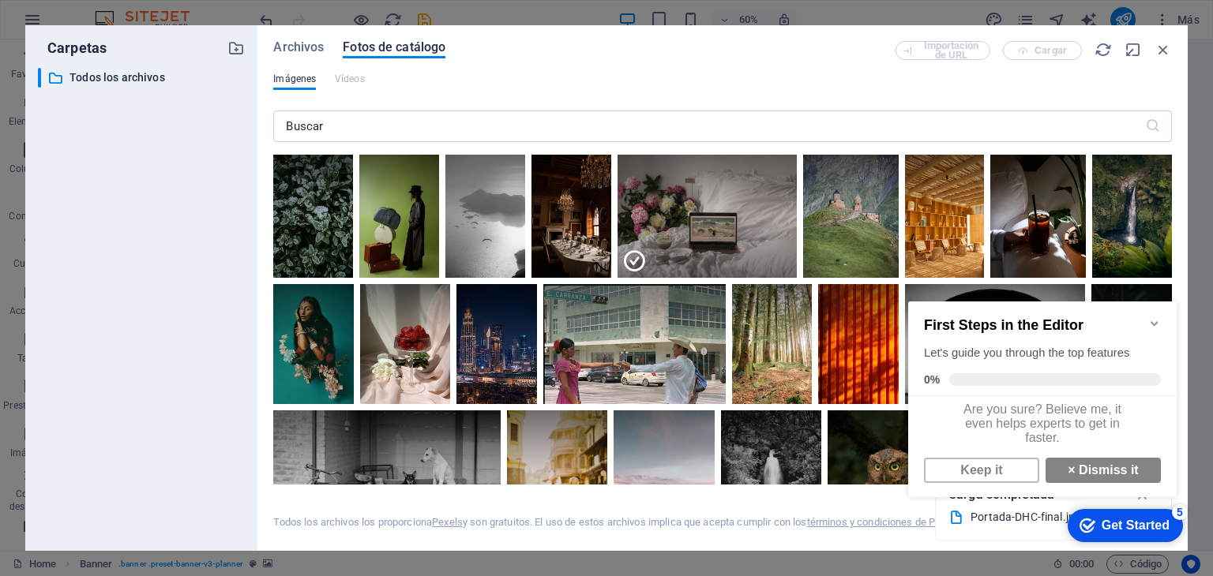
click at [1151, 530] on div "Get Started" at bounding box center [1136, 526] width 68 height 14
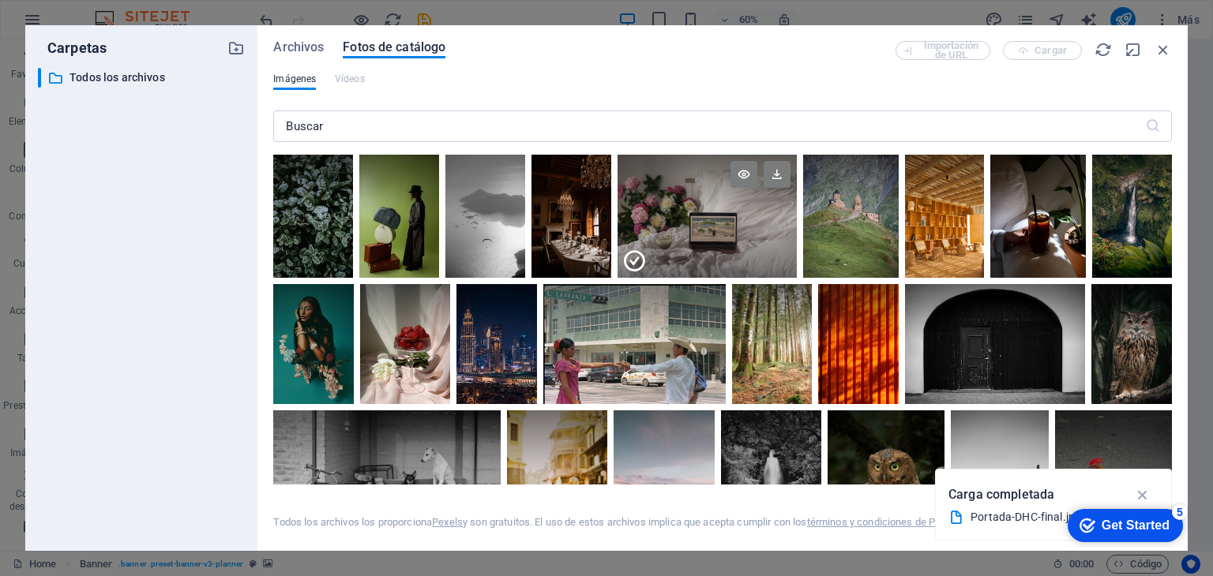
click at [720, 220] on div at bounding box center [707, 247] width 179 height 62
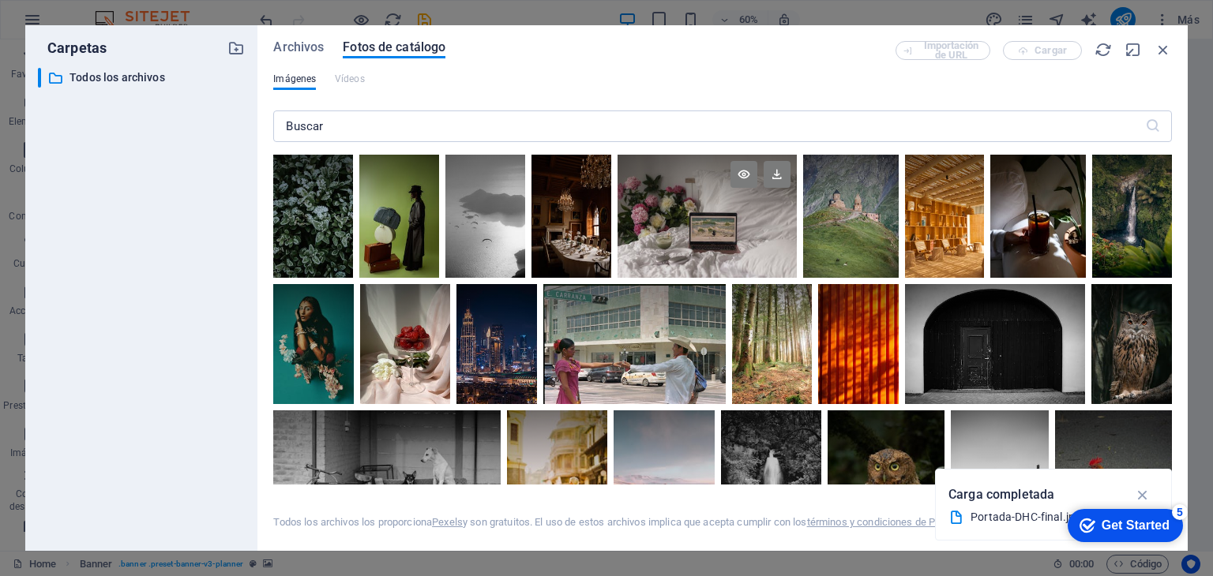
click at [720, 220] on div at bounding box center [707, 216] width 179 height 123
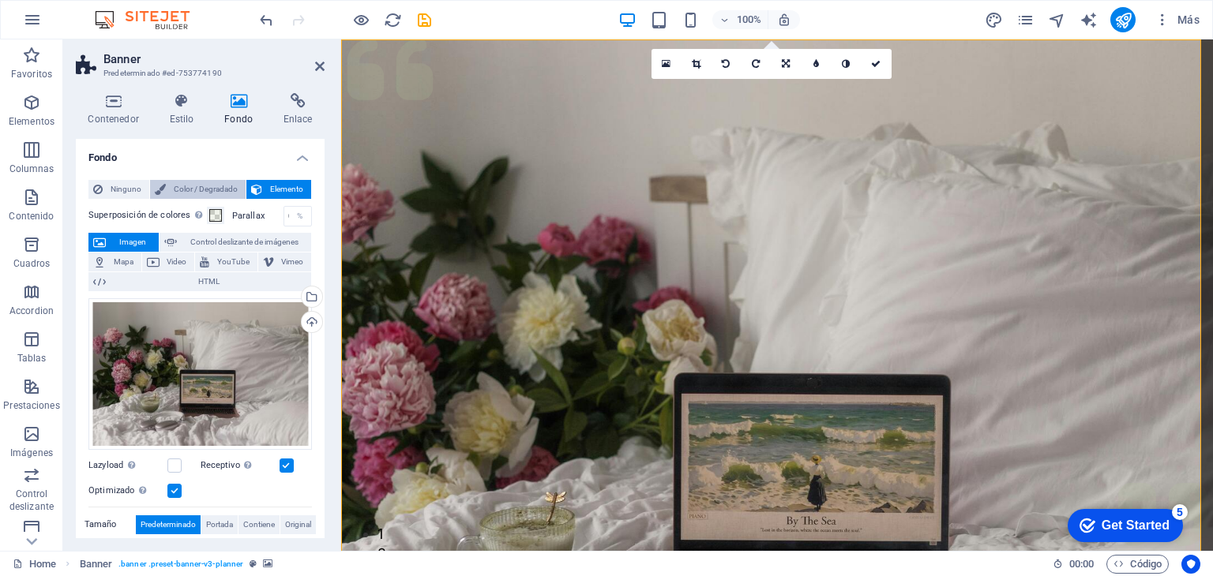
click at [175, 184] on span "Color / Degradado" at bounding box center [206, 189] width 70 height 19
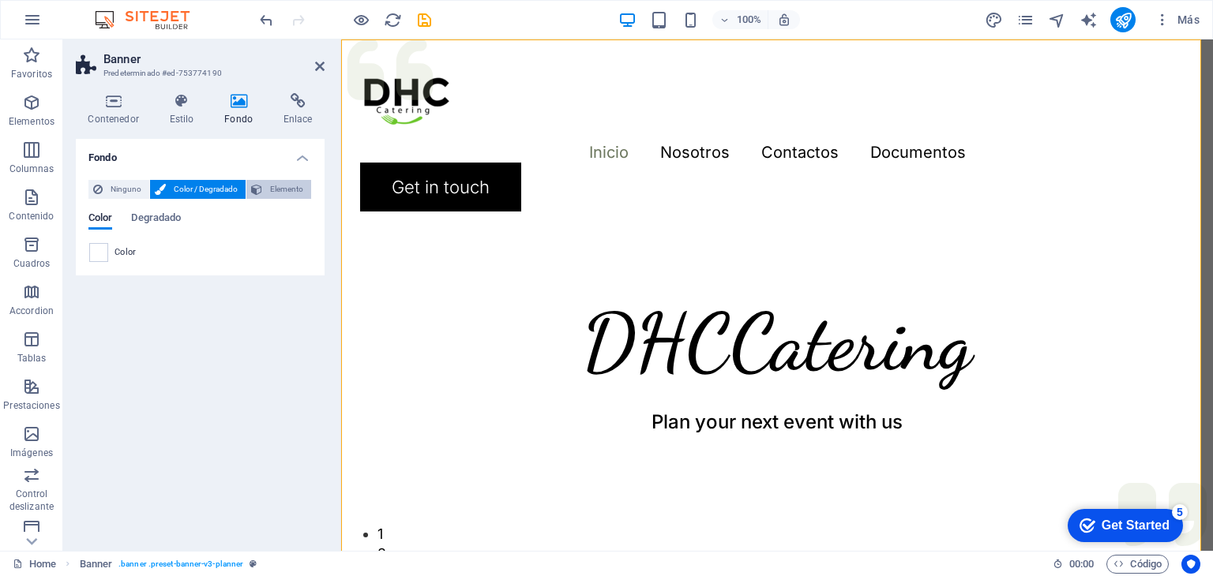
click at [287, 193] on span "Elemento" at bounding box center [286, 189] width 39 height 19
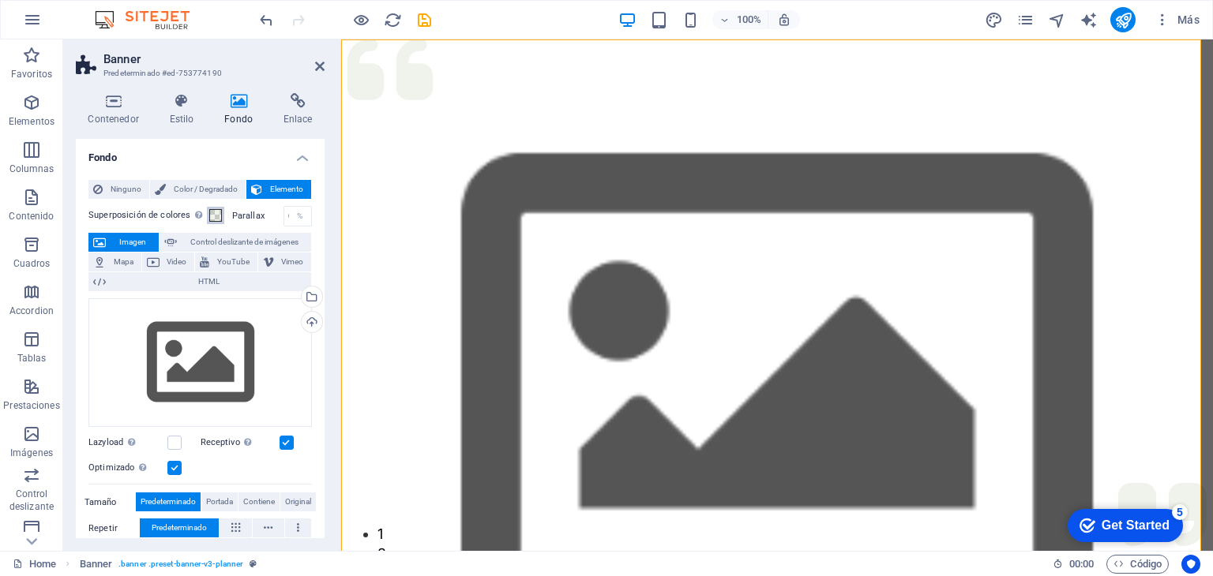
click at [215, 218] on span at bounding box center [215, 215] width 13 height 13
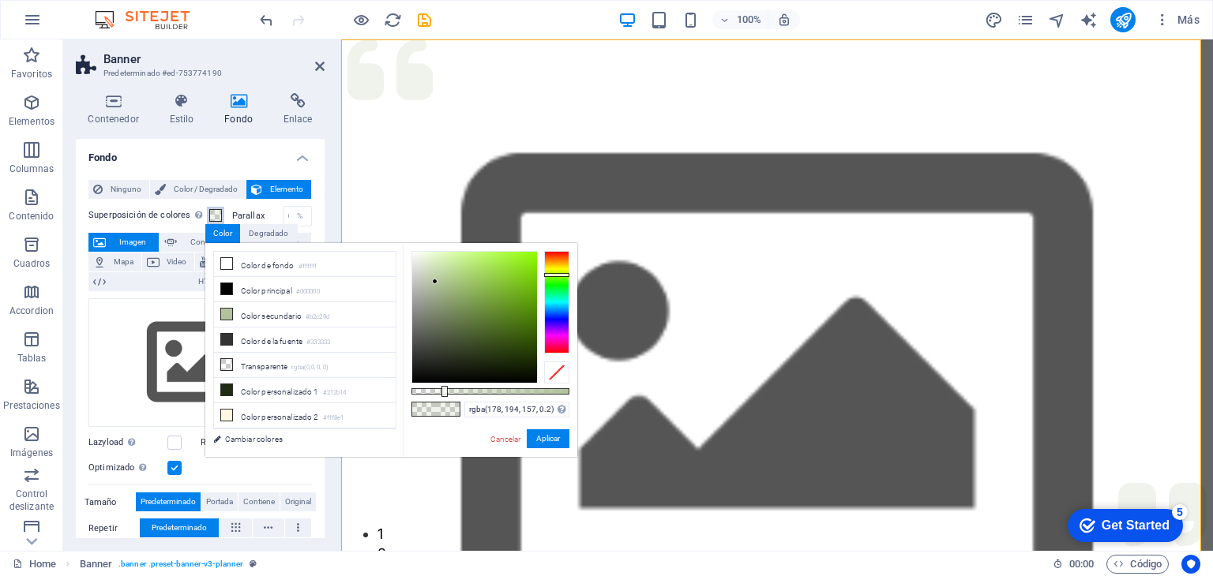
click at [215, 218] on span at bounding box center [215, 215] width 13 height 13
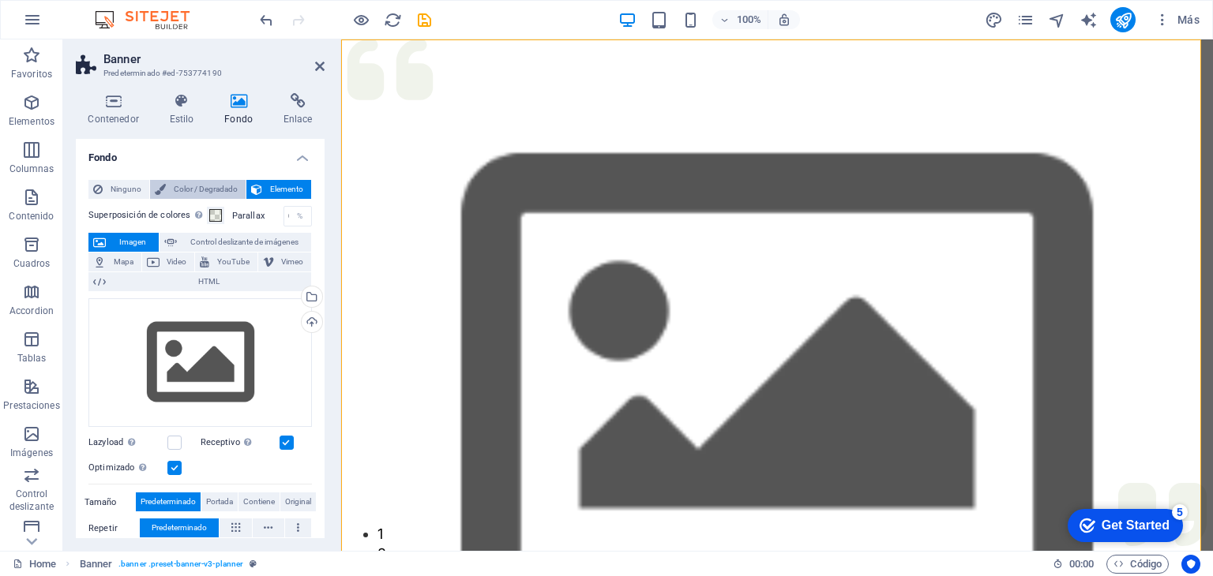
click at [203, 194] on span "Color / Degradado" at bounding box center [206, 189] width 70 height 19
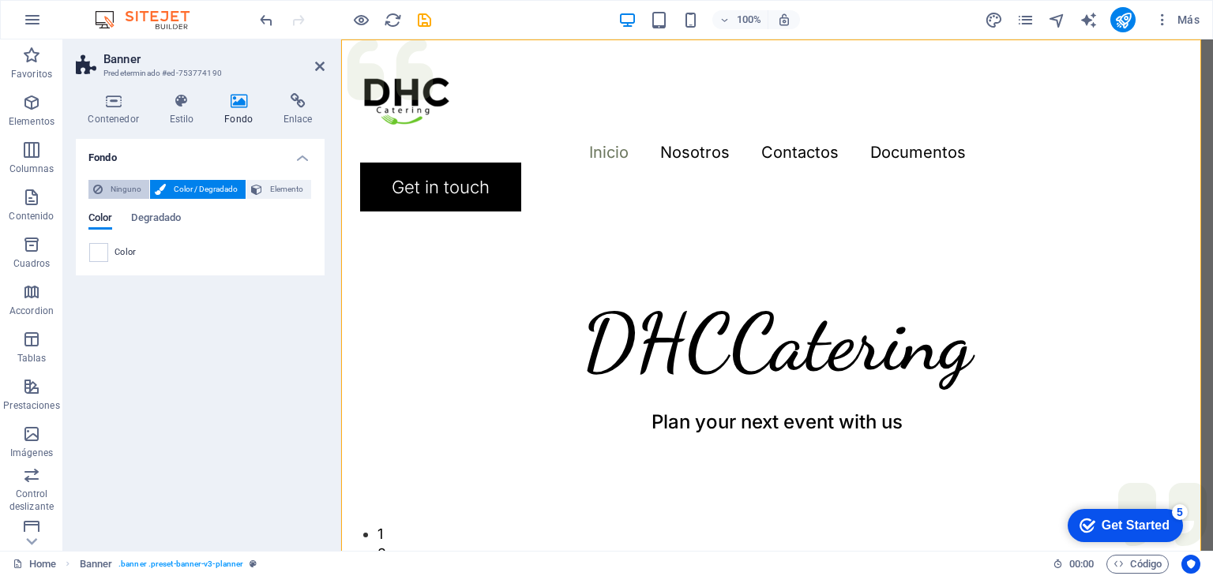
click at [94, 185] on icon at bounding box center [97, 189] width 9 height 19
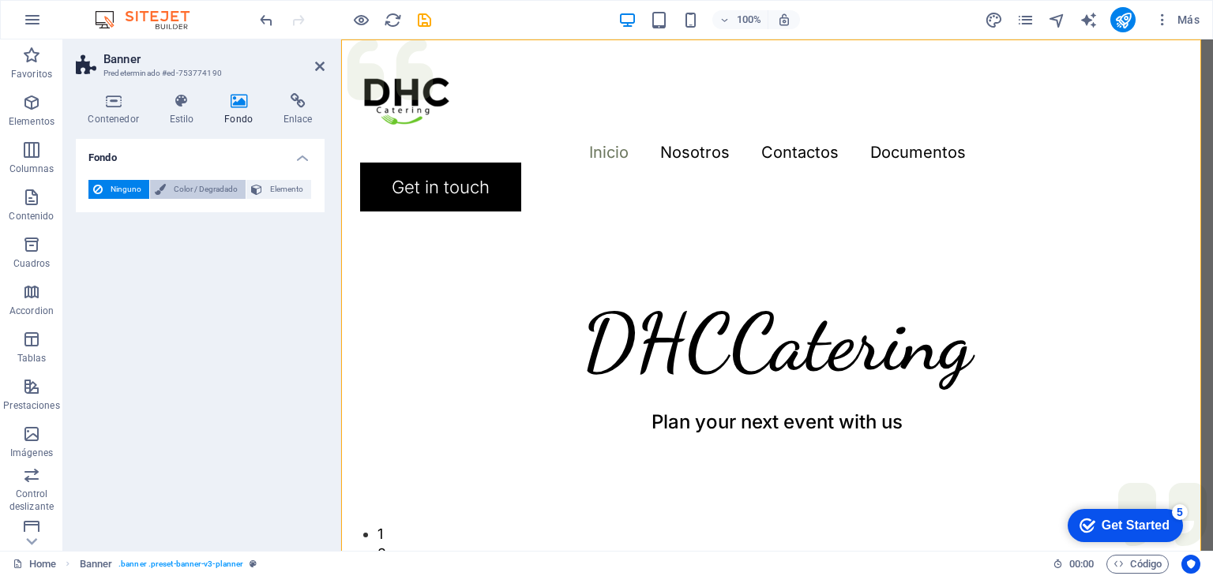
click at [225, 189] on span "Color / Degradado" at bounding box center [206, 189] width 70 height 19
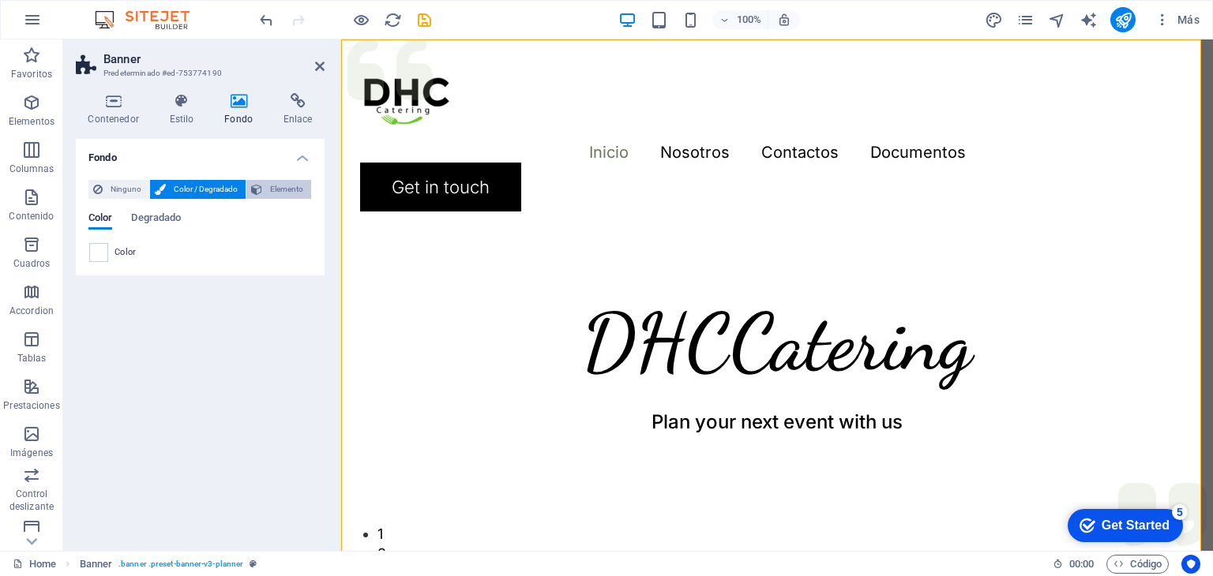
click at [277, 188] on span "Elemento" at bounding box center [286, 189] width 39 height 19
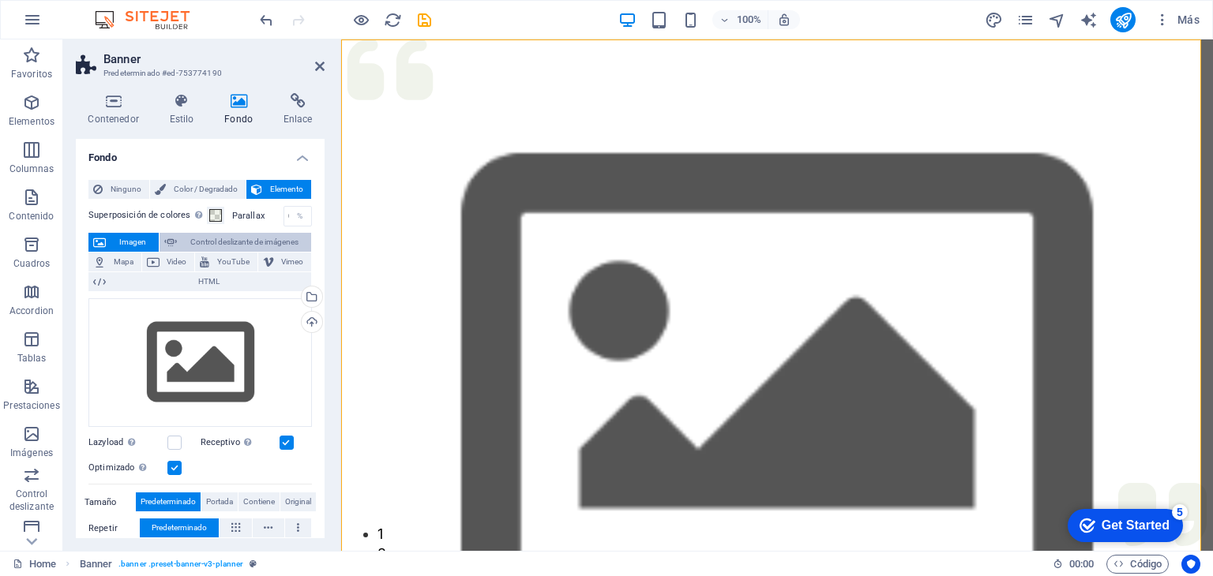
click at [194, 238] on span "Control deslizante de imágenes" at bounding box center [244, 242] width 125 height 19
select select "ms"
select select "s"
select select "progressive"
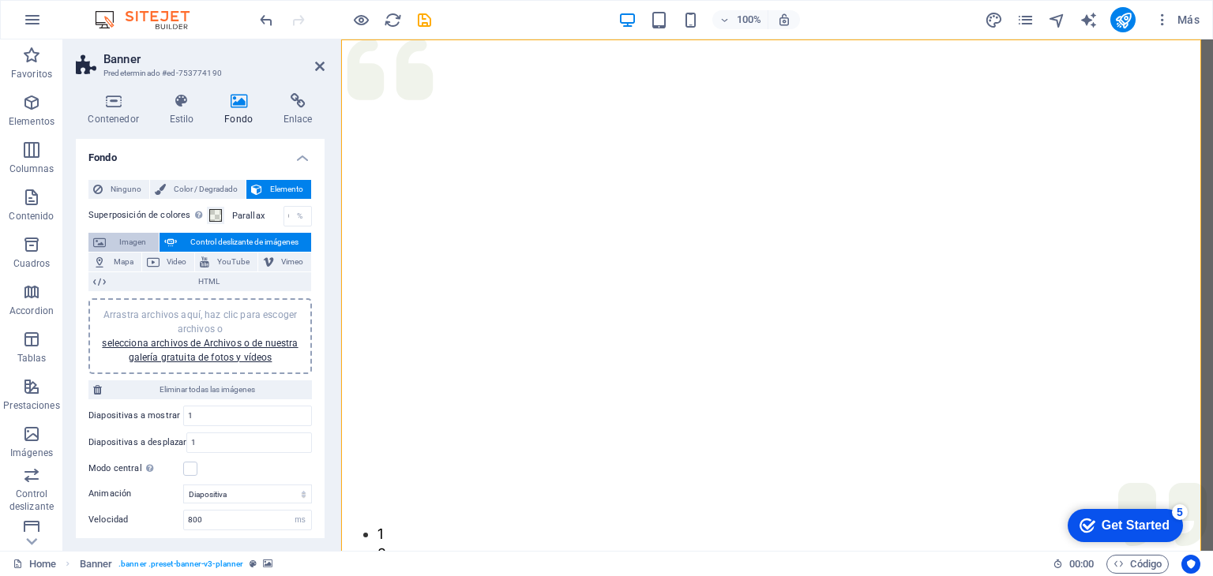
click at [104, 238] on icon at bounding box center [99, 242] width 13 height 19
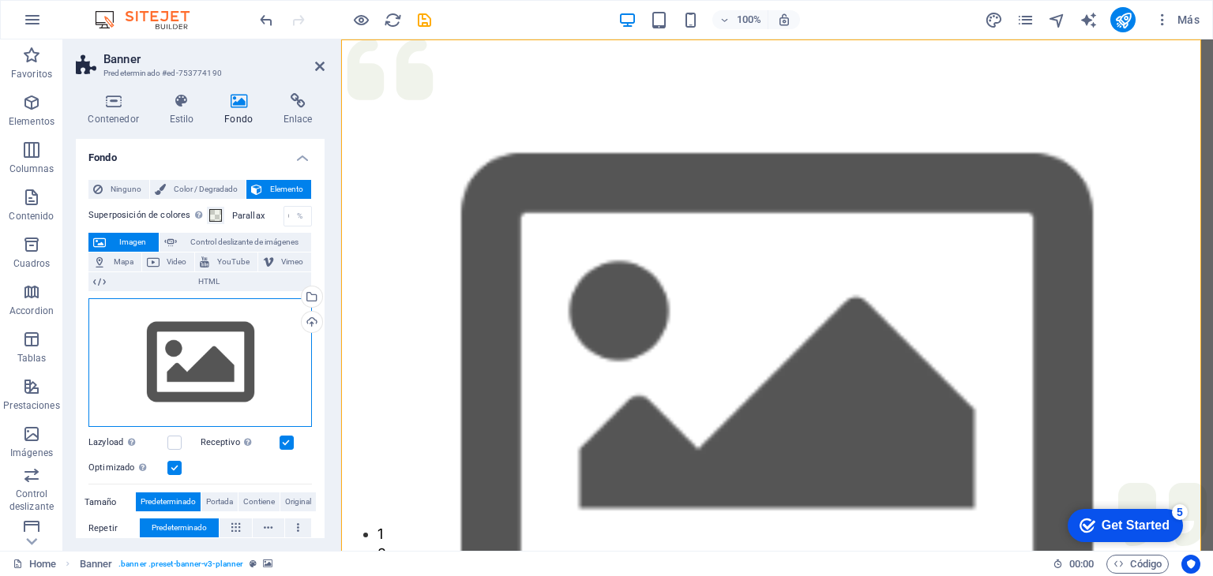
click at [237, 352] on div "Arrastra archivos aquí, haz clic para escoger archivos o selecciona archivos de…" at bounding box center [199, 363] width 223 height 130
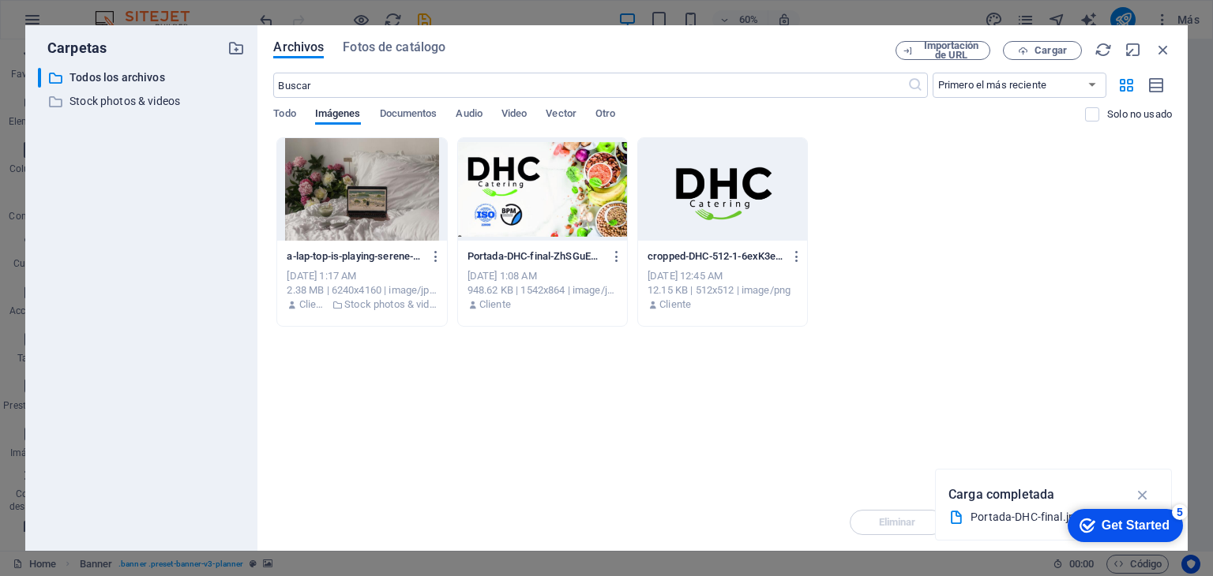
click at [554, 214] on div at bounding box center [542, 189] width 169 height 103
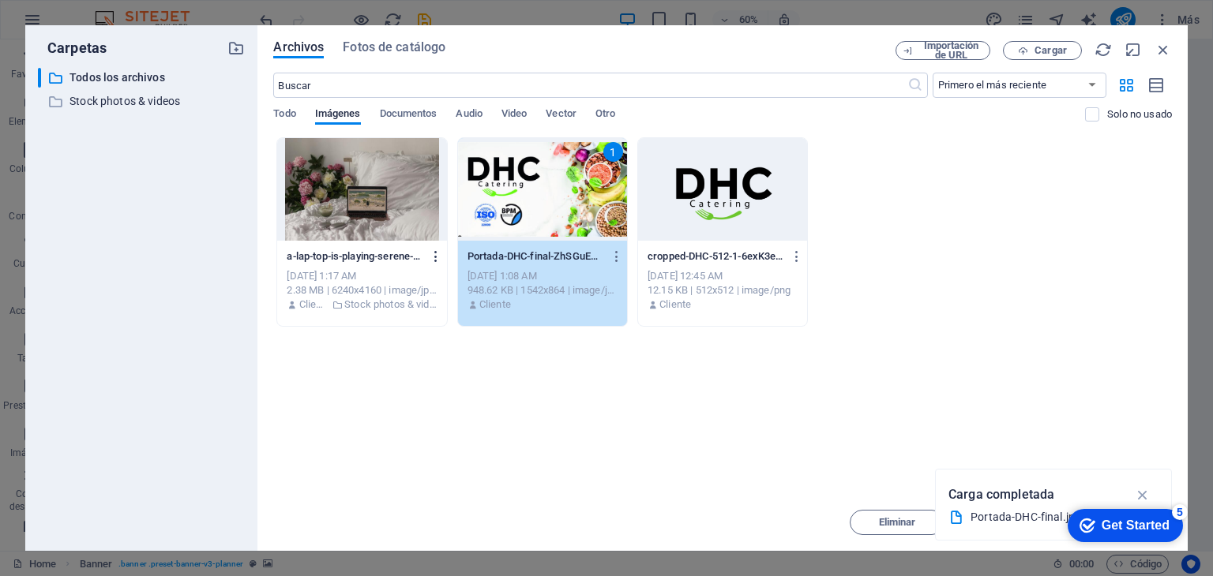
click at [433, 262] on icon "button" at bounding box center [436, 257] width 15 height 14
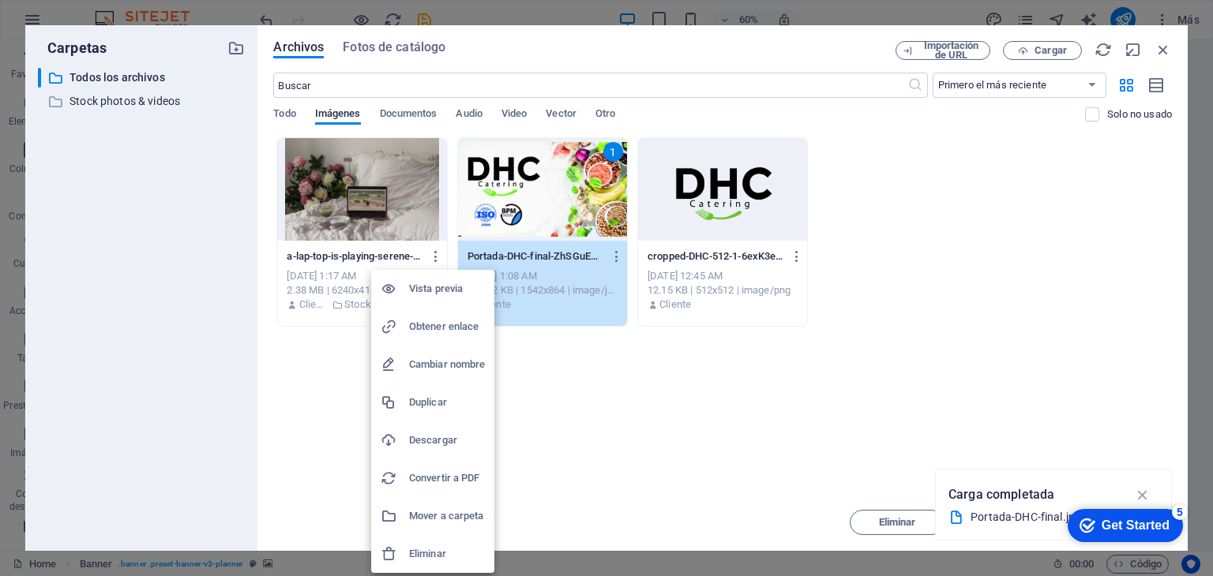
click at [449, 567] on li "Eliminar" at bounding box center [432, 554] width 123 height 38
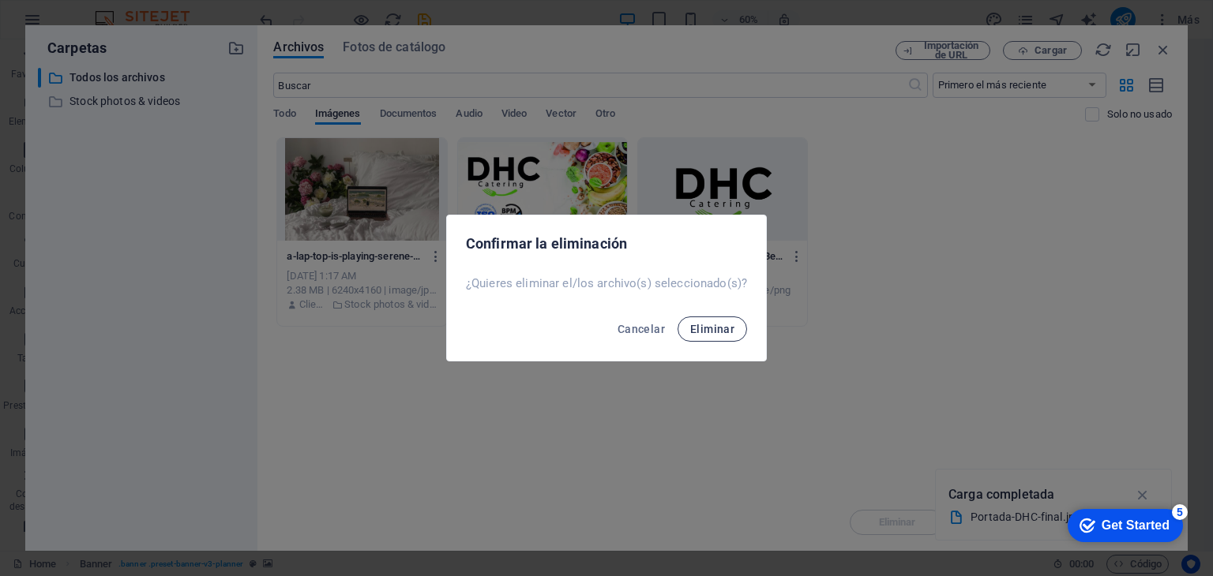
click at [702, 332] on span "Eliminar" at bounding box center [712, 329] width 44 height 13
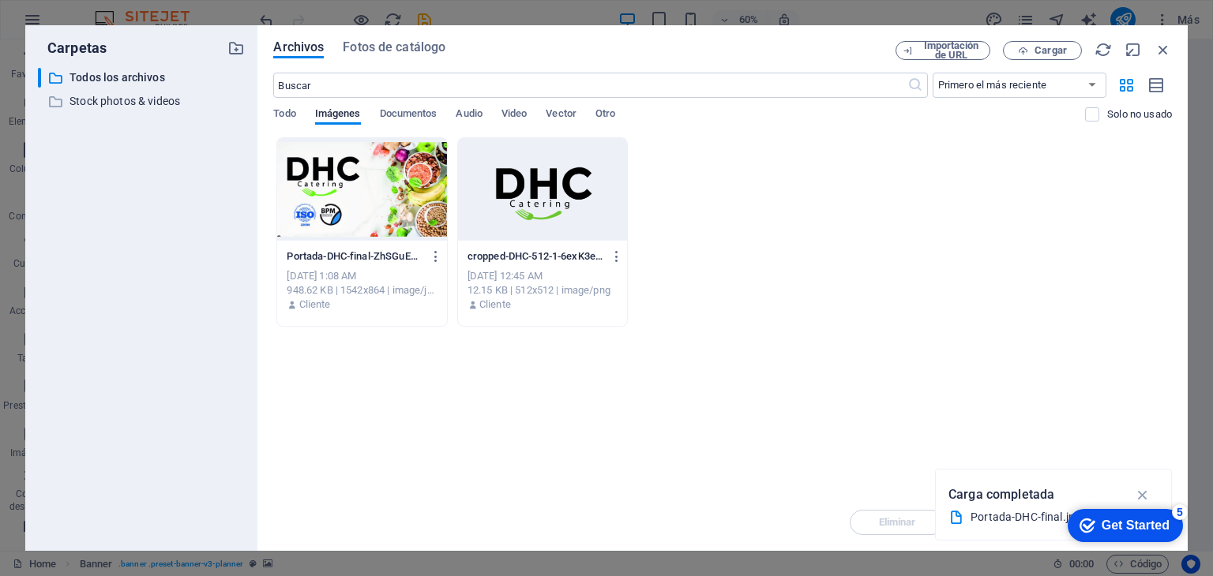
click at [366, 175] on div at bounding box center [361, 189] width 169 height 103
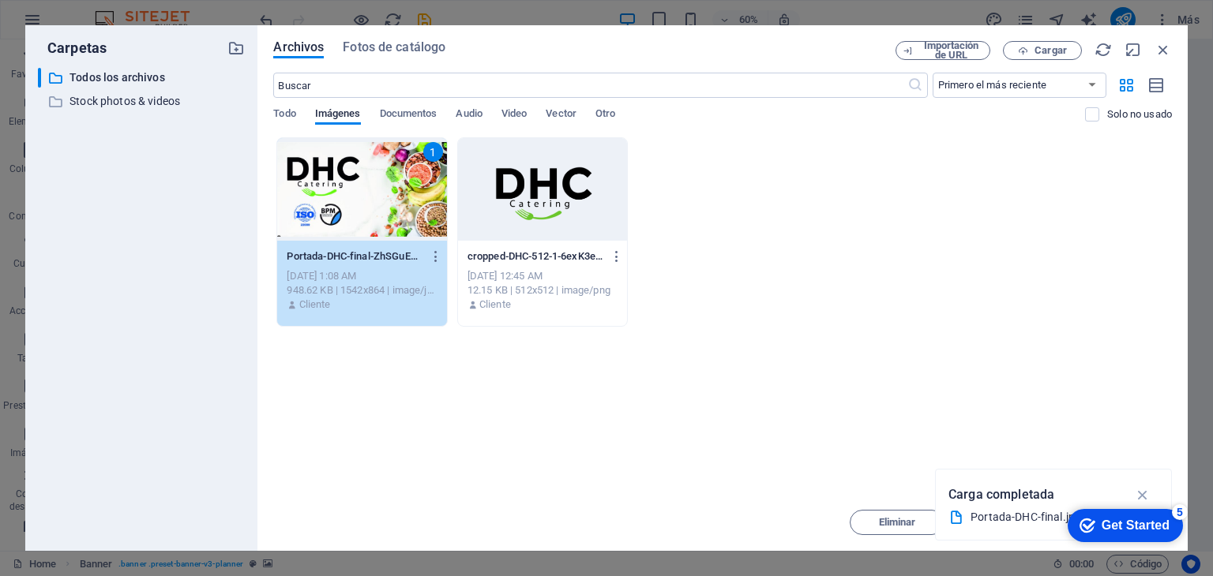
click at [366, 175] on div "1" at bounding box center [361, 189] width 169 height 103
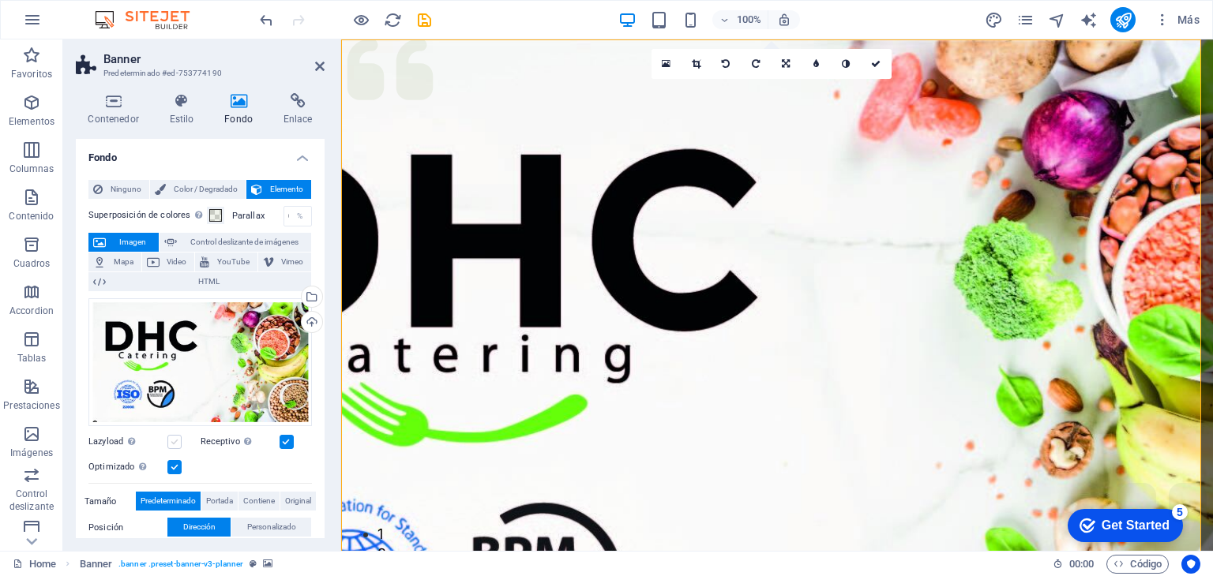
click at [174, 441] on label at bounding box center [174, 442] width 14 height 14
click at [0, 0] on input "Lazyload La carga de imágenes tras la carga de la página mejora la velocidad de…" at bounding box center [0, 0] width 0 height 0
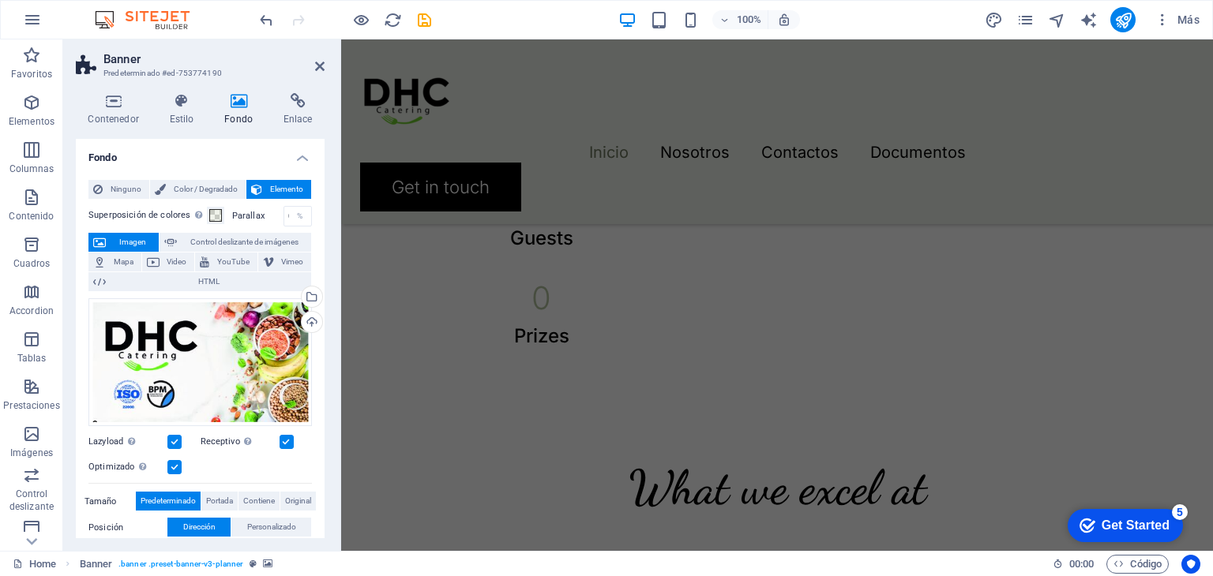
scroll to position [1000, 0]
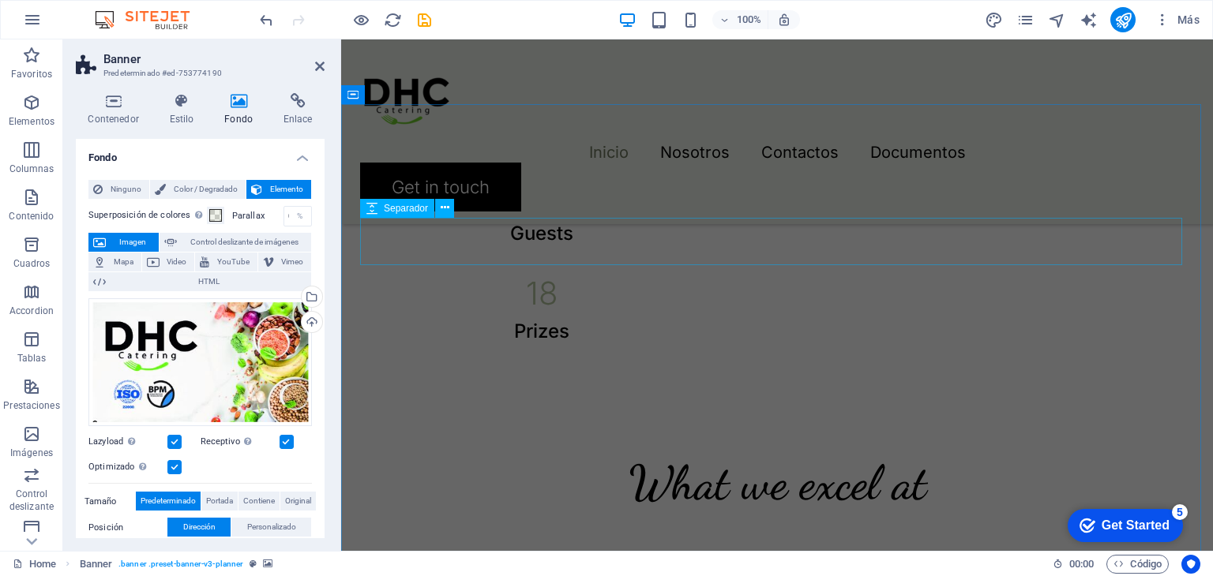
click at [1018, 512] on div at bounding box center [777, 535] width 834 height 47
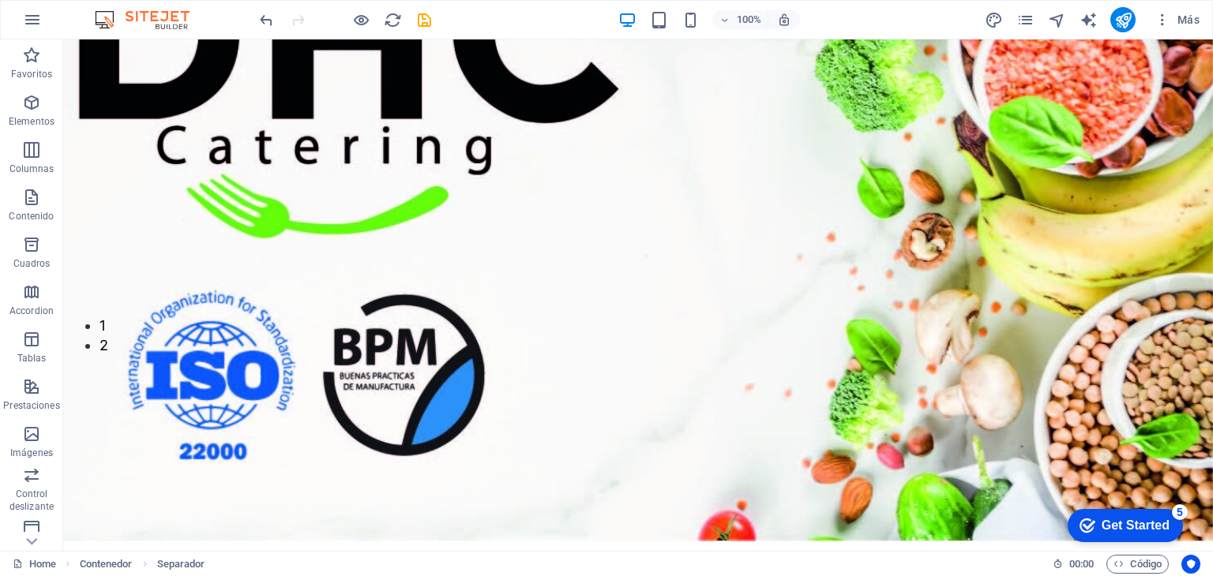
scroll to position [0, 0]
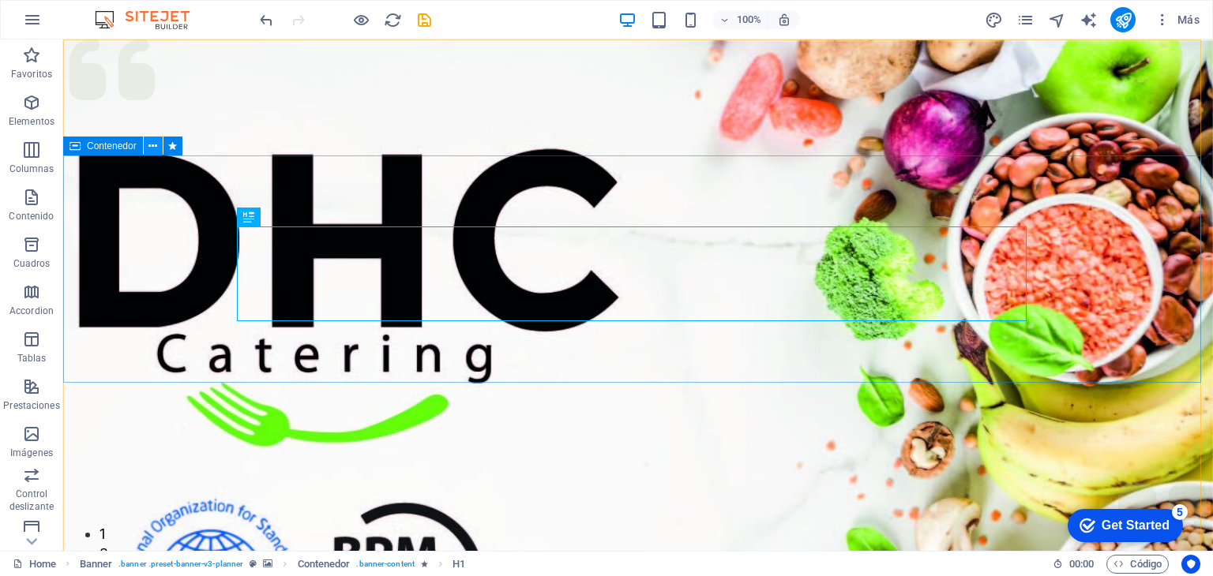
click at [152, 148] on icon at bounding box center [152, 146] width 9 height 17
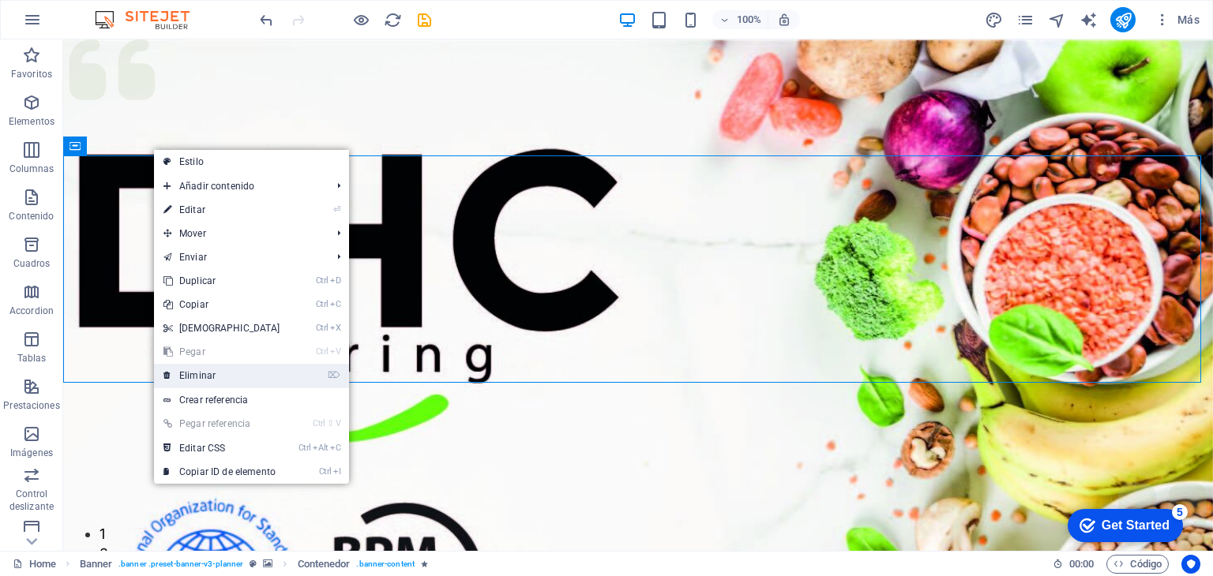
click at [270, 368] on link "⌦ Eliminar" at bounding box center [222, 376] width 136 height 24
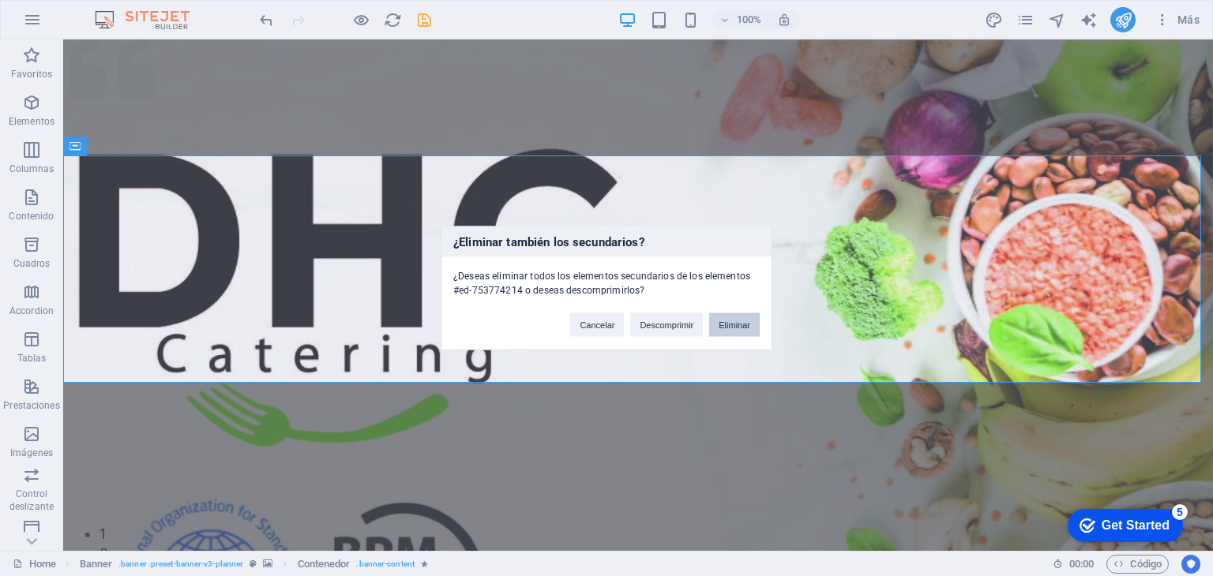
click at [747, 323] on button "Eliminar" at bounding box center [734, 325] width 51 height 24
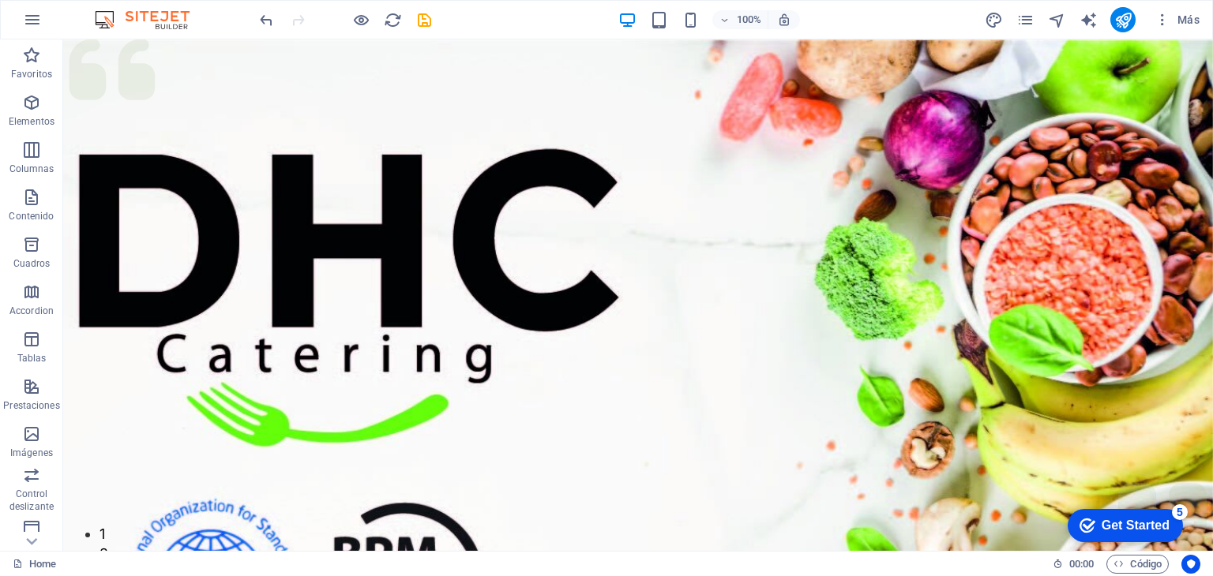
click at [1113, 529] on div "Get Started" at bounding box center [1136, 526] width 68 height 14
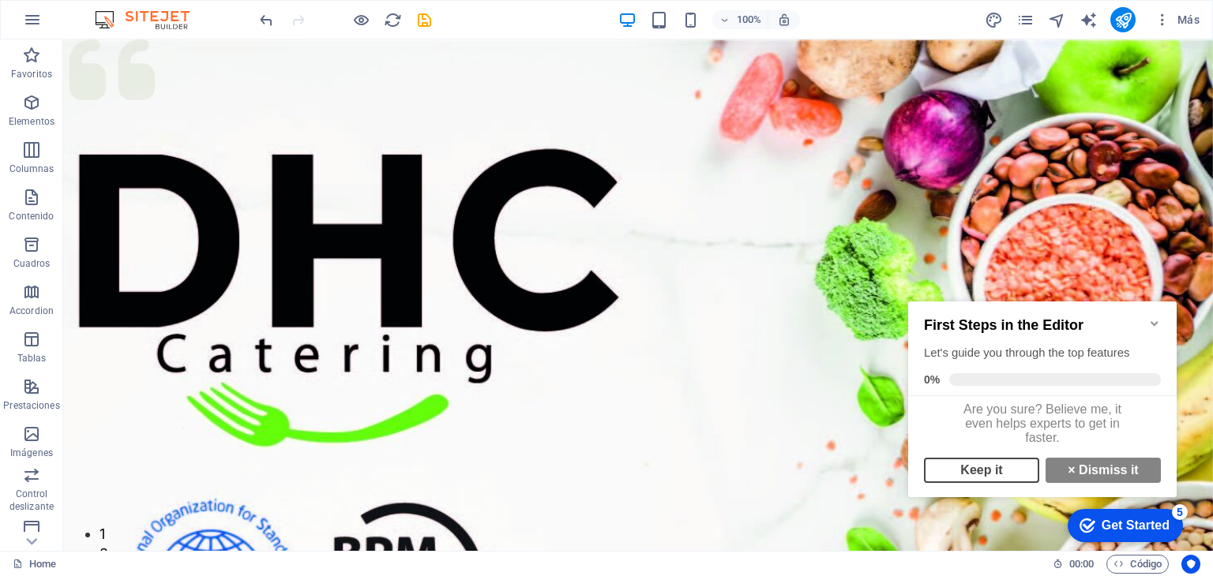
click at [1001, 483] on link "Keep it" at bounding box center [981, 470] width 115 height 25
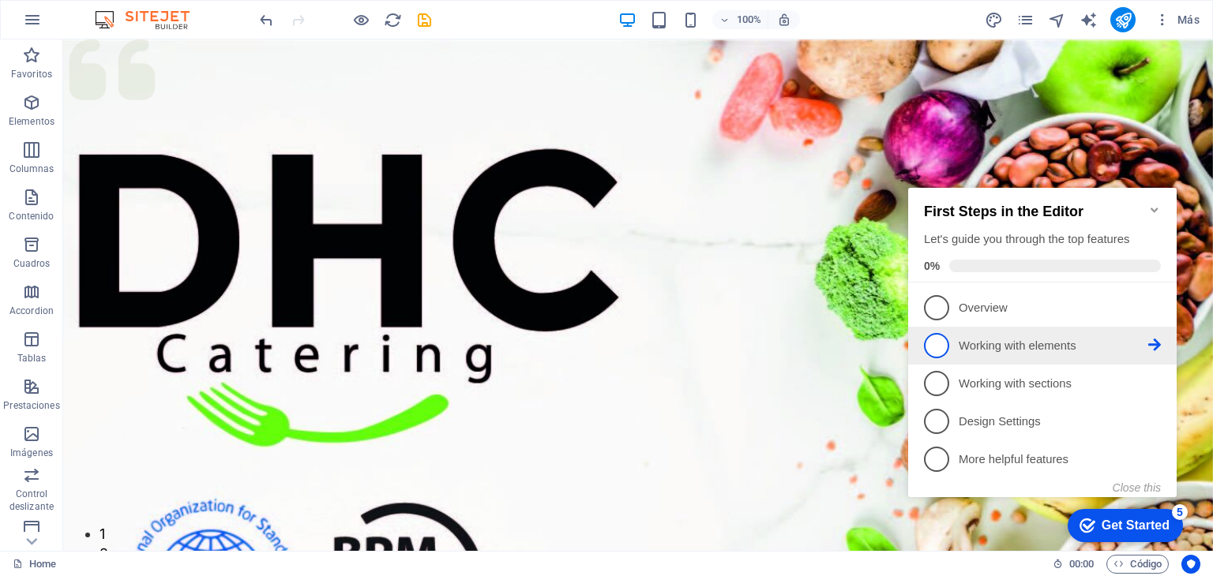
click at [1069, 333] on link "2 Working with elements - incomplete" at bounding box center [1042, 345] width 237 height 25
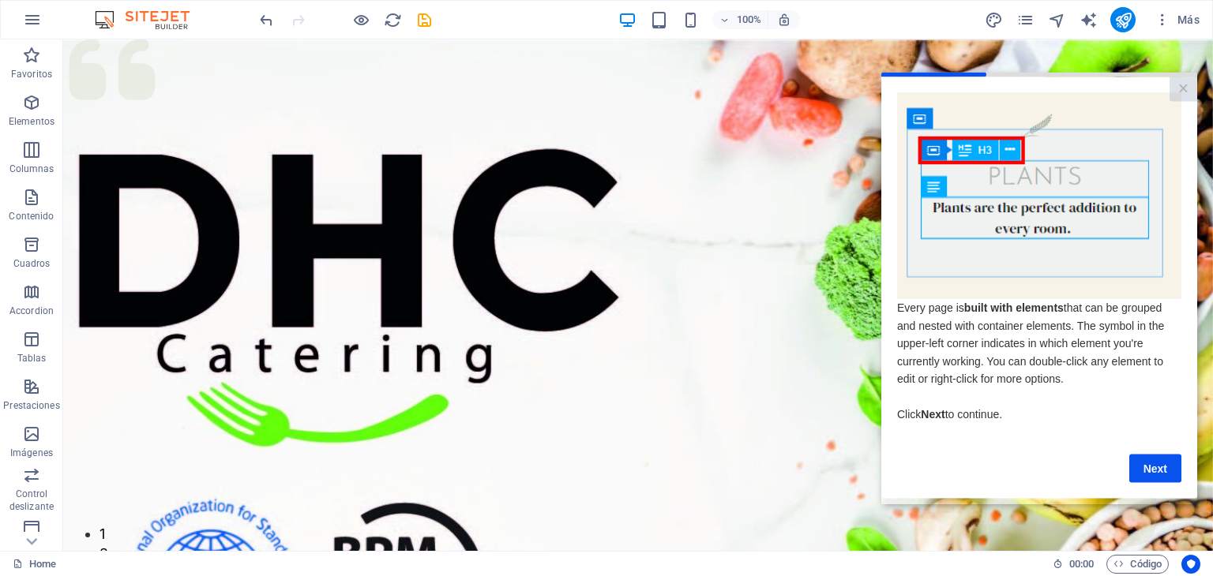
click at [1163, 459] on link "Next" at bounding box center [1155, 468] width 52 height 28
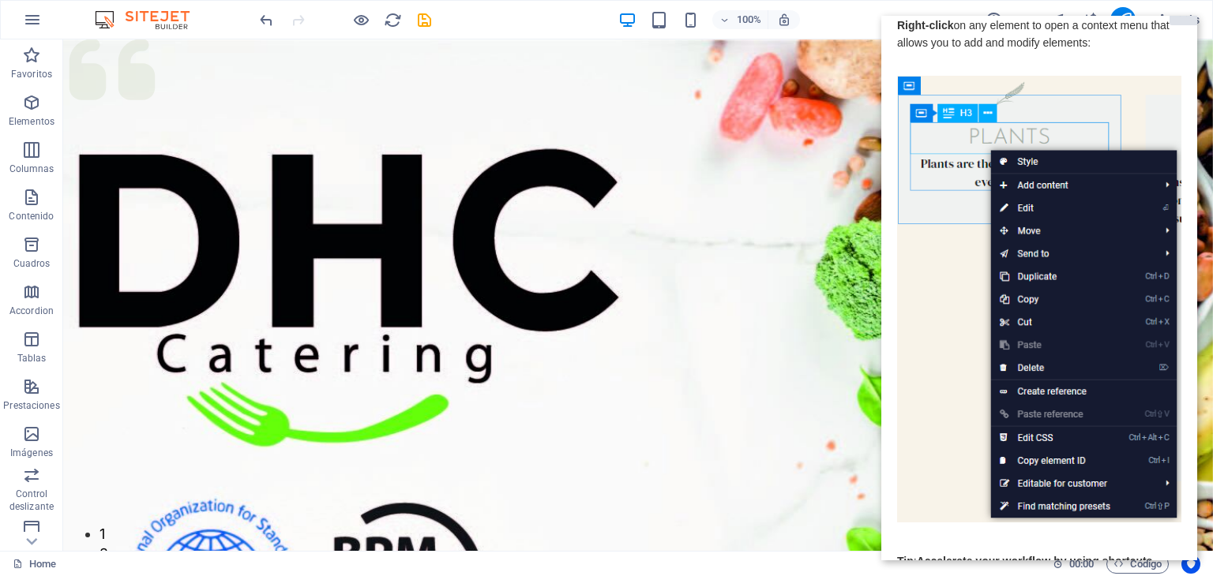
scroll to position [140, 0]
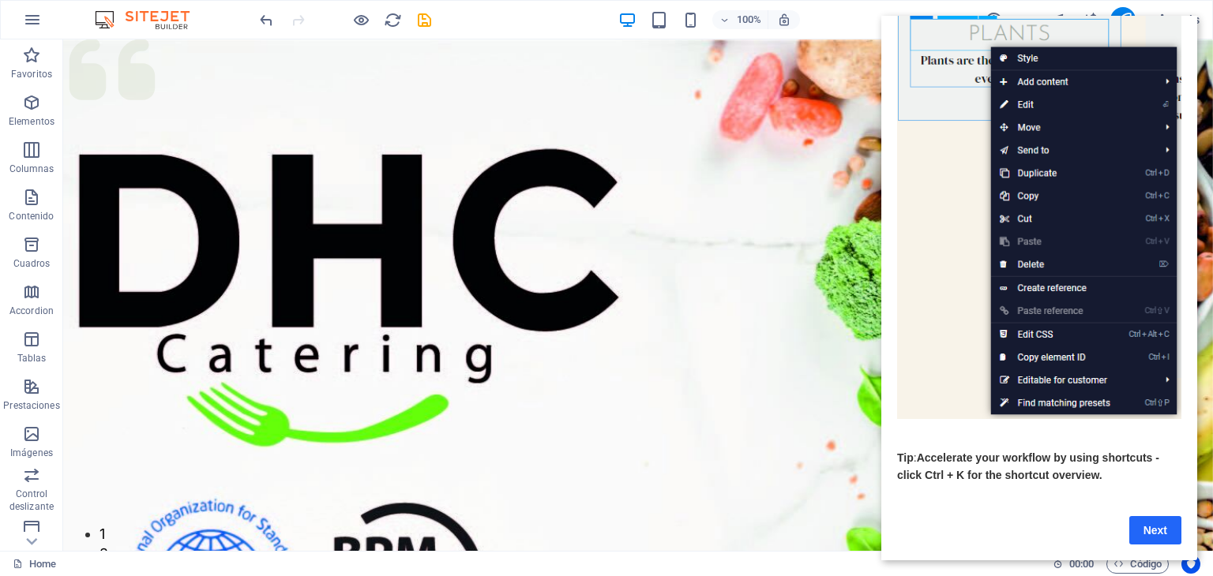
click at [1151, 516] on link "Next" at bounding box center [1155, 530] width 52 height 28
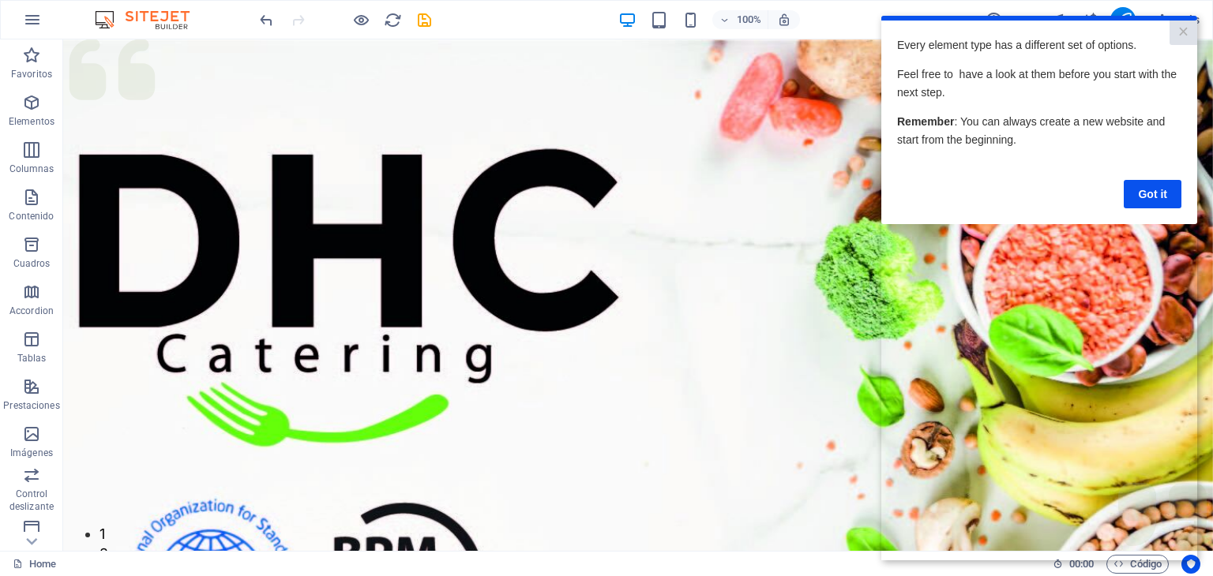
scroll to position [0, 0]
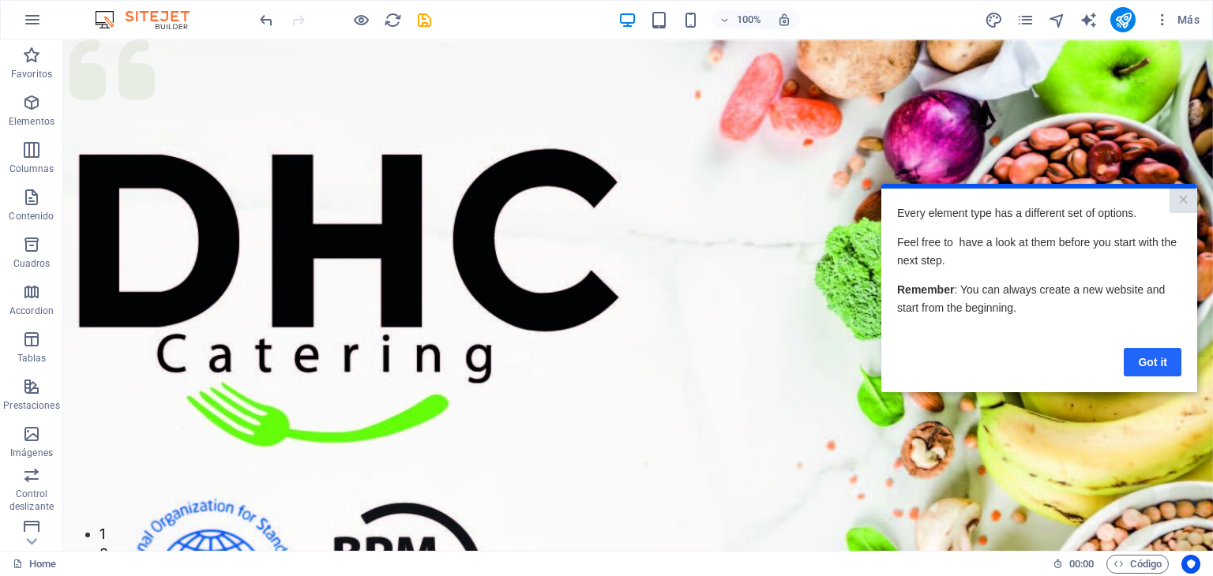
drag, startPoint x: 1140, startPoint y: 377, endPoint x: 1142, endPoint y: 361, distance: 16.7
click at [1142, 361] on cue "Every element type has a different set of options. Feel free to have a look at …" at bounding box center [1039, 291] width 316 height 204
click at [1142, 361] on link "Got it" at bounding box center [1153, 362] width 58 height 28
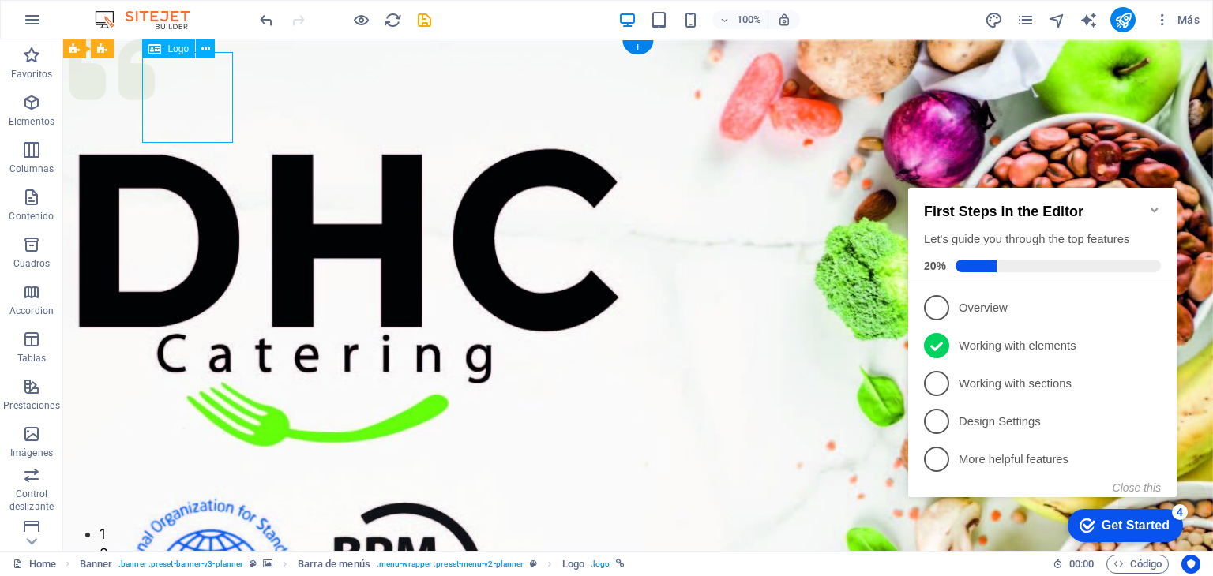
select select "px"
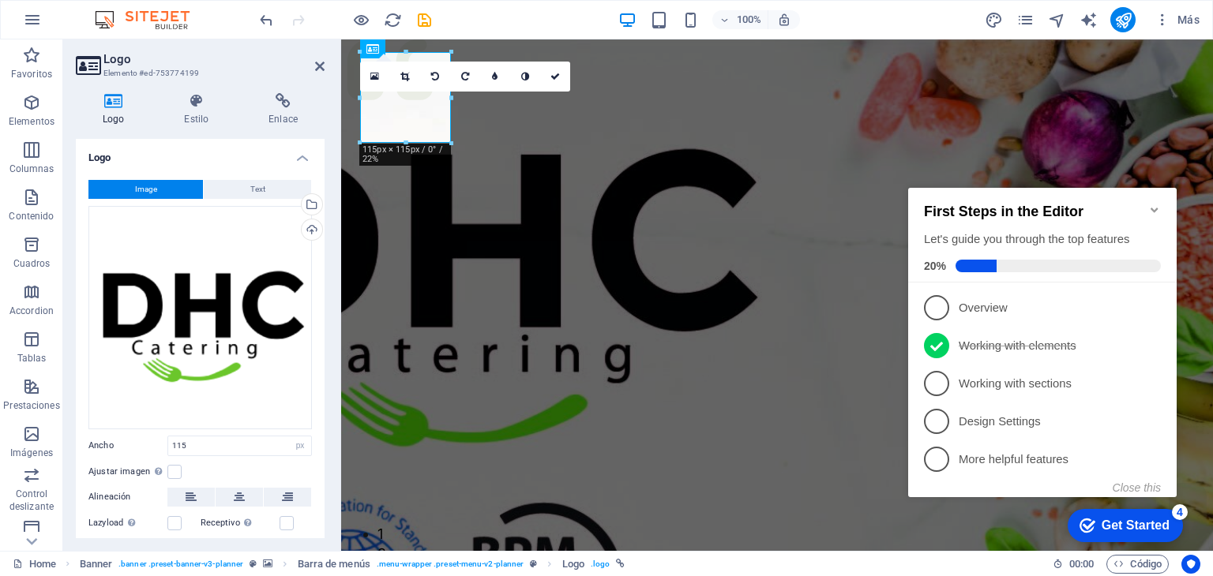
click at [703, 227] on figure at bounding box center [777, 394] width 872 height 711
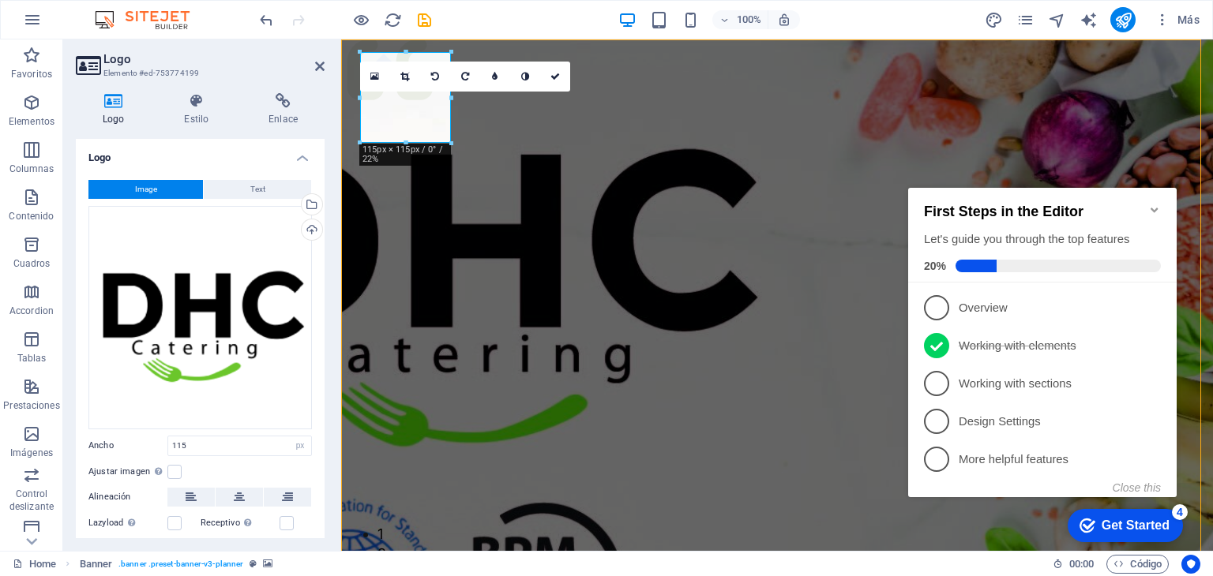
click at [703, 227] on figure at bounding box center [777, 394] width 872 height 711
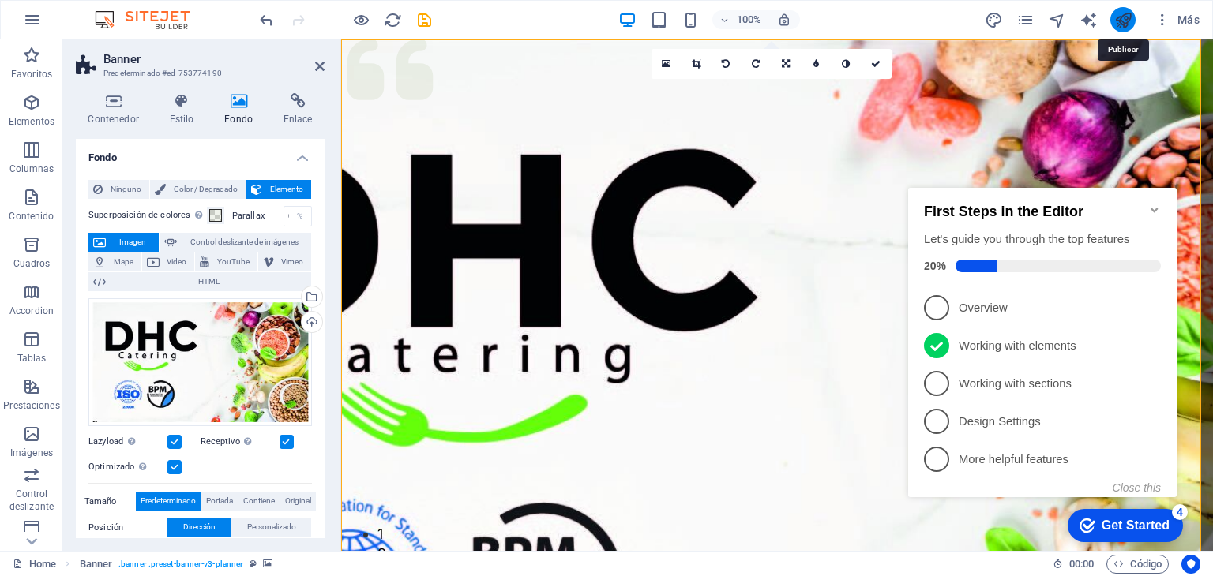
click at [1128, 23] on icon "publish" at bounding box center [1123, 20] width 18 height 18
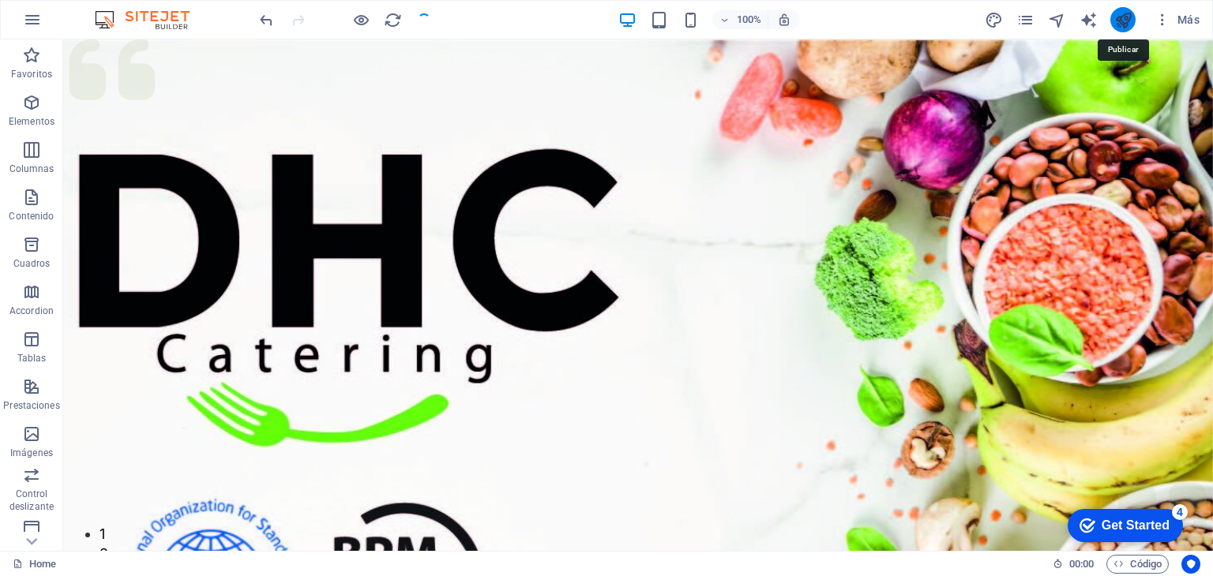
click at [1128, 23] on icon "publish" at bounding box center [1123, 20] width 18 height 18
click at [1120, 16] on icon "publish" at bounding box center [1123, 20] width 18 height 18
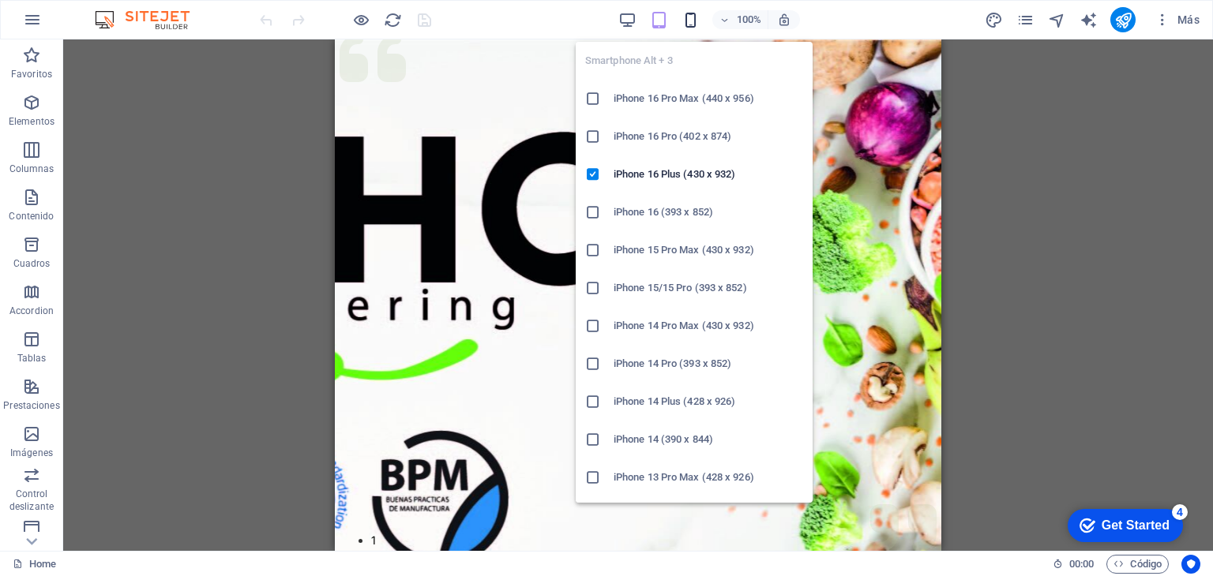
click at [696, 18] on icon "button" at bounding box center [690, 20] width 18 height 18
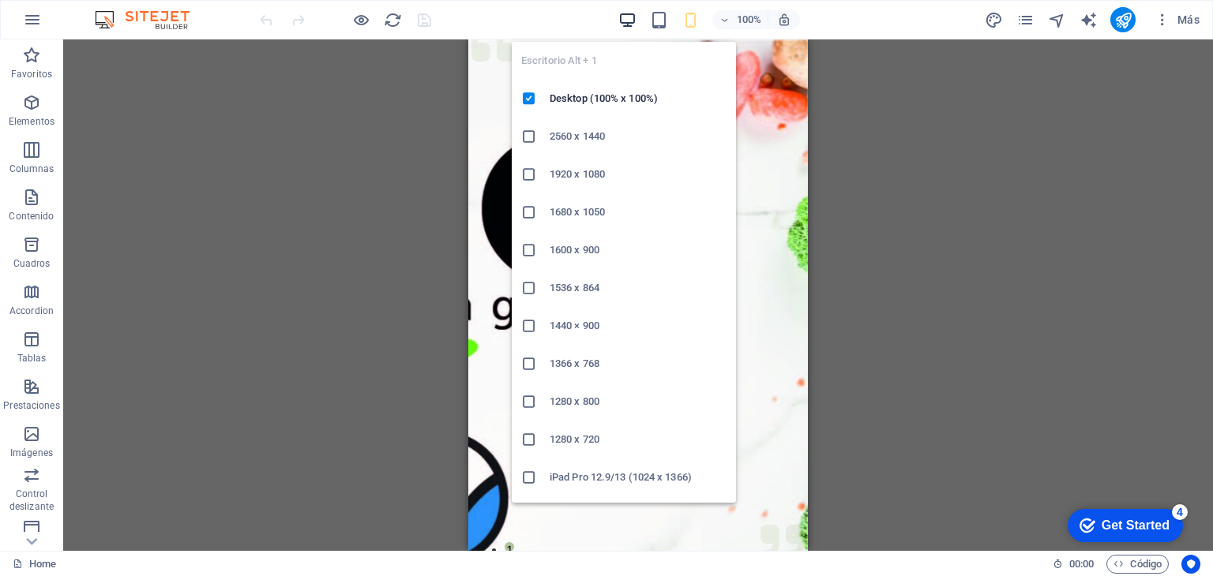
click at [623, 18] on icon "button" at bounding box center [627, 20] width 18 height 18
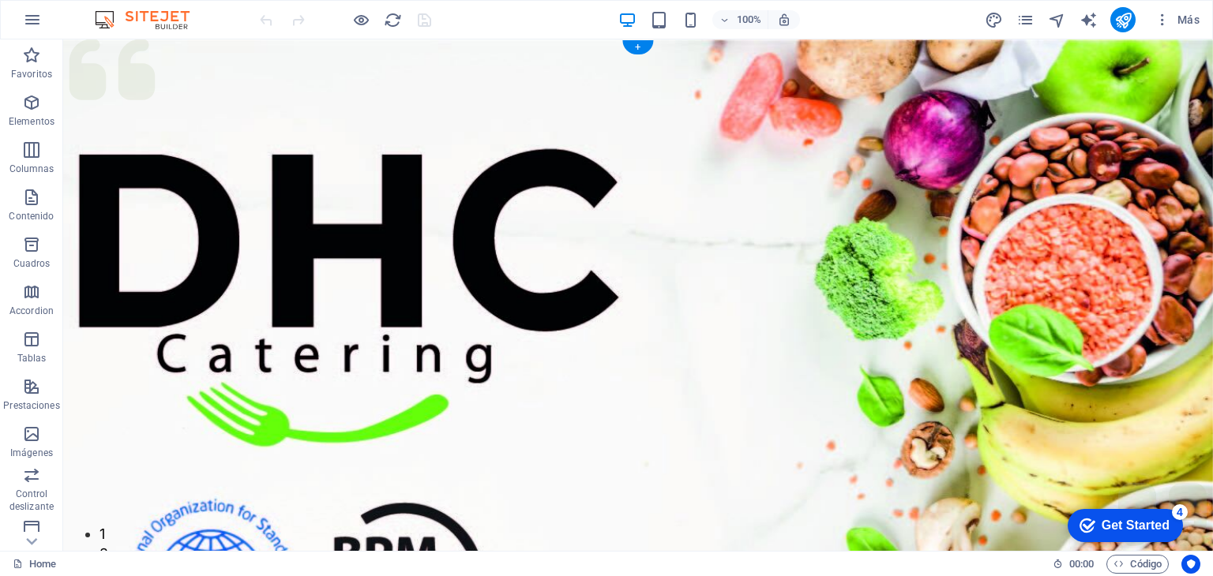
click at [638, 235] on figure at bounding box center [638, 394] width 1150 height 711
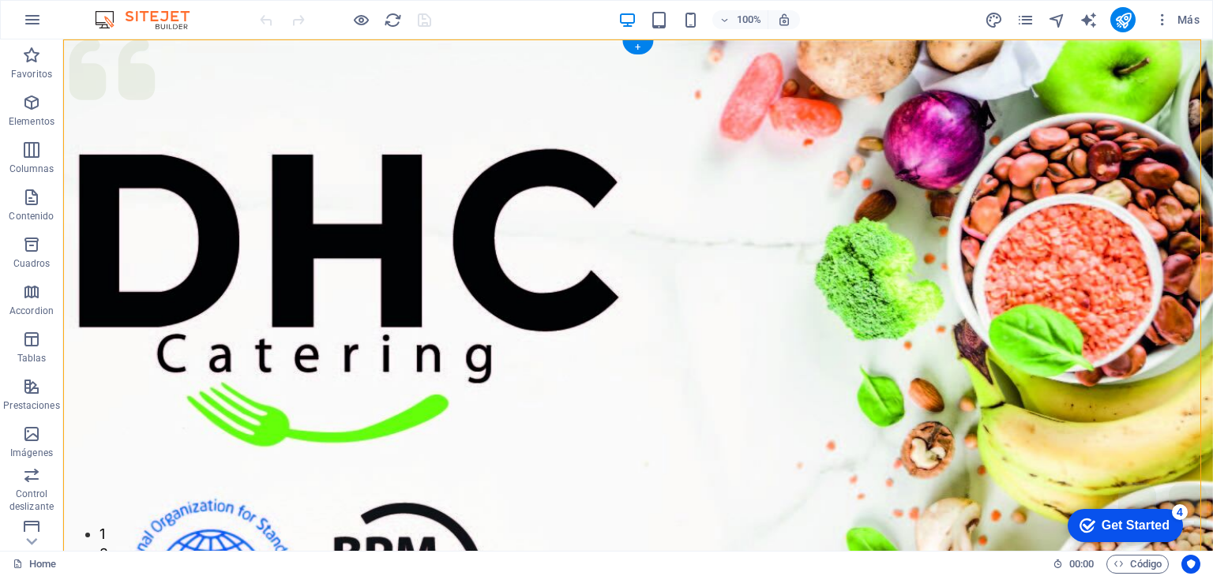
click at [638, 235] on figure at bounding box center [638, 394] width 1150 height 711
select select "px"
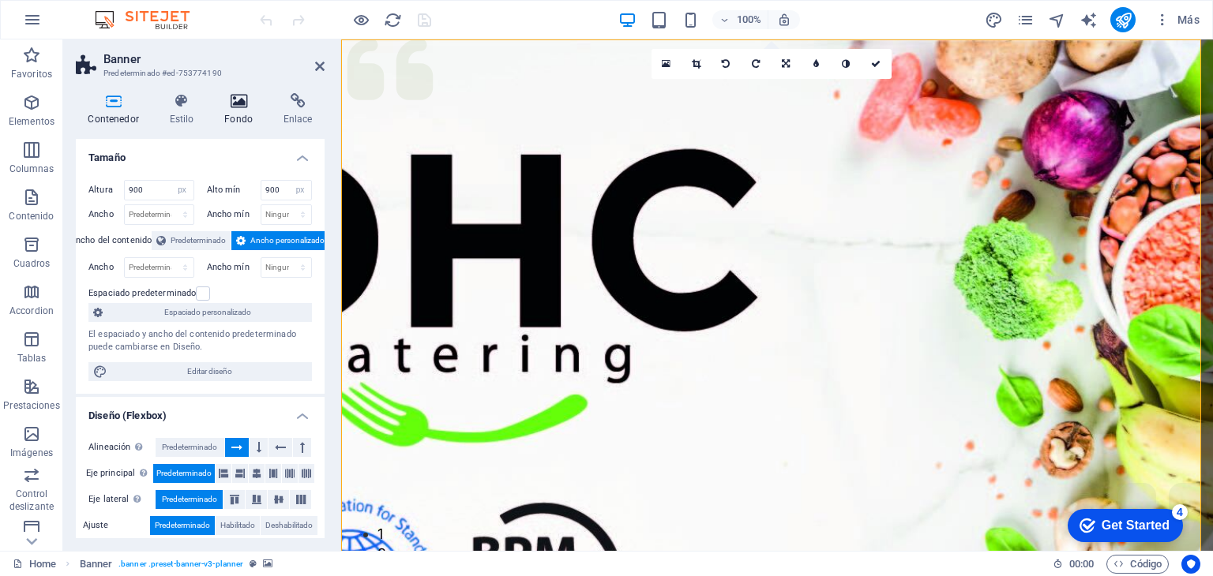
click at [224, 110] on h4 "Fondo" at bounding box center [241, 109] width 59 height 33
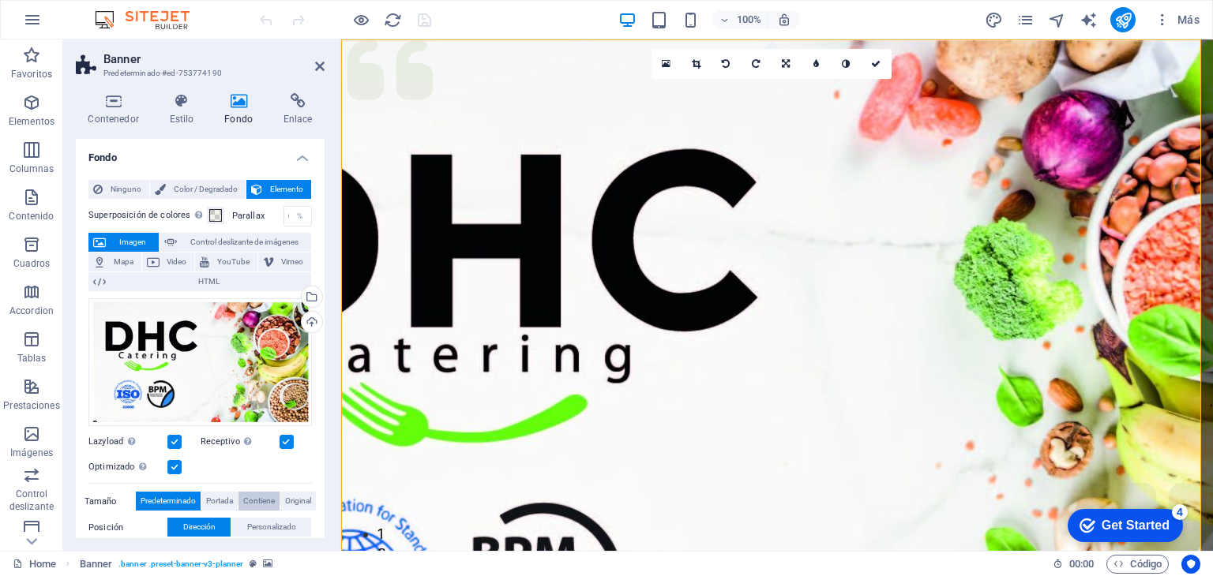
click at [255, 504] on span "Contiene" at bounding box center [259, 501] width 32 height 19
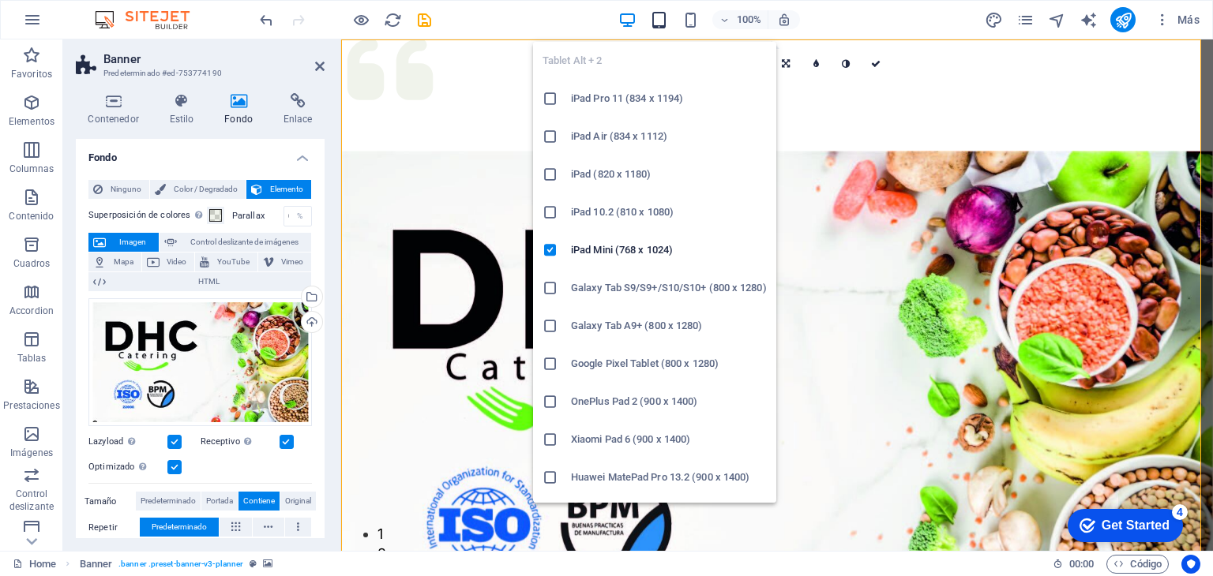
click at [661, 17] on icon "button" at bounding box center [659, 20] width 18 height 18
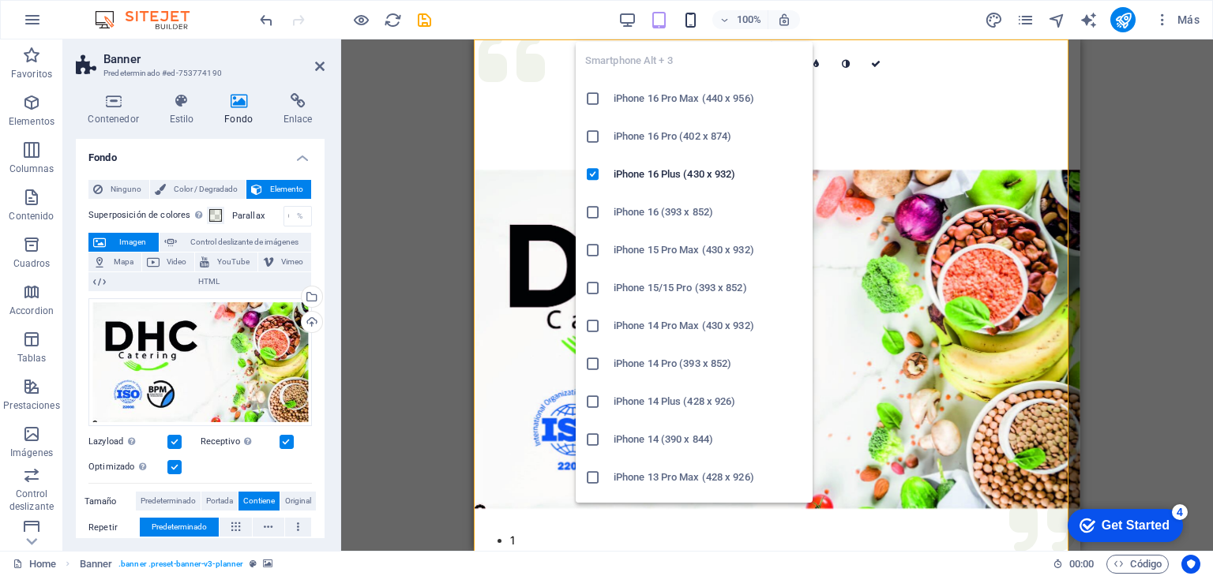
click at [692, 15] on icon "button" at bounding box center [690, 20] width 18 height 18
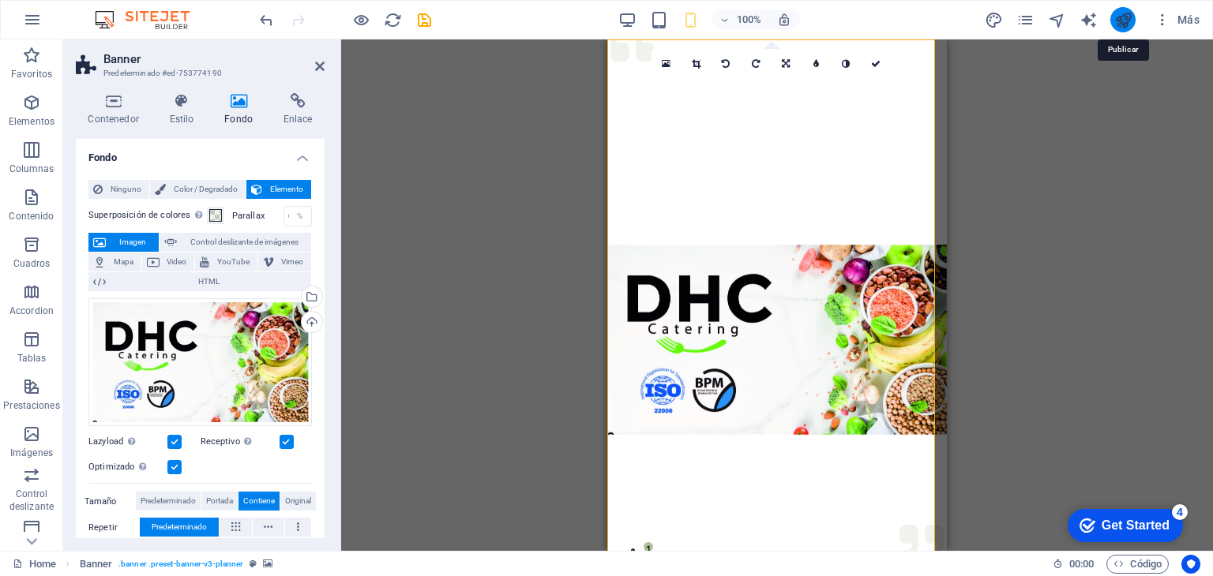
click at [336, 486] on icon "publish" at bounding box center [314, 502] width 44 height 32
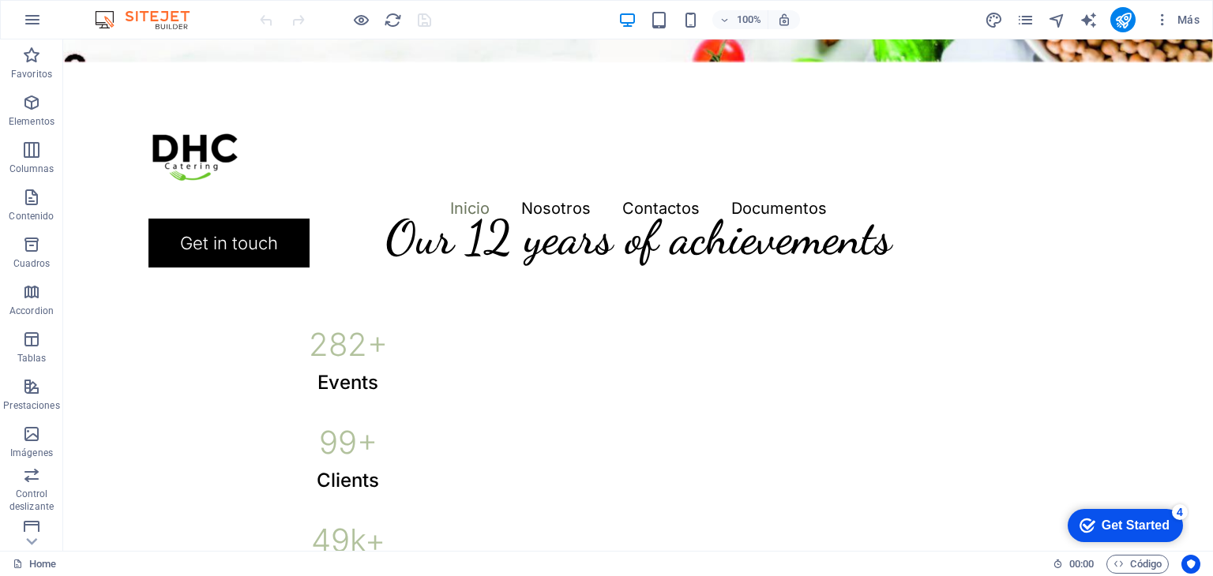
scroll to position [655, 0]
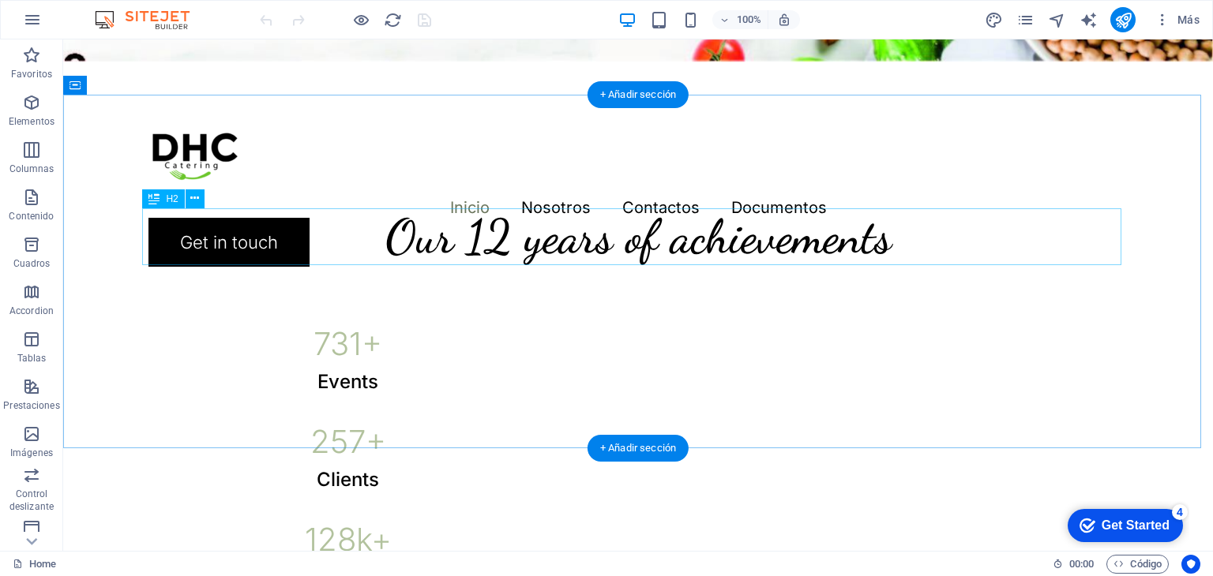
click at [689, 228] on div "Our 12 years of achievements" at bounding box center [637, 236] width 979 height 57
click at [411, 228] on div "Our 12 years of achievements 739 + Events 260 + Clients 130 k+ Guests 18 Prizes" at bounding box center [638, 419] width 1017 height 648
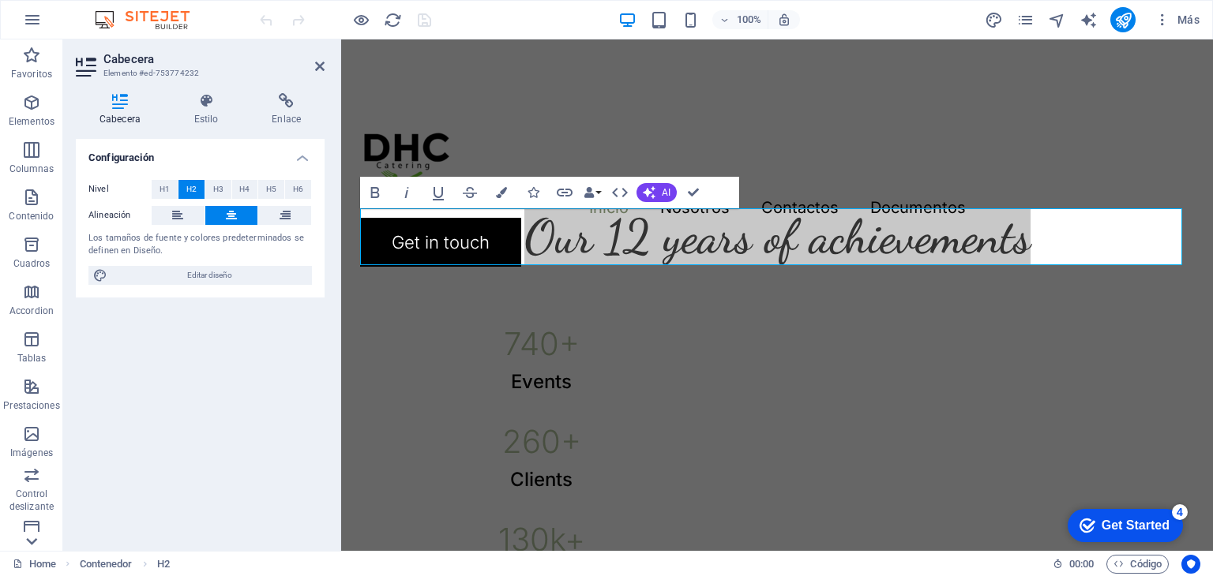
click at [36, 548] on icon at bounding box center [32, 542] width 22 height 22
click at [36, 548] on div "Favoritos Elementos Columnas Contenido Cuadros Accordion Tablas Prestaciones Im…" at bounding box center [31, 295] width 63 height 512
click at [36, 548] on button "Colecciones" at bounding box center [31, 527] width 63 height 47
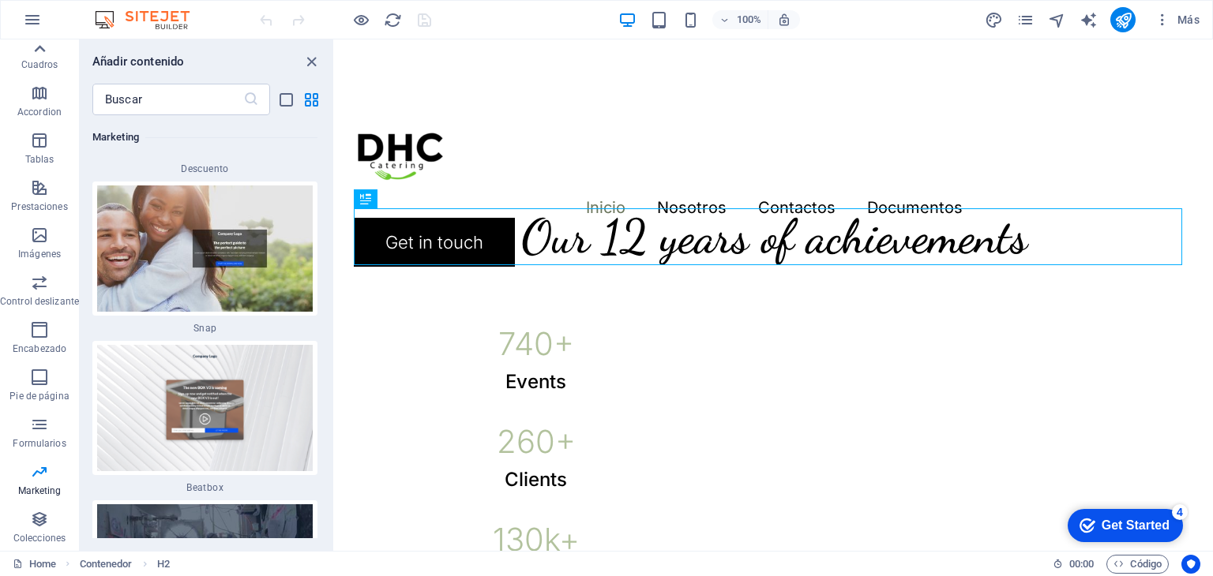
click at [40, 50] on icon at bounding box center [39, 49] width 22 height 22
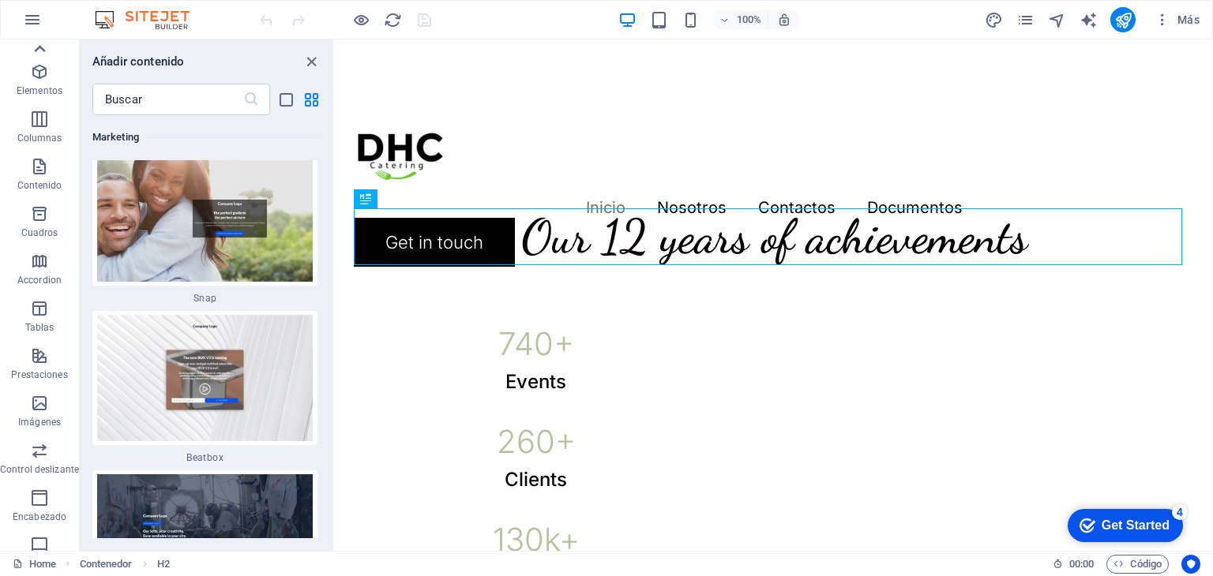
click at [40, 50] on icon at bounding box center [39, 49] width 22 height 22
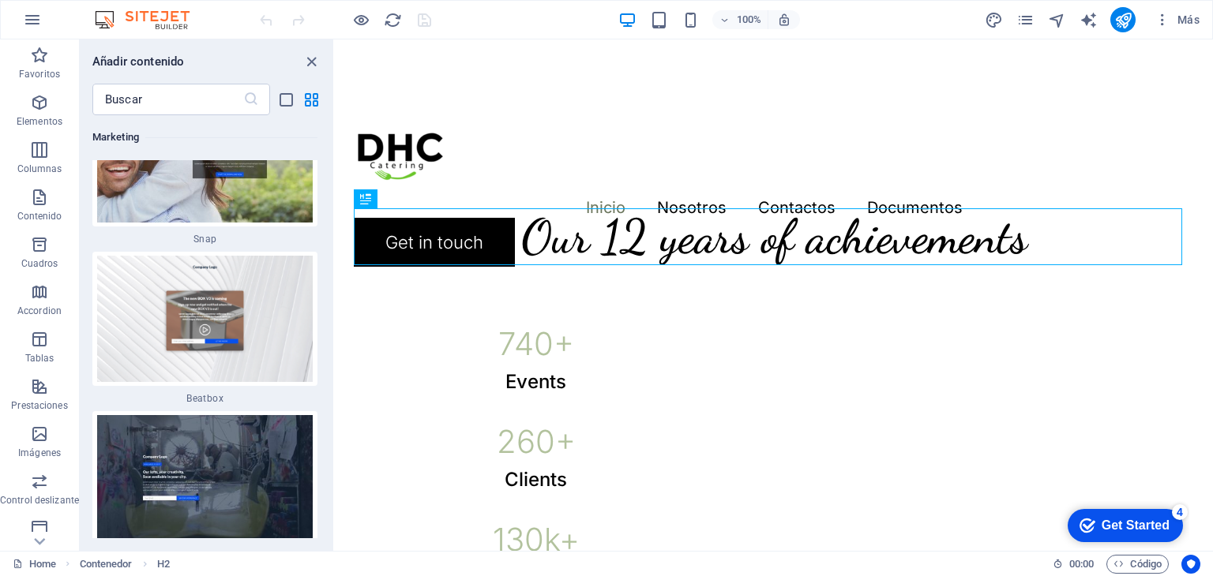
click at [40, 50] on div "Favoritos Elementos Columnas Contenido Cuadros Accordion Tablas Prestaciones Im…" at bounding box center [39, 295] width 79 height 512
click at [40, 50] on icon "button" at bounding box center [39, 55] width 19 height 19
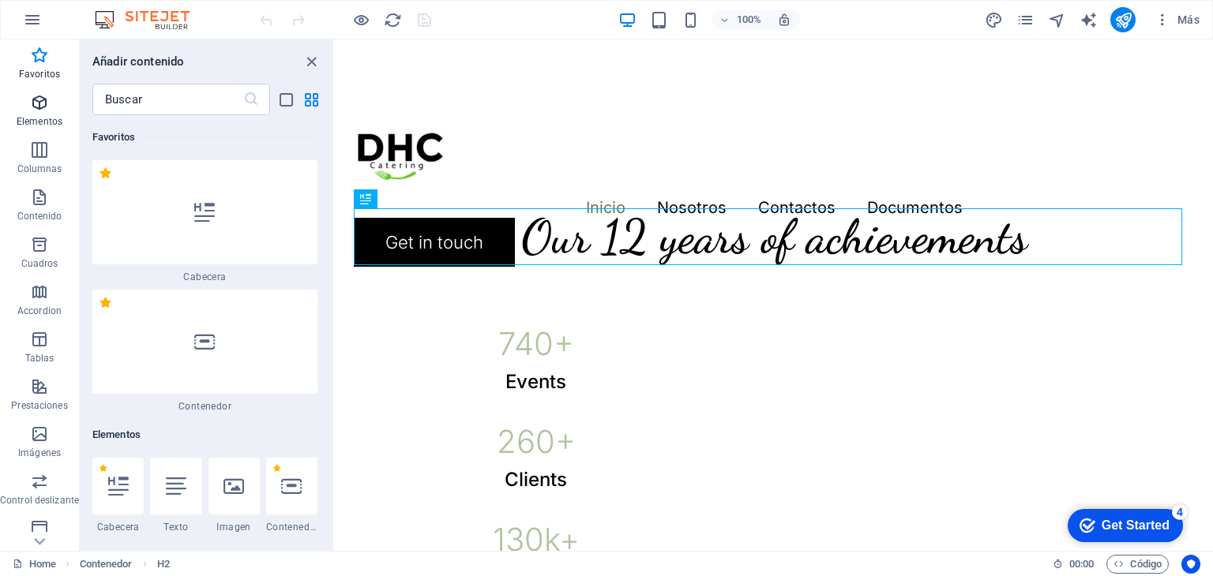
click at [38, 105] on icon "button" at bounding box center [39, 102] width 19 height 19
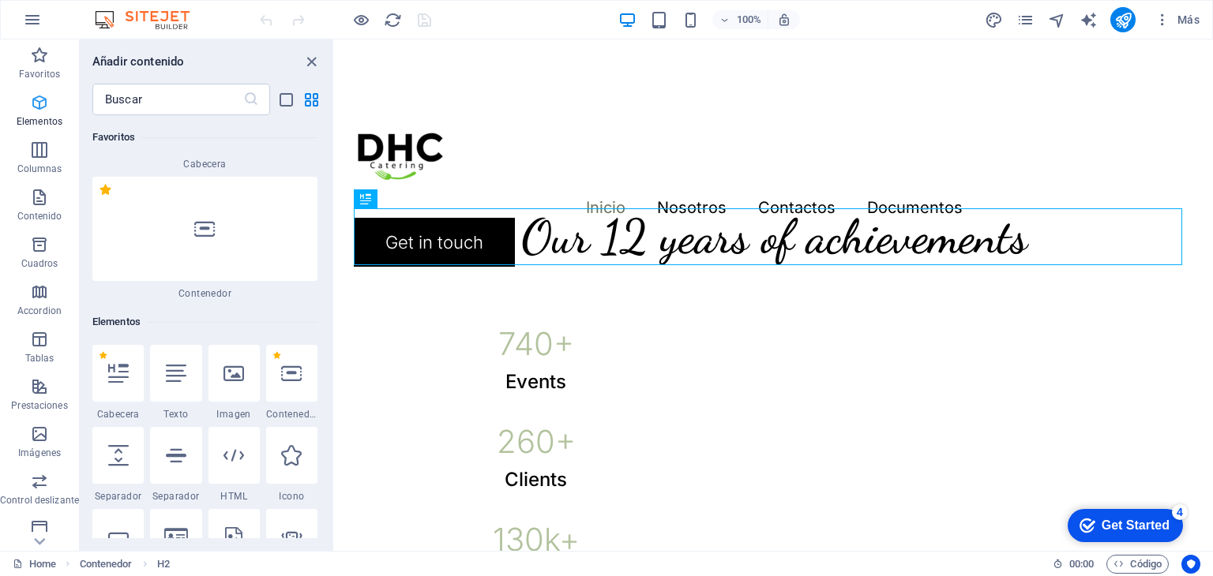
scroll to position [297, 0]
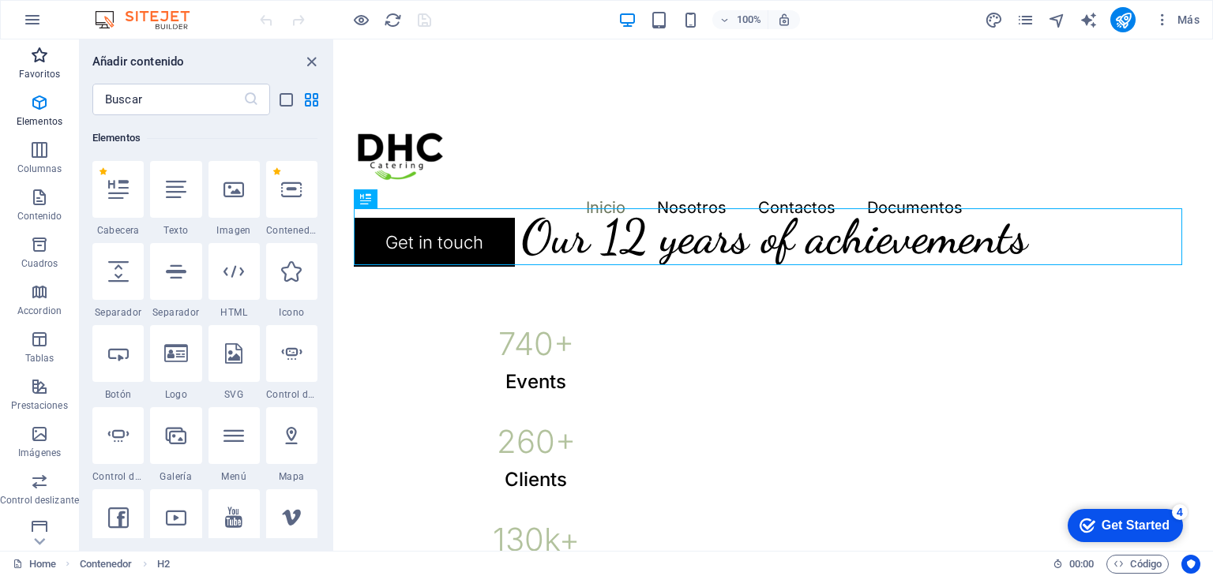
click at [42, 68] on p "Favoritos" at bounding box center [39, 74] width 41 height 13
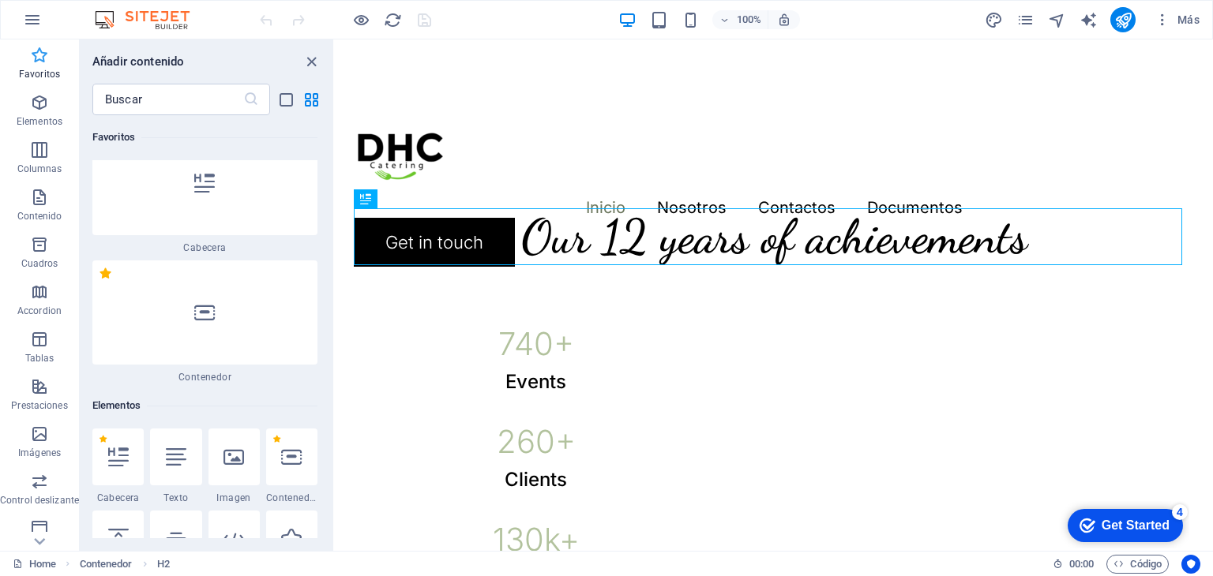
scroll to position [0, 0]
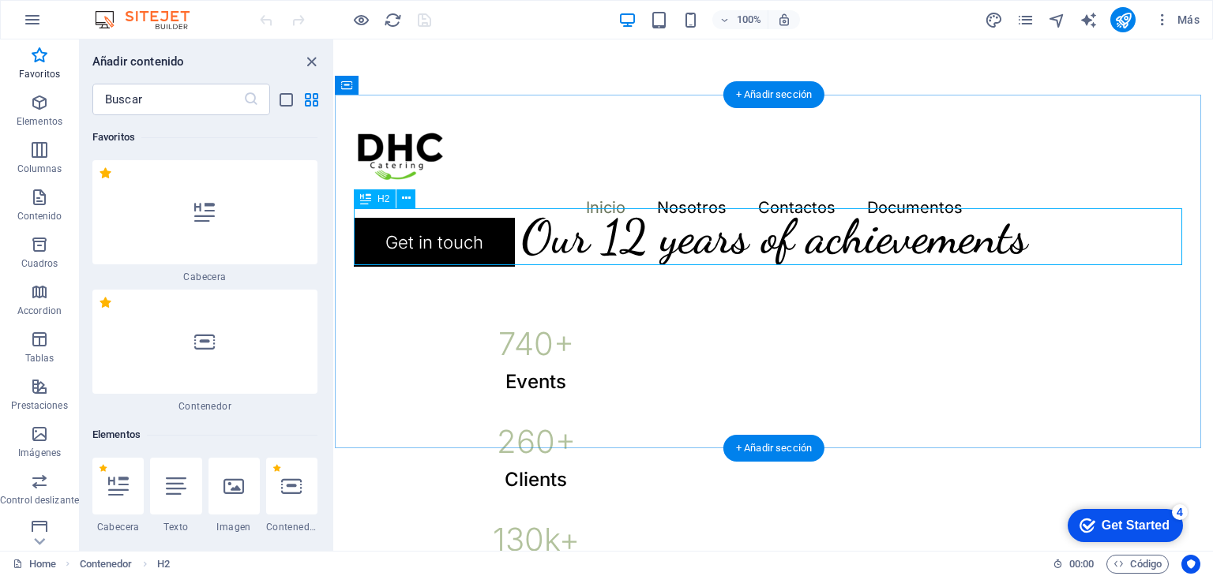
click at [717, 246] on div "Our 12 years of achievements" at bounding box center [774, 236] width 840 height 57
click at [415, 229] on div "Our 12 years of achievements" at bounding box center [774, 236] width 840 height 57
